Goal: Task Accomplishment & Management: Complete application form

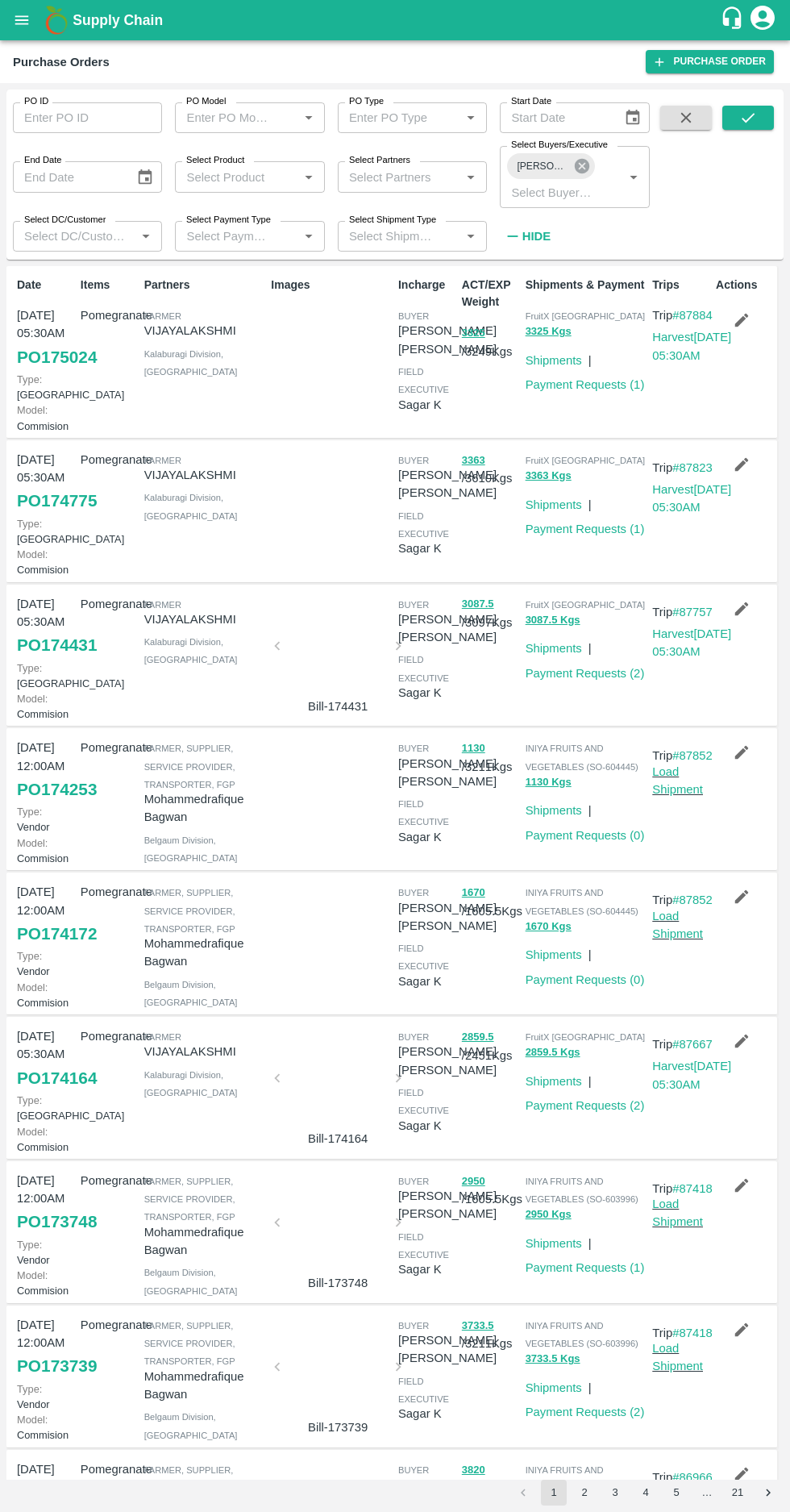
click at [580, 164] on icon at bounding box center [581, 165] width 18 height 18
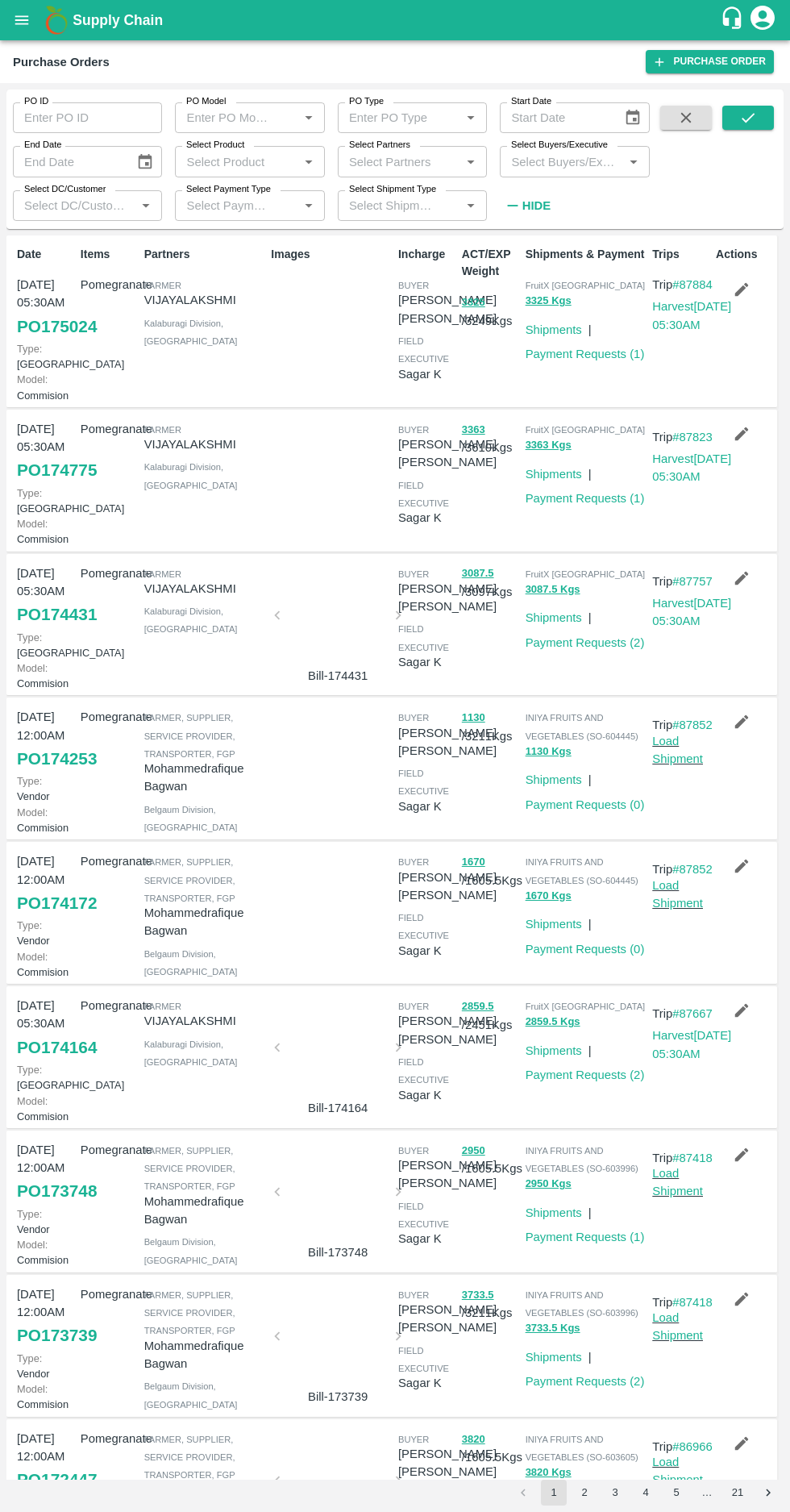
click at [559, 149] on label "Select Buyers/Executive" at bounding box center [559, 144] width 96 height 13
click at [559, 151] on input "Select Buyers/Executive" at bounding box center [561, 161] width 113 height 21
type input "harsh"
click at [528, 275] on input "checkbox" at bounding box center [535, 279] width 32 height 32
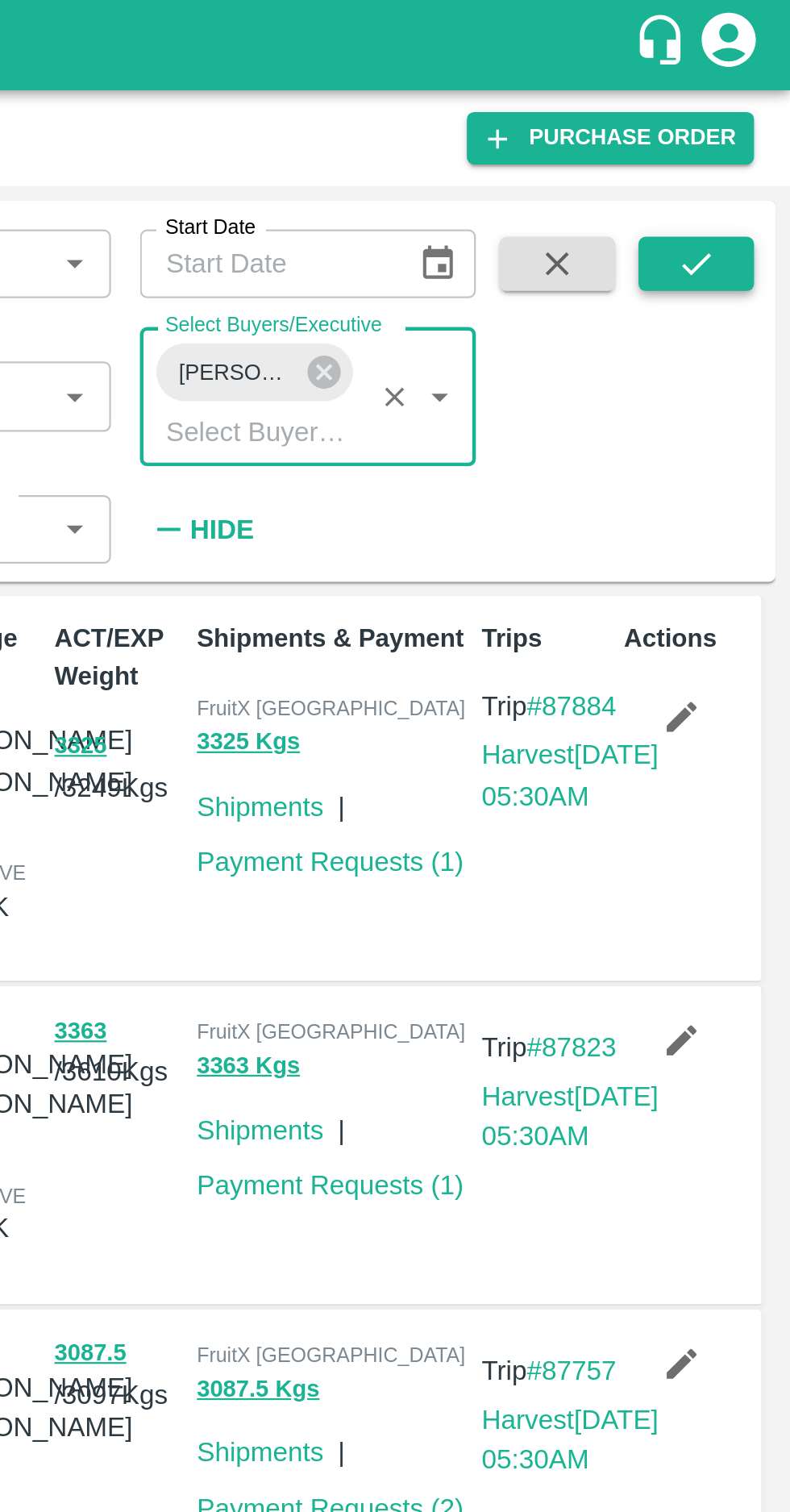
click at [757, 125] on button "submit" at bounding box center [748, 117] width 52 height 24
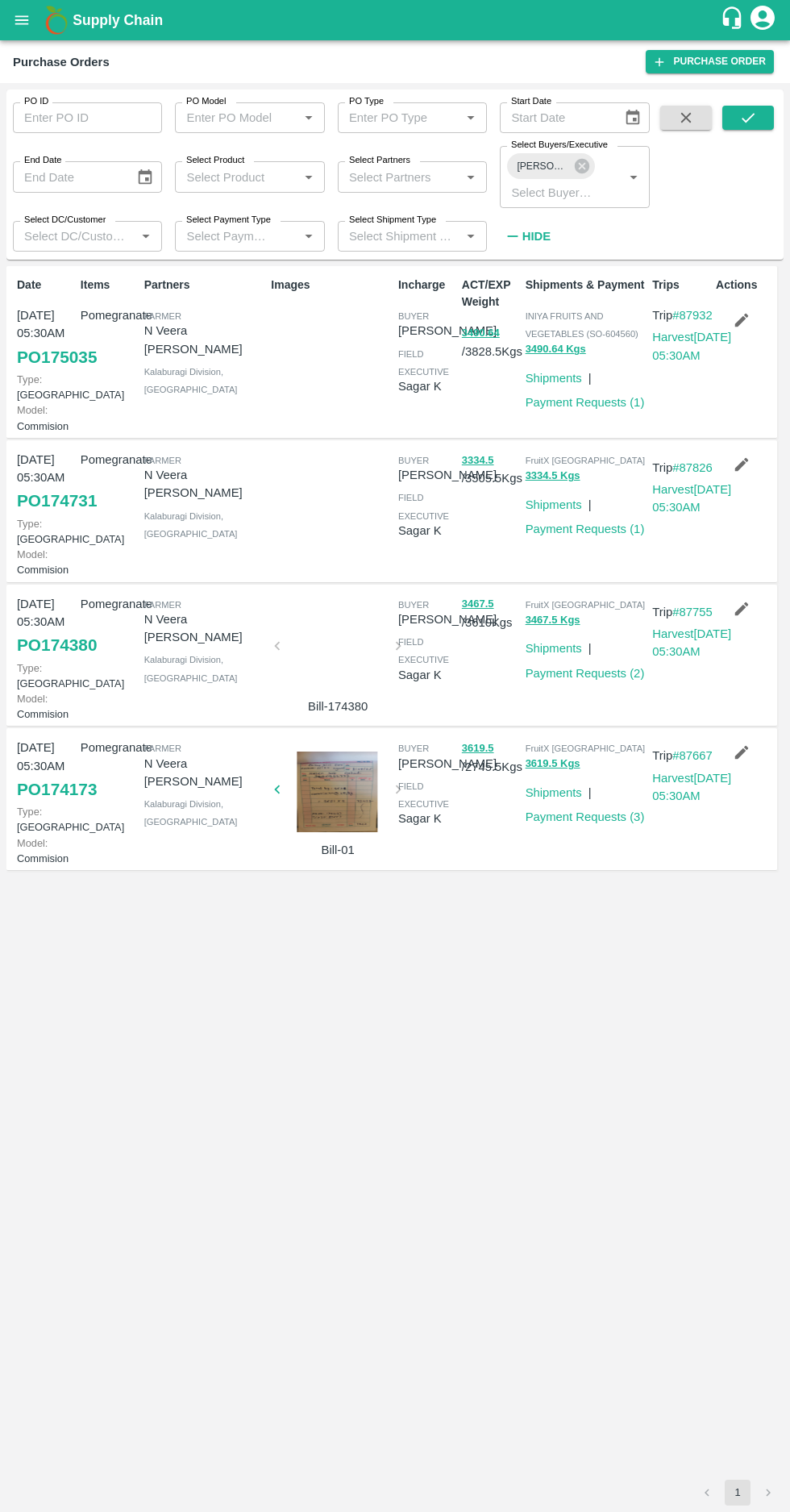
click at [31, 515] on link "PO 174731" at bounding box center [56, 500] width 80 height 29
click at [561, 145] on label "Select Buyers/Executive" at bounding box center [559, 144] width 96 height 13
click at [561, 181] on input "Select Buyers/Executive" at bounding box center [551, 191] width 92 height 21
click at [561, 145] on label "Select Buyers/Executive" at bounding box center [559, 144] width 96 height 13
click at [561, 181] on input "Select Buyers/Executive" at bounding box center [551, 191] width 92 height 21
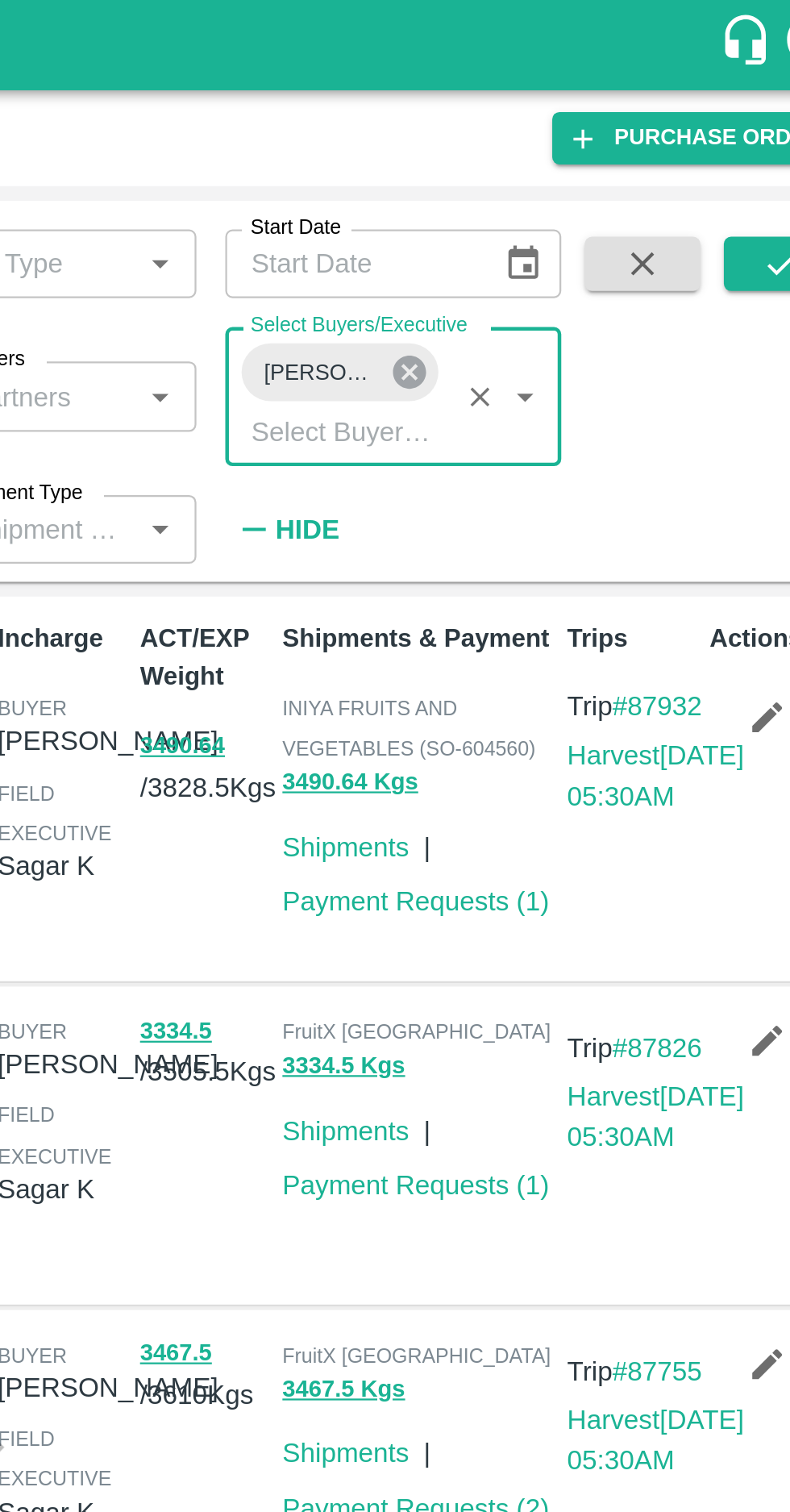
click at [585, 164] on icon at bounding box center [581, 165] width 14 height 14
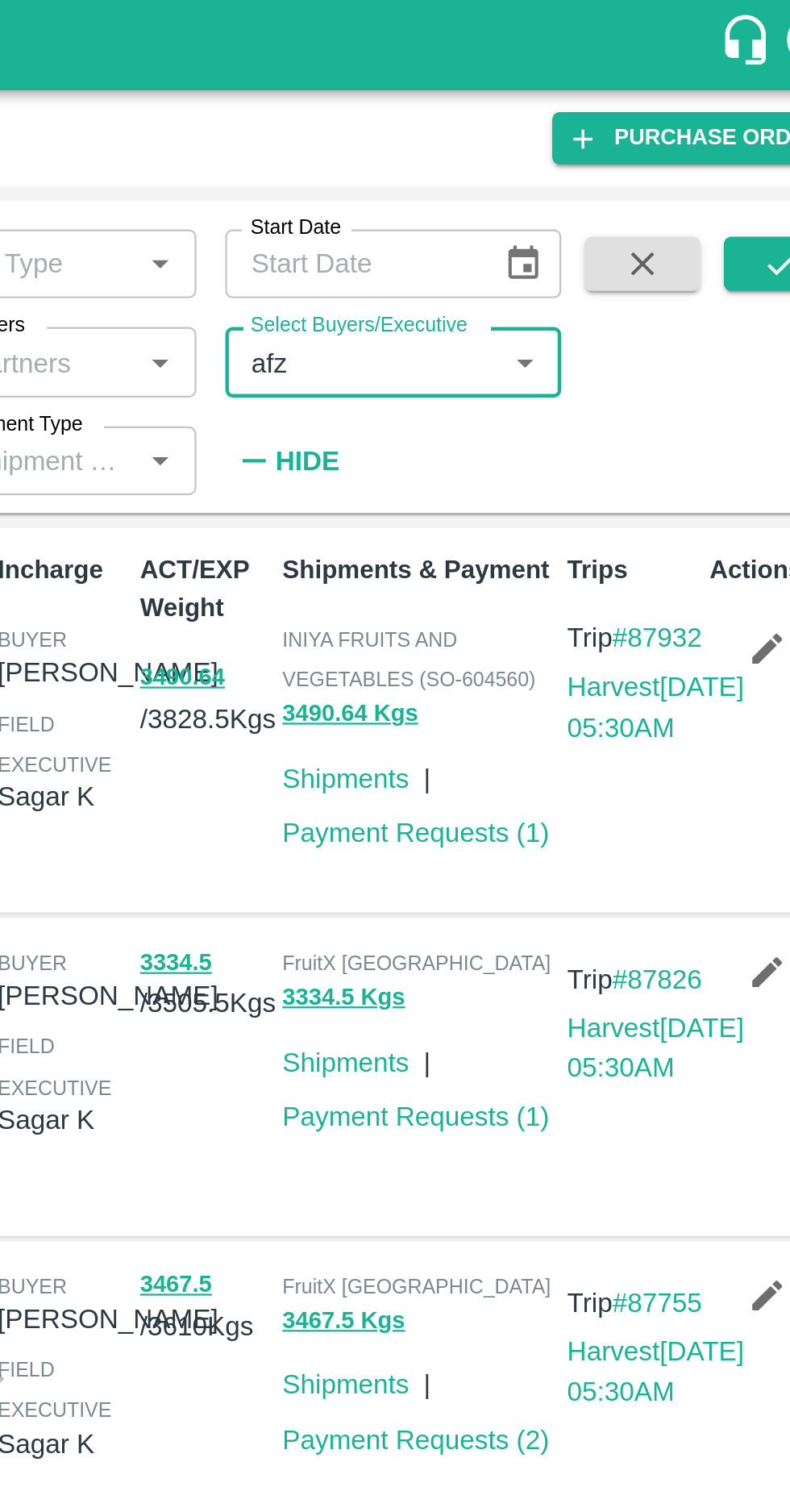
type input "afza"
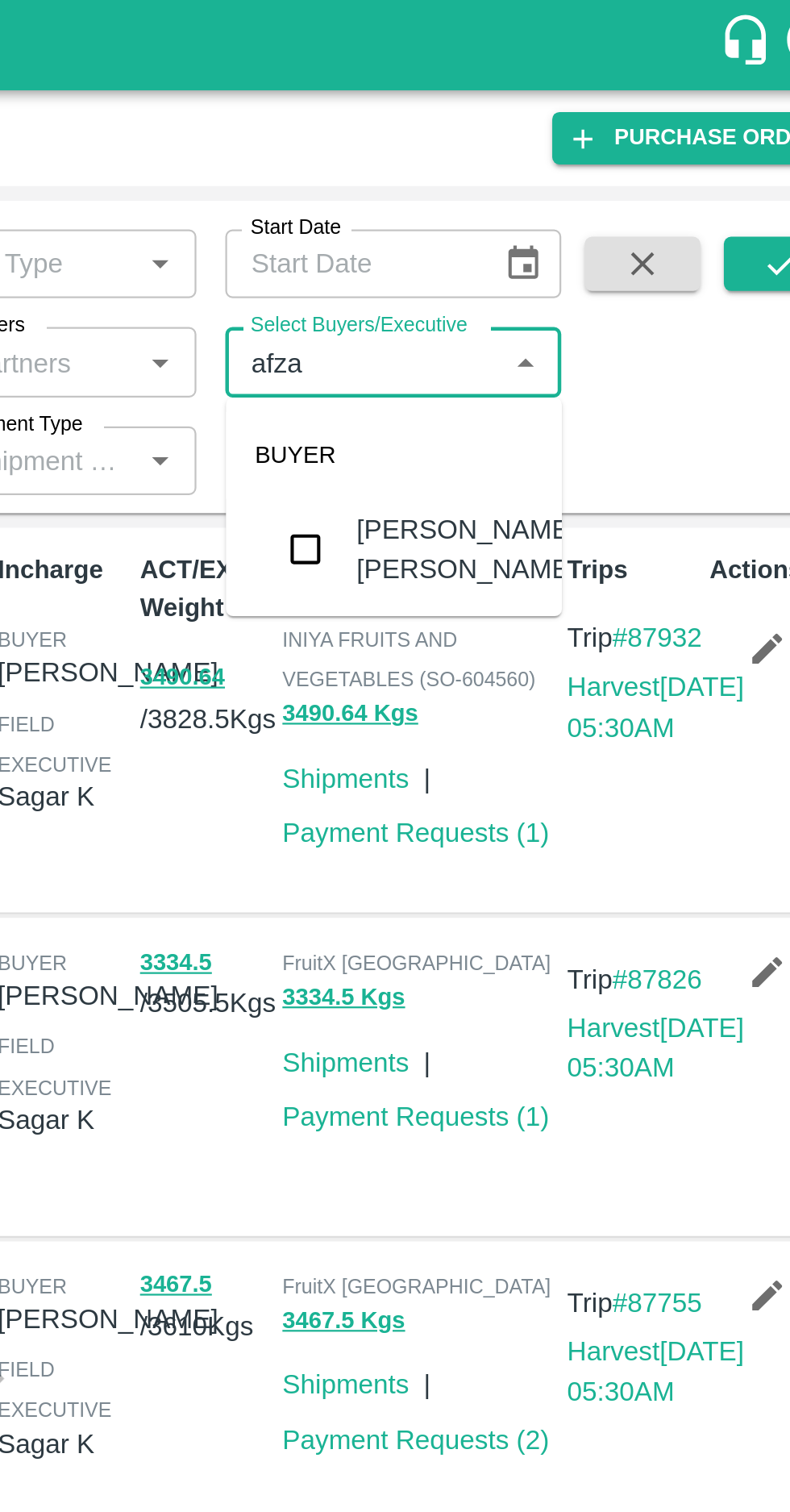
click at [530, 238] on input "checkbox" at bounding box center [535, 245] width 32 height 32
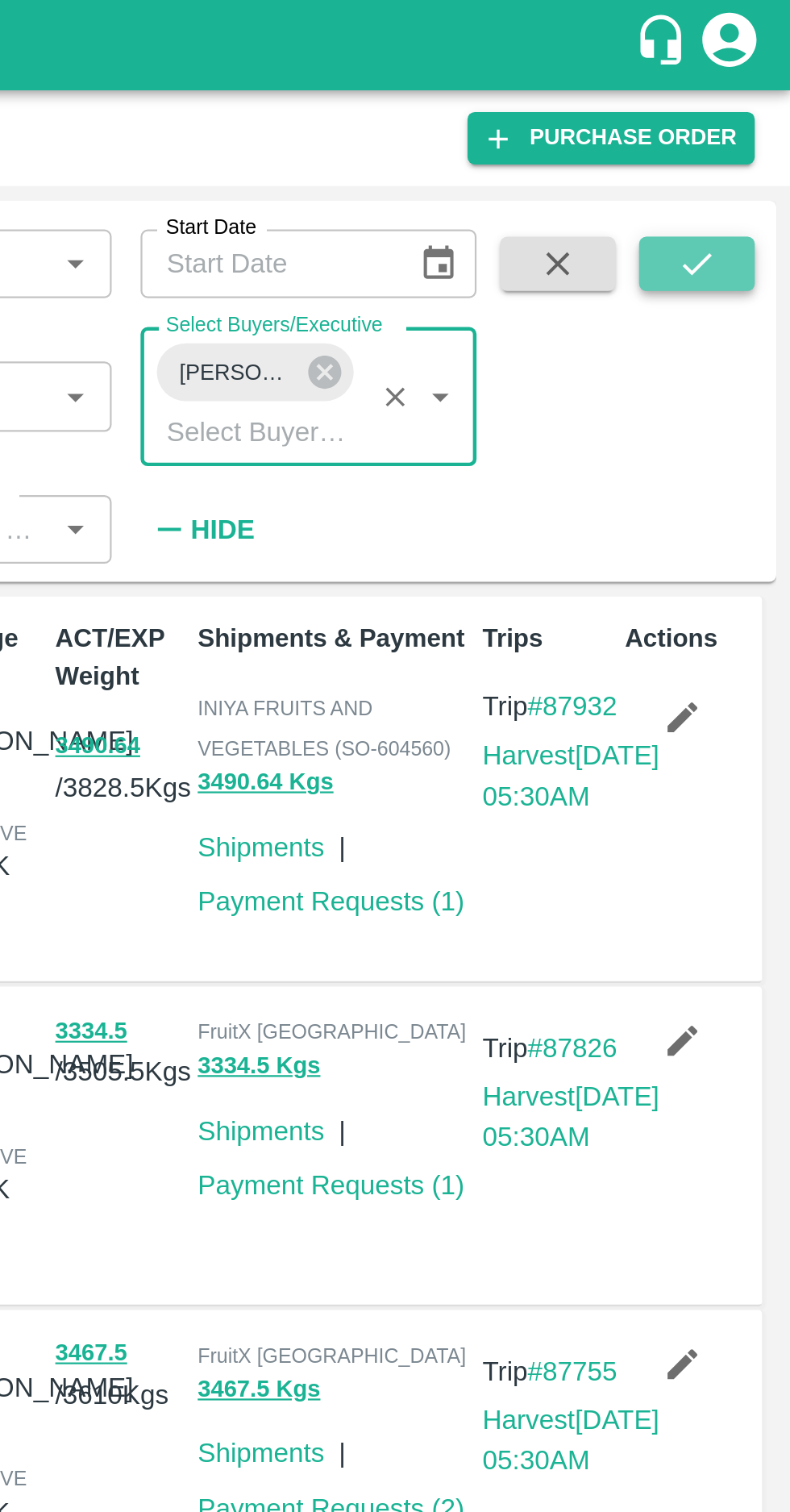
click at [746, 126] on icon "submit" at bounding box center [747, 117] width 18 height 18
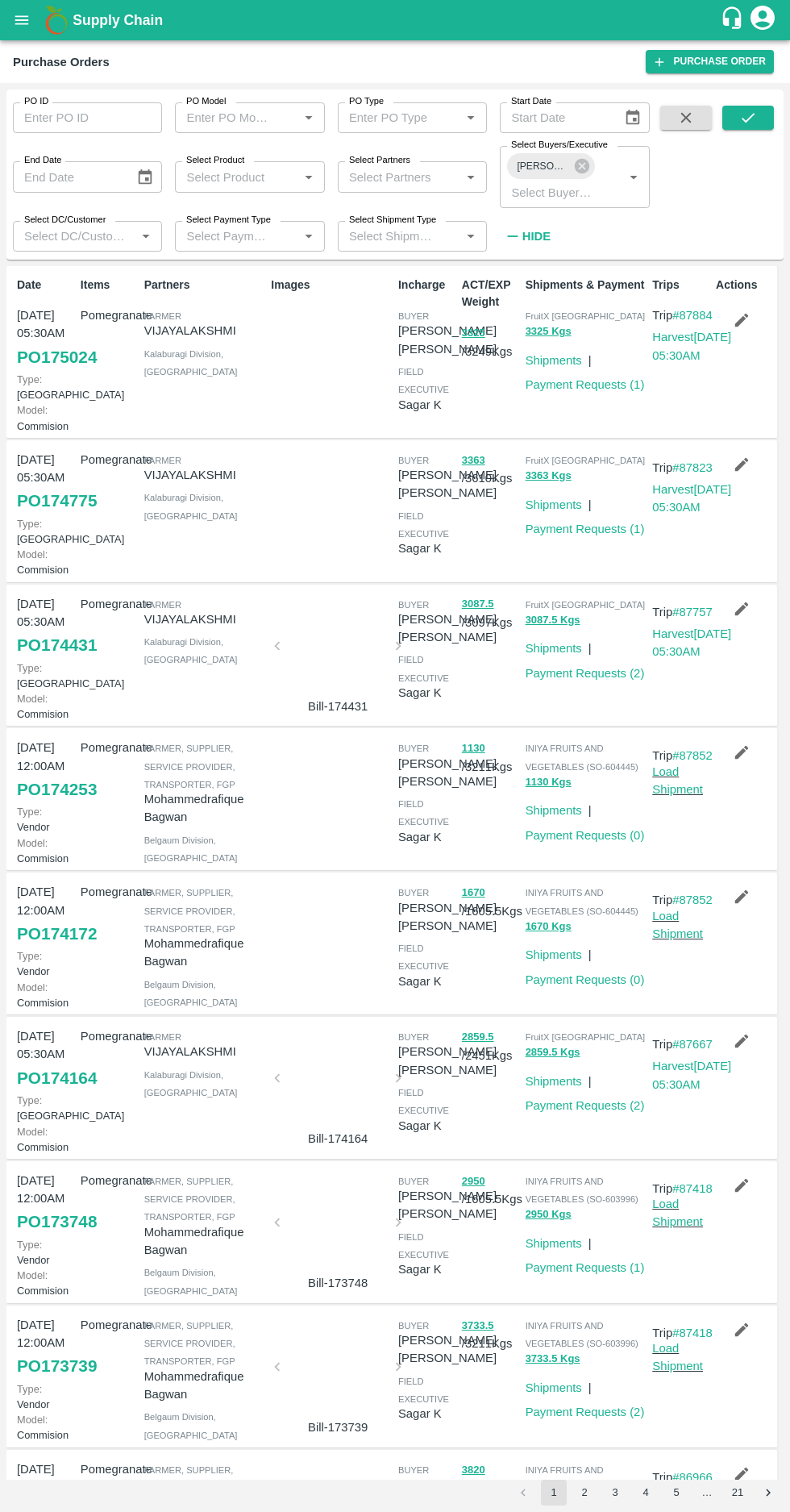
click at [37, 515] on link "PO 174775" at bounding box center [56, 500] width 80 height 29
click at [730, 113] on button "submit" at bounding box center [748, 117] width 52 height 24
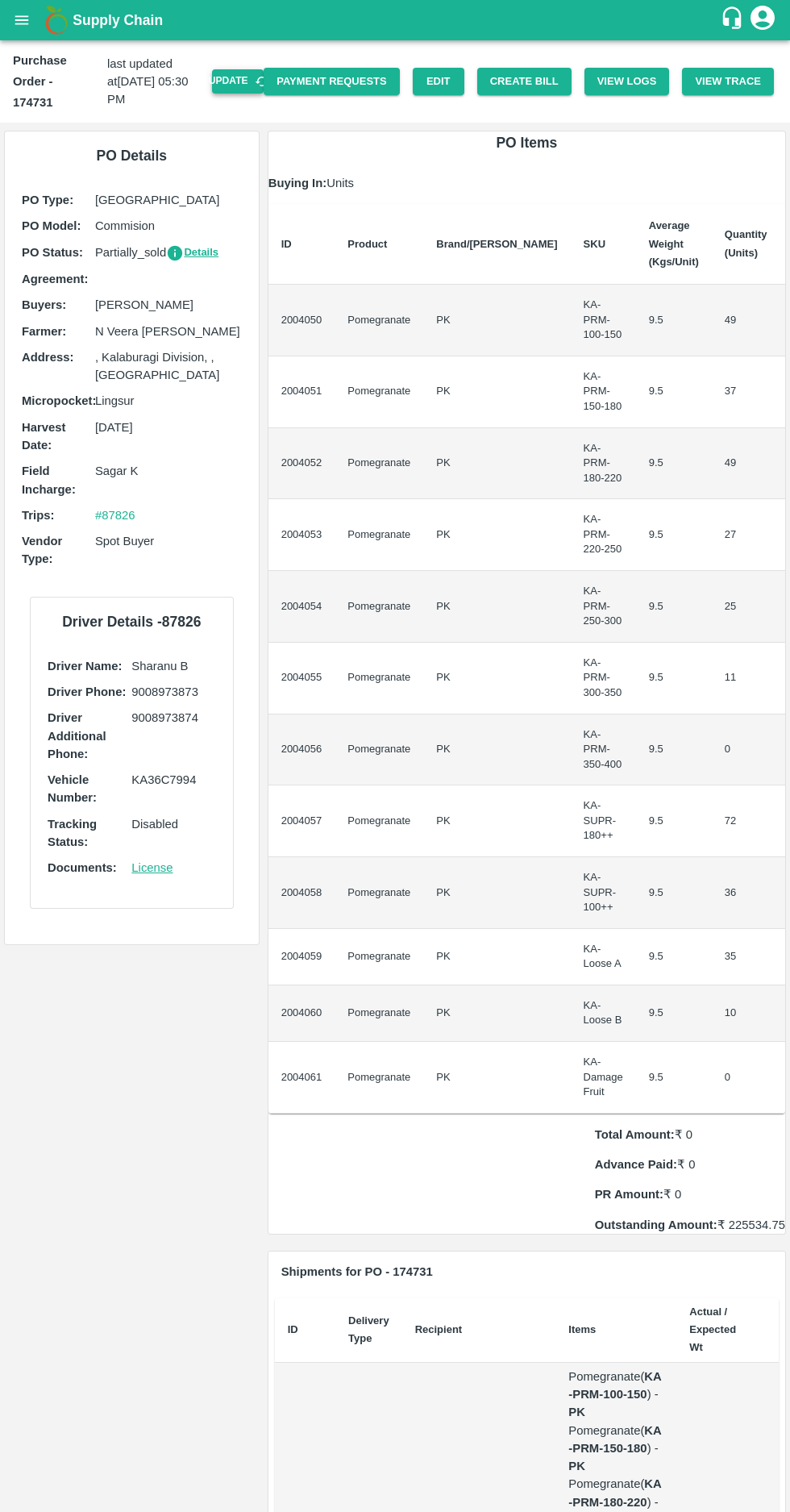
click at [254, 70] on button "Update" at bounding box center [238, 81] width 52 height 23
click at [538, 73] on button "Create Bill" at bounding box center [524, 82] width 94 height 29
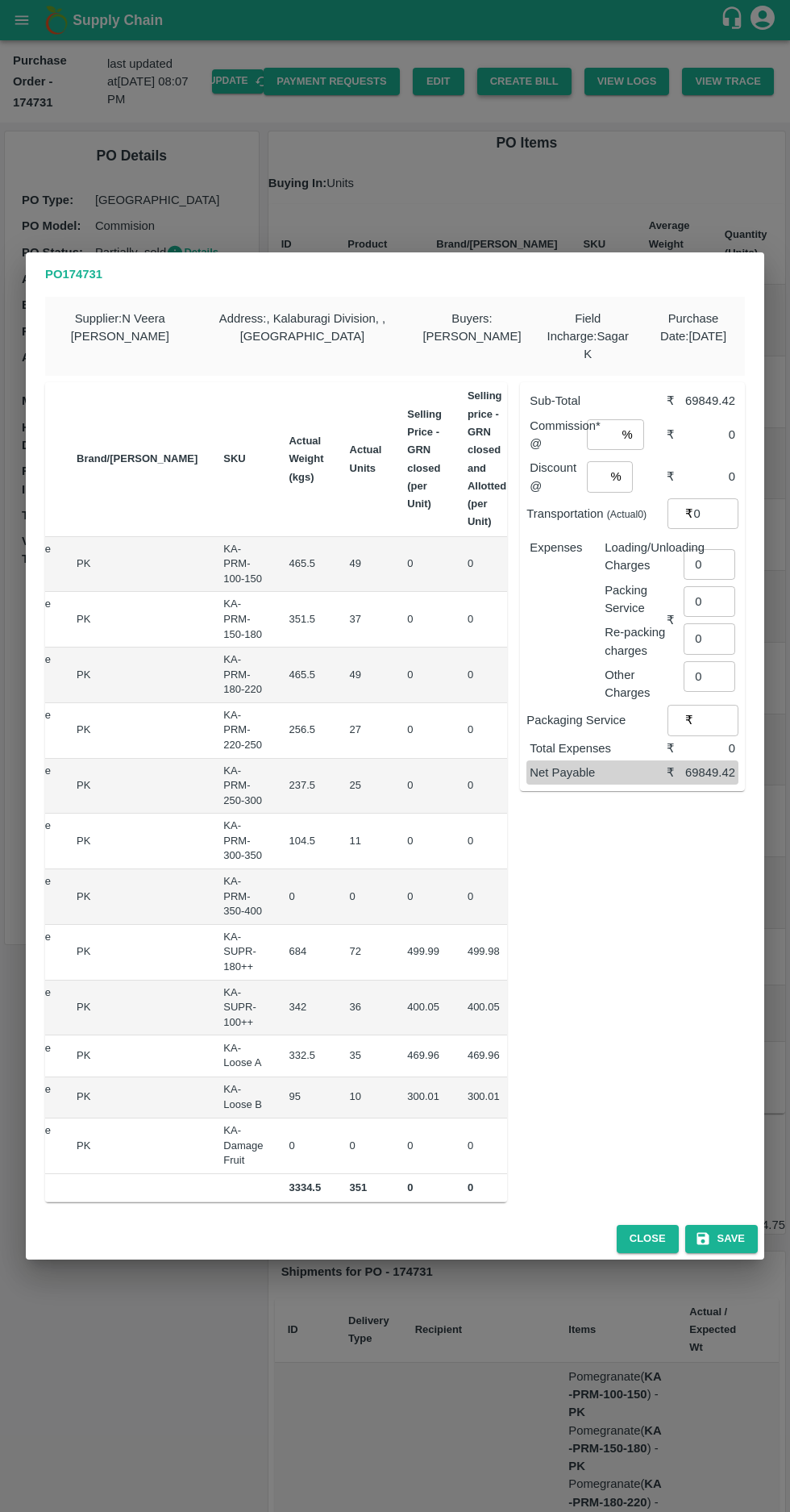
scroll to position [0, 93]
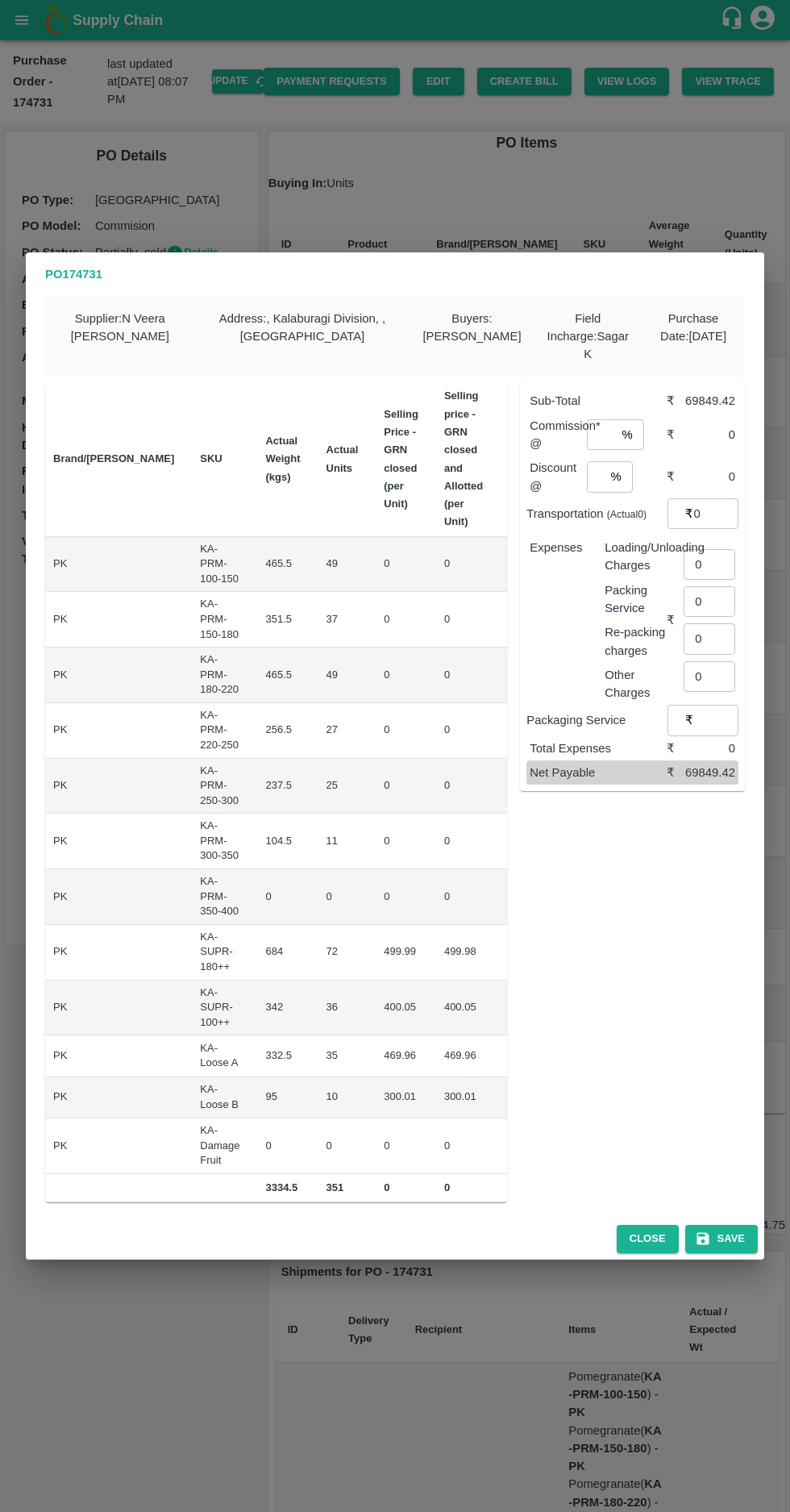
click at [508, 558] on input "0" at bounding box center [540, 563] width 65 height 31
type input "600"
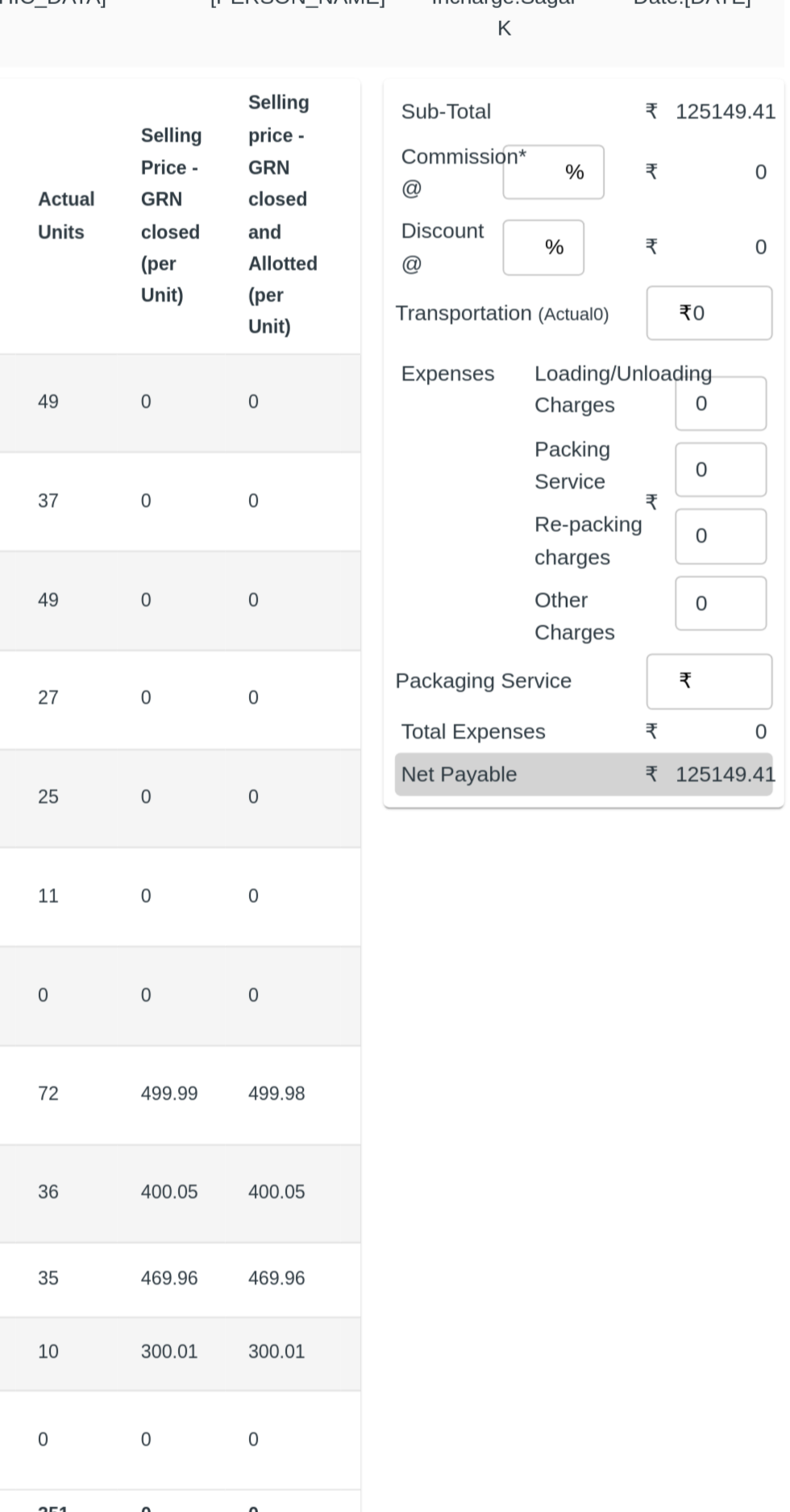
type input "700"
type input "800"
type input "900"
type input "1000"
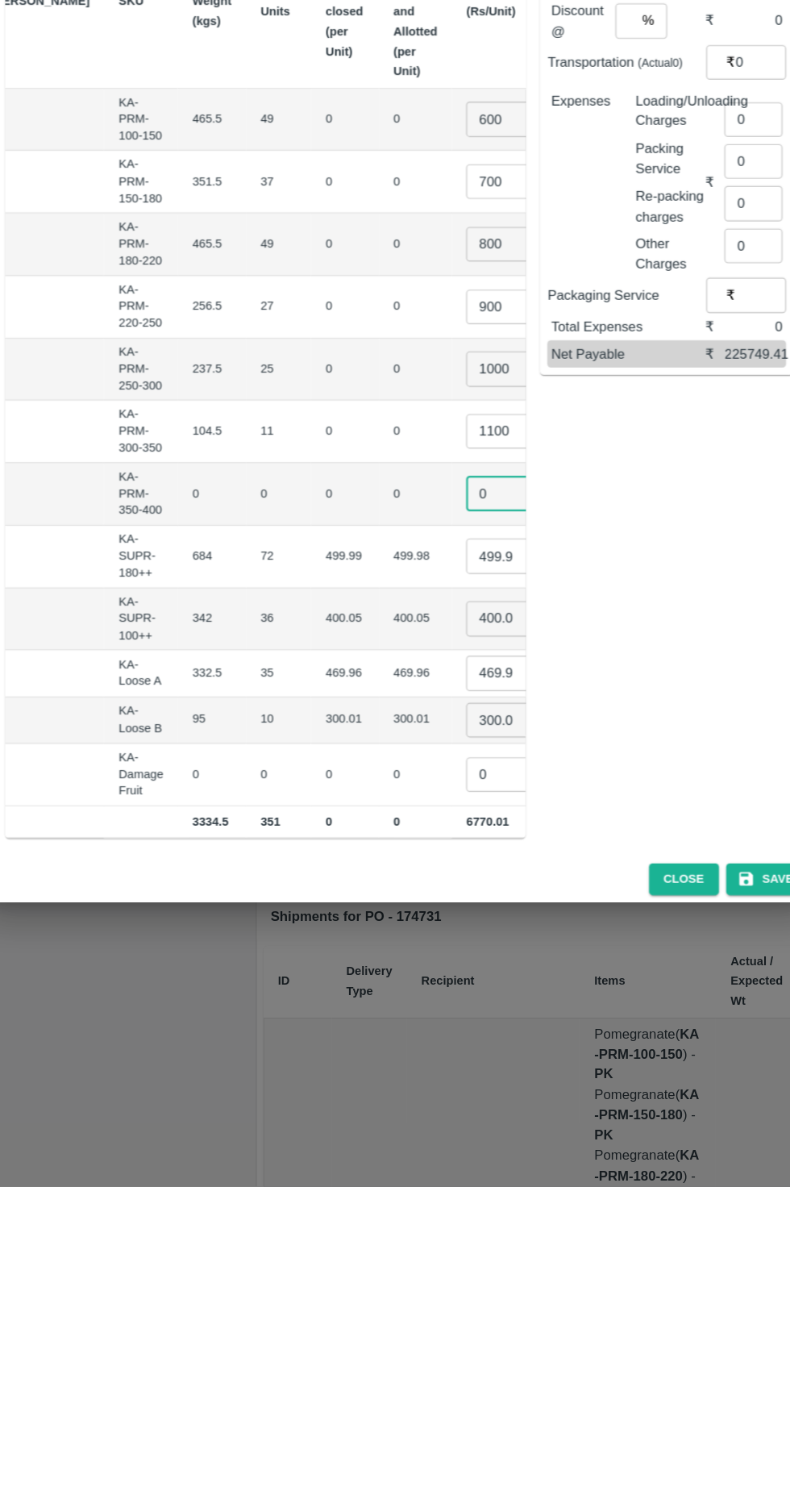
scroll to position [0, 169]
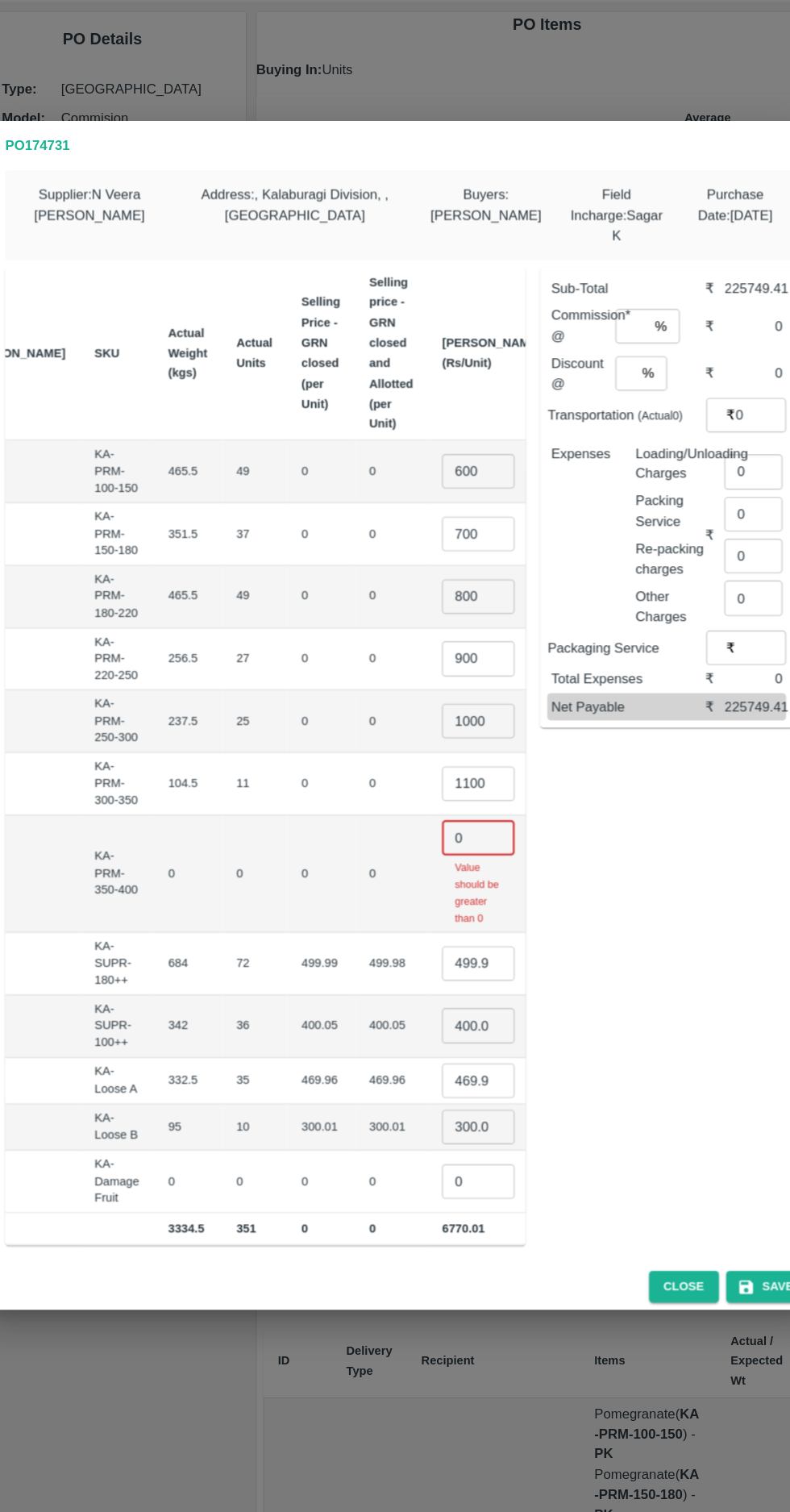
click at [420, 444] on th "[PERSON_NAME] (Rs/Unit)" at bounding box center [476, 435] width 113 height 154
click at [433, 808] on input "1100" at bounding box center [465, 816] width 65 height 31
click at [433, 811] on input "1100" at bounding box center [465, 816] width 65 height 31
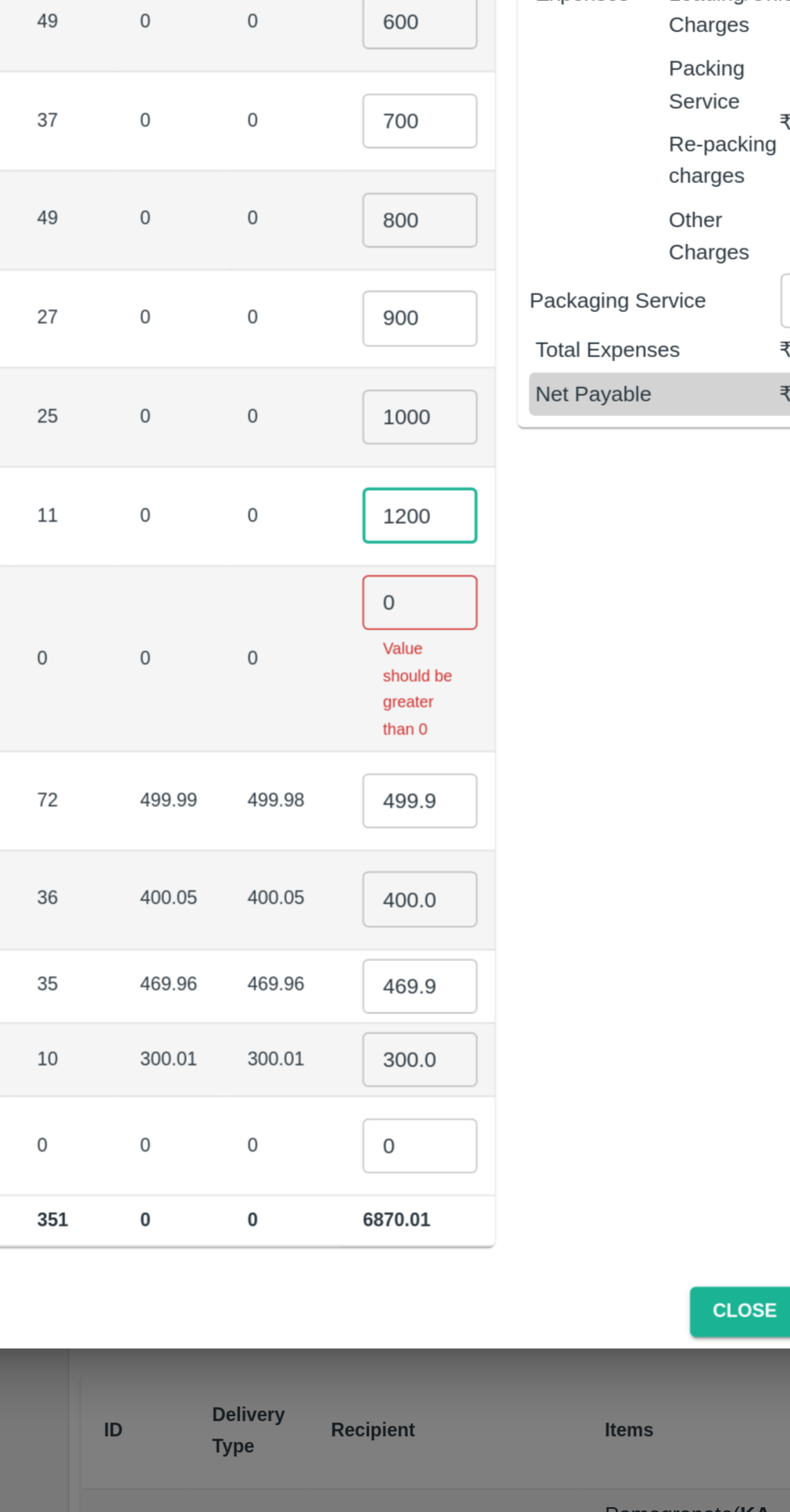
type input "1200"
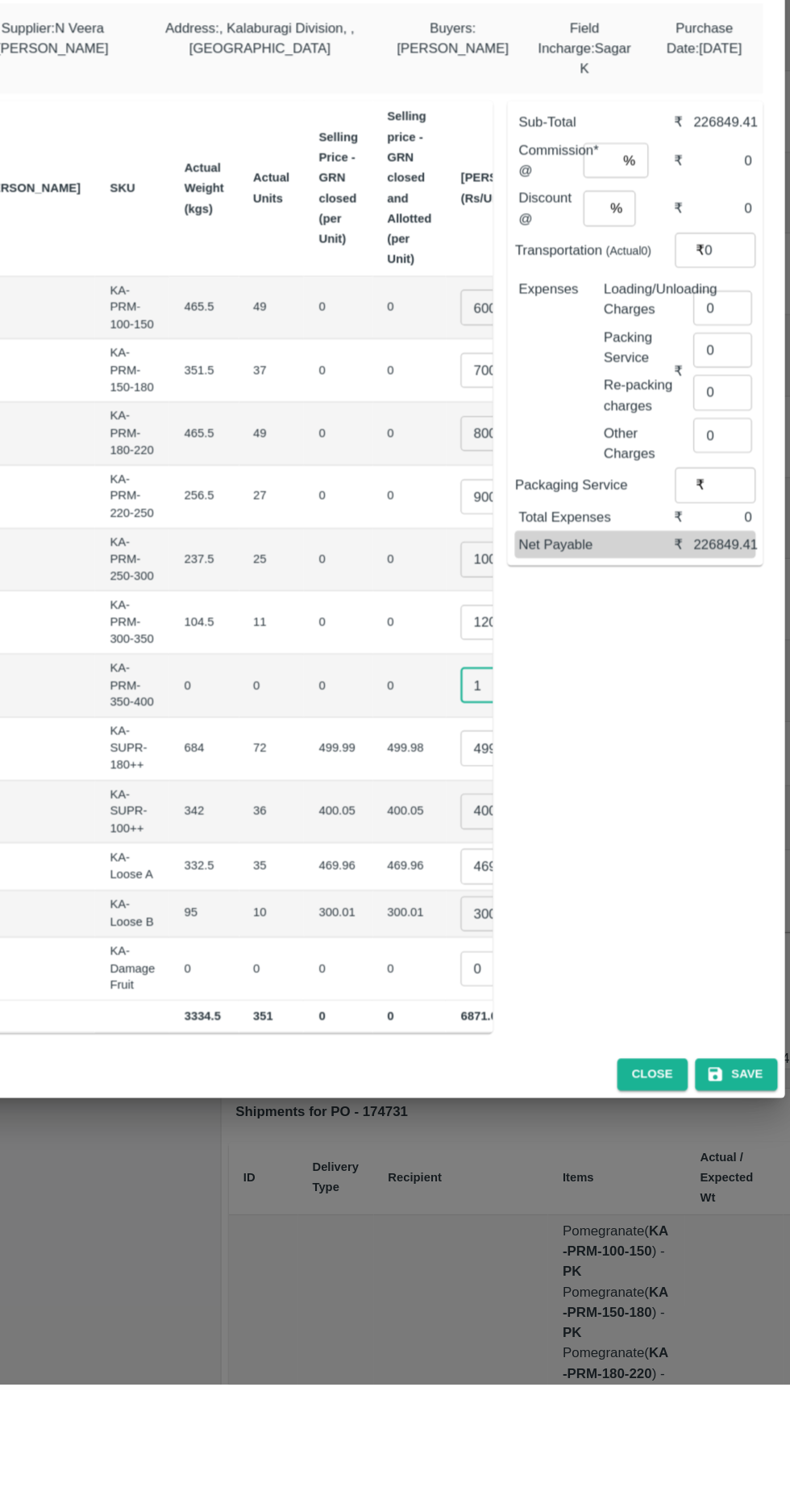
scroll to position [0, 165]
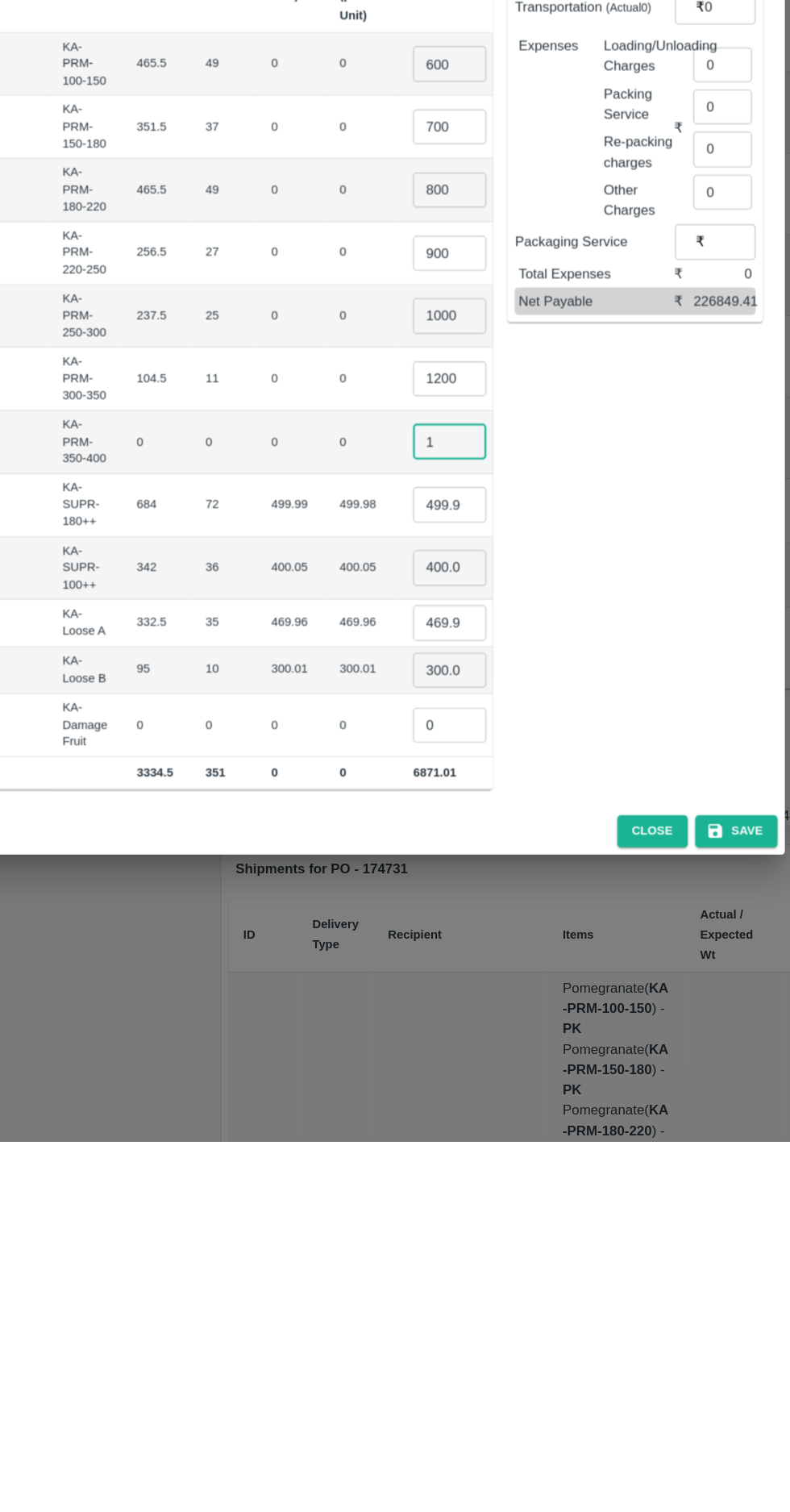
type input "1"
click at [437, 952] on input "499.98499999999996" at bounding box center [469, 952] width 65 height 31
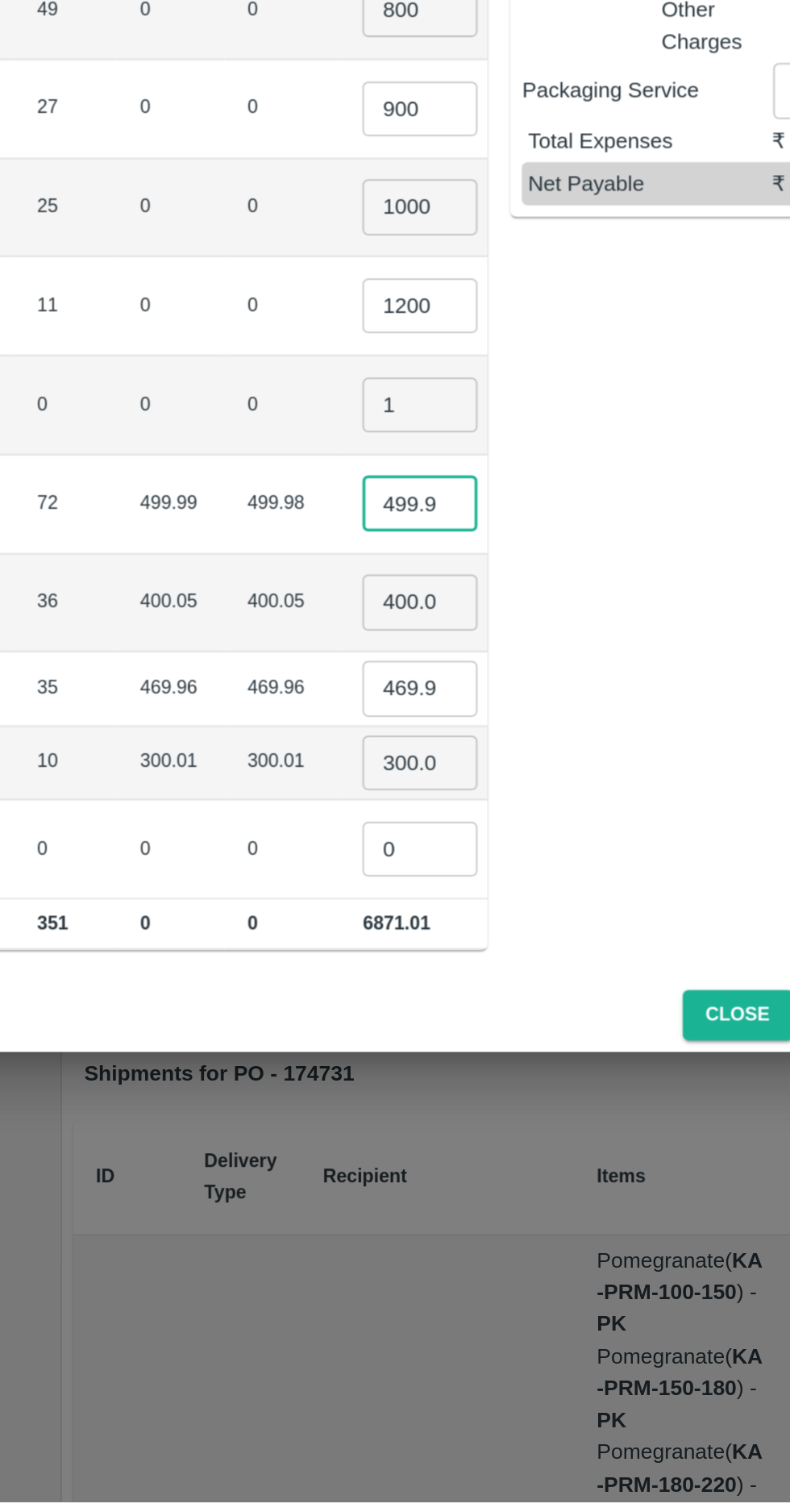
scroll to position [0, 83]
type input "4"
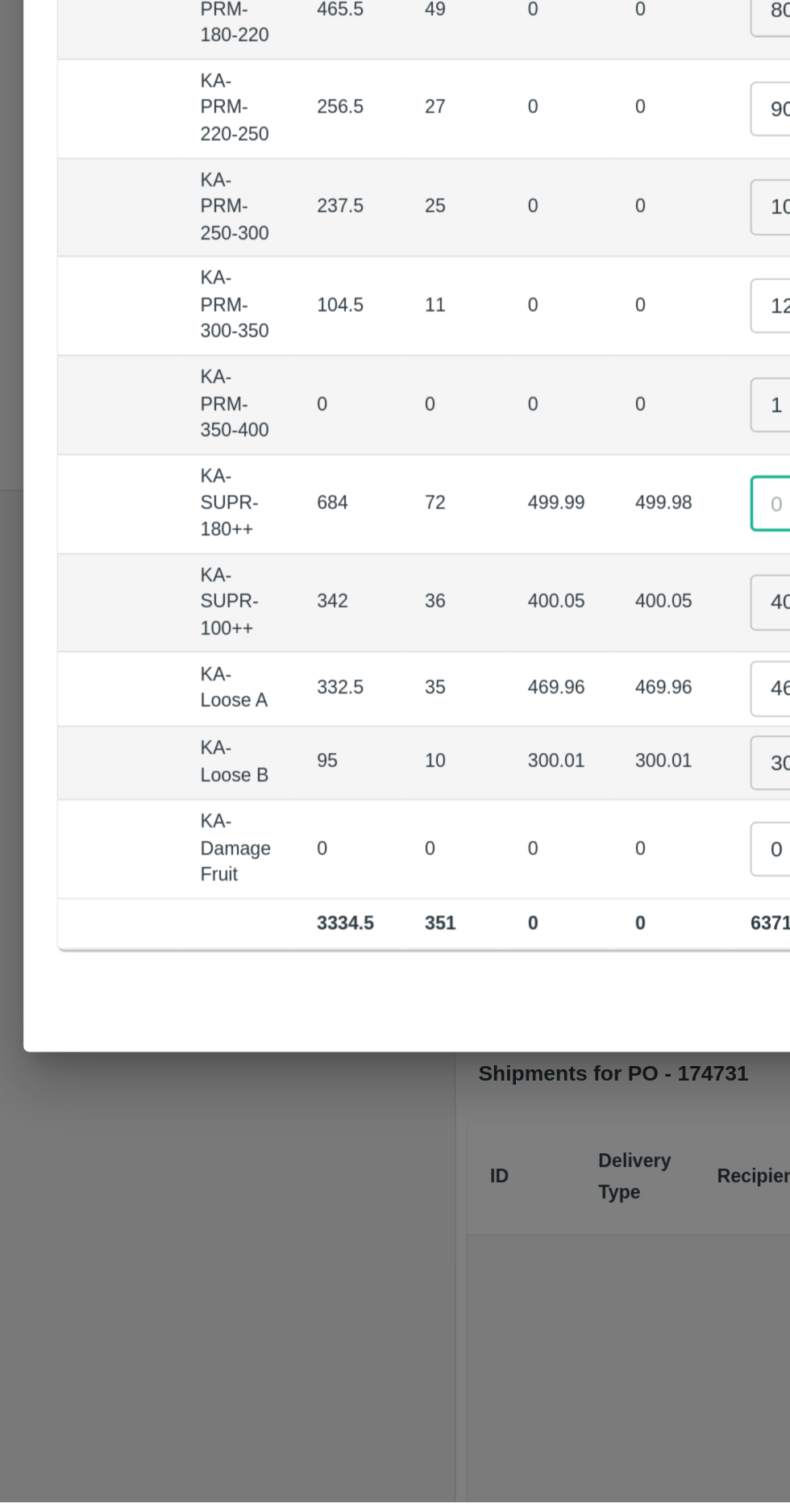
scroll to position [0, 169]
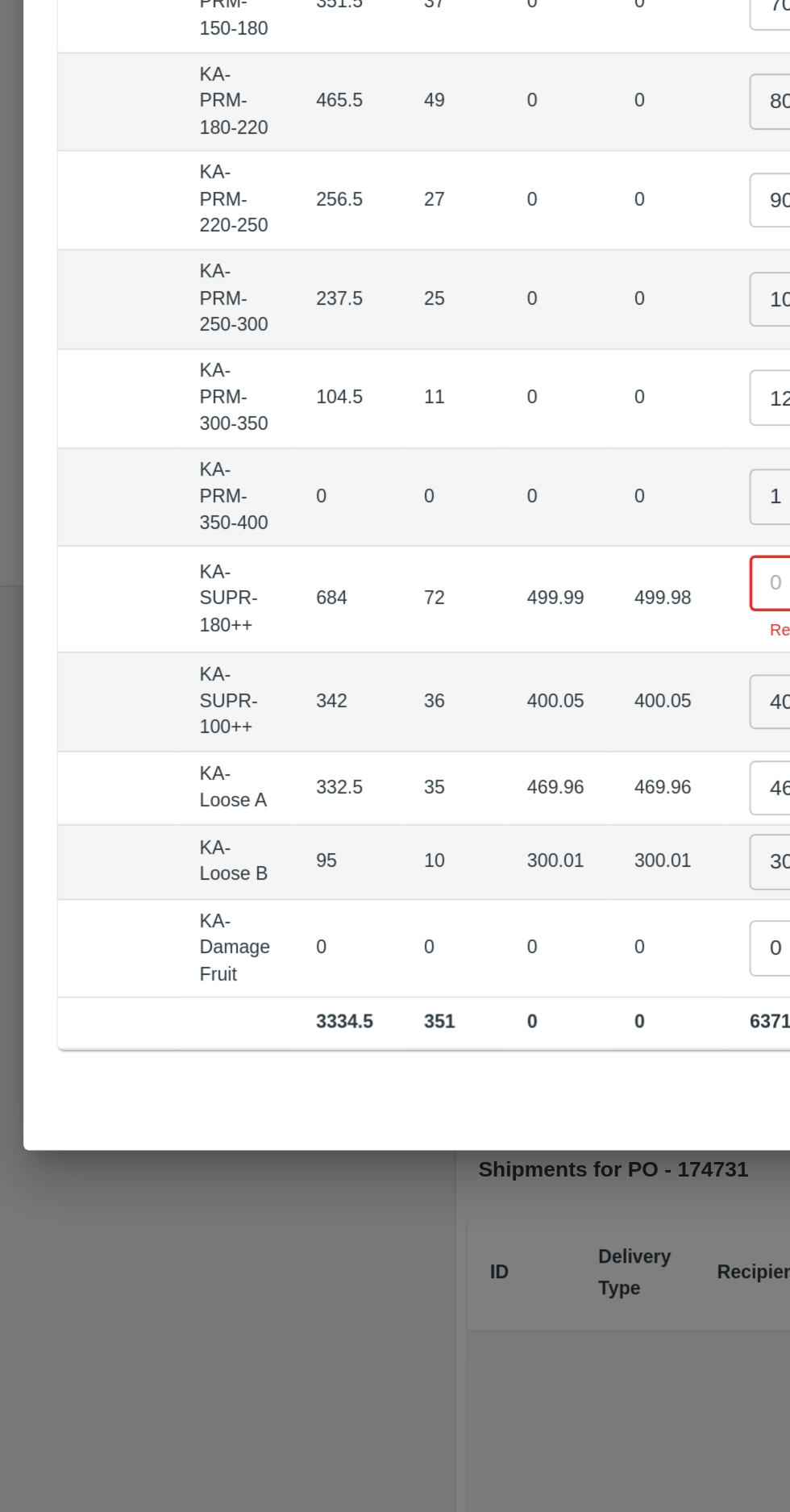
click at [433, 937] on input "number" at bounding box center [465, 942] width 65 height 31
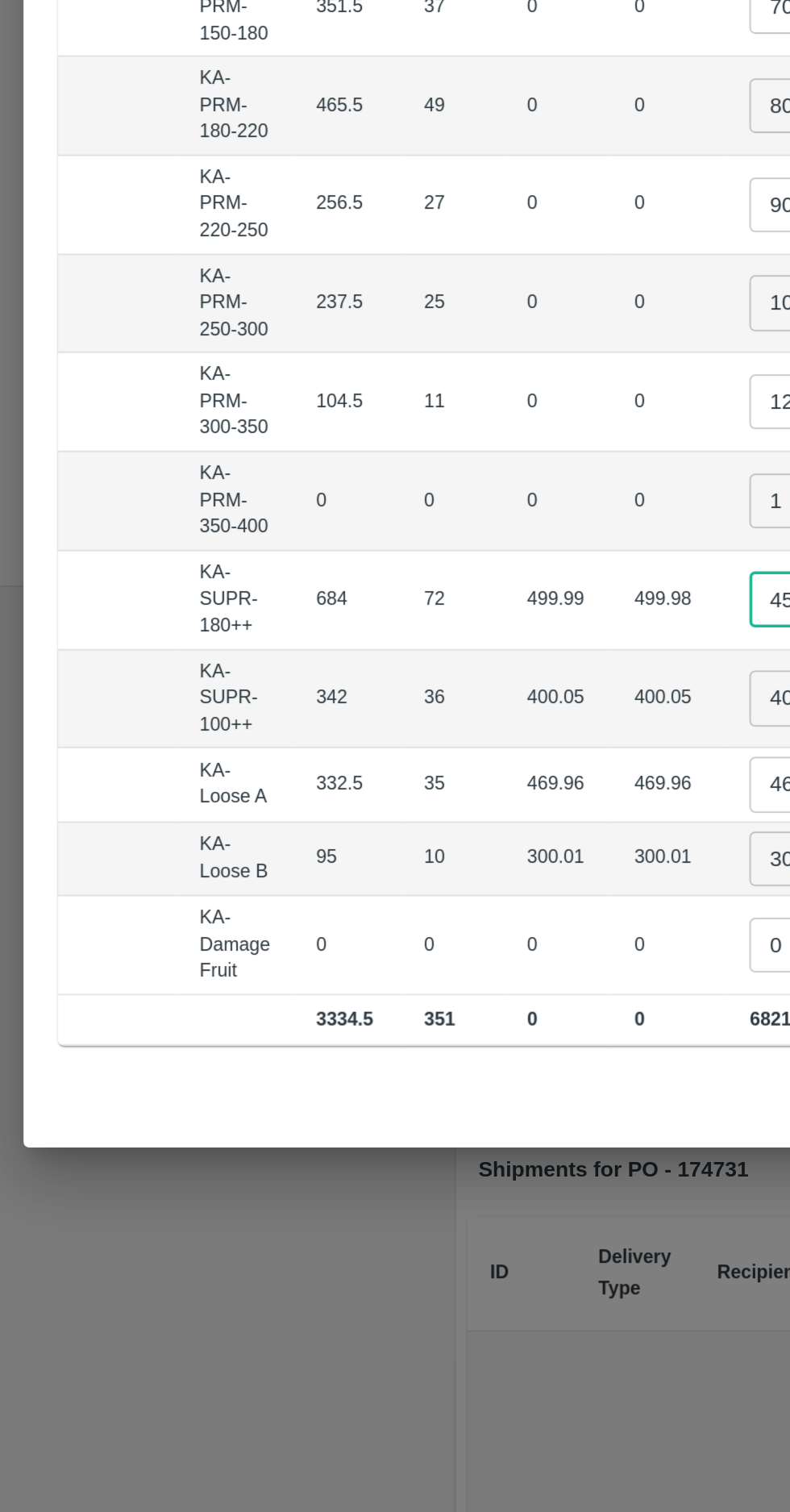
type input "450"
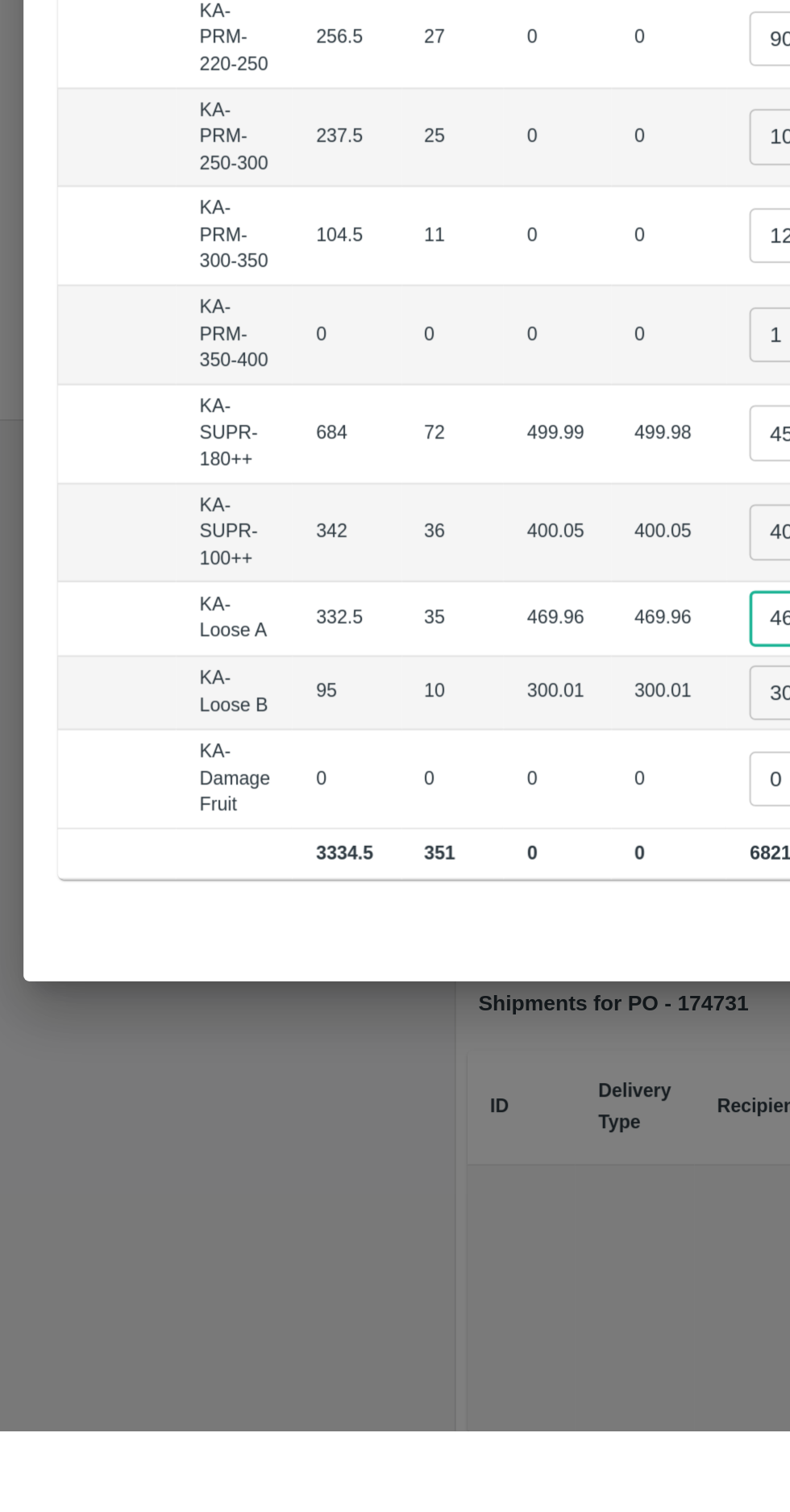
type input "4"
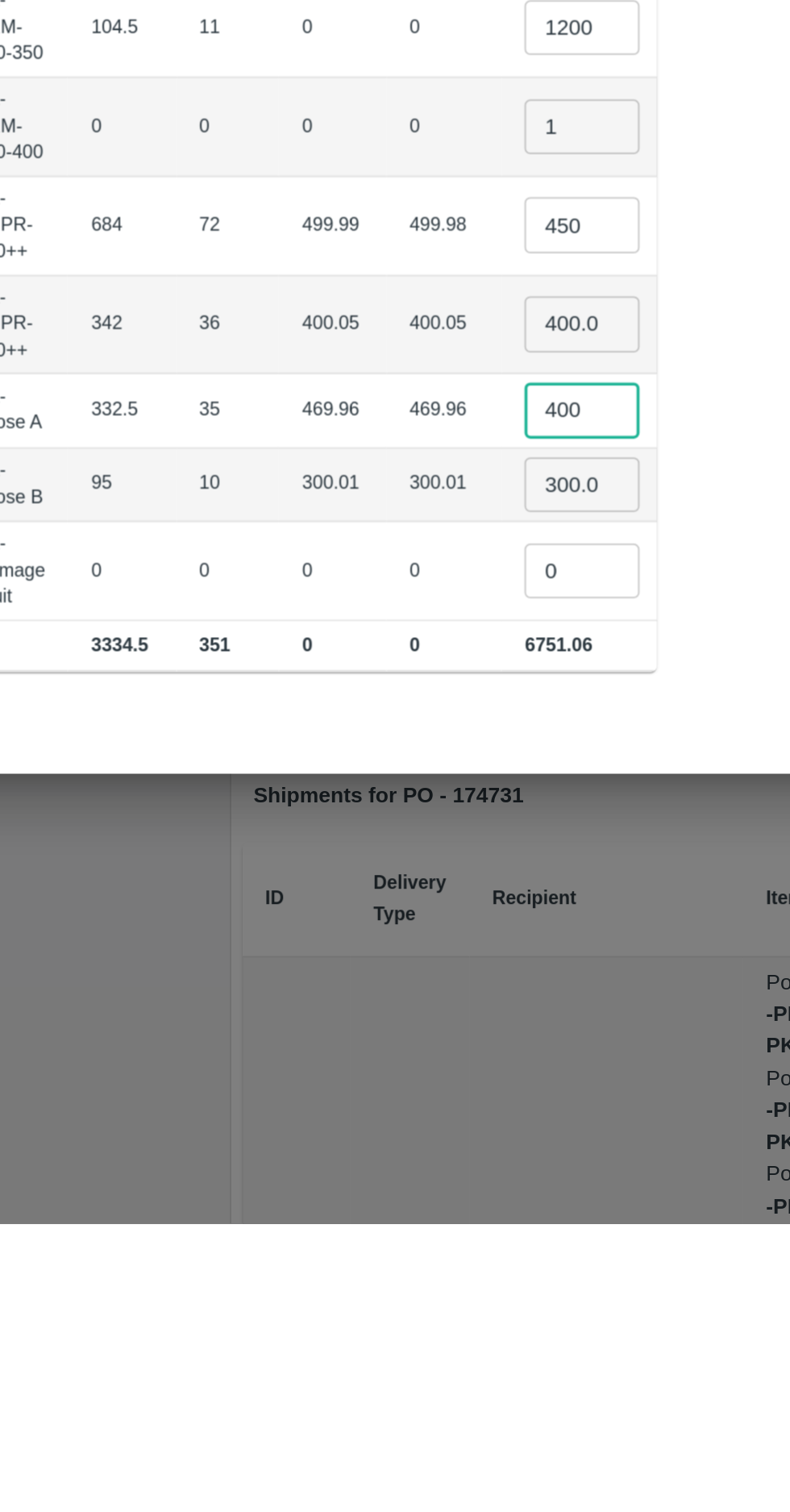
type input "400"
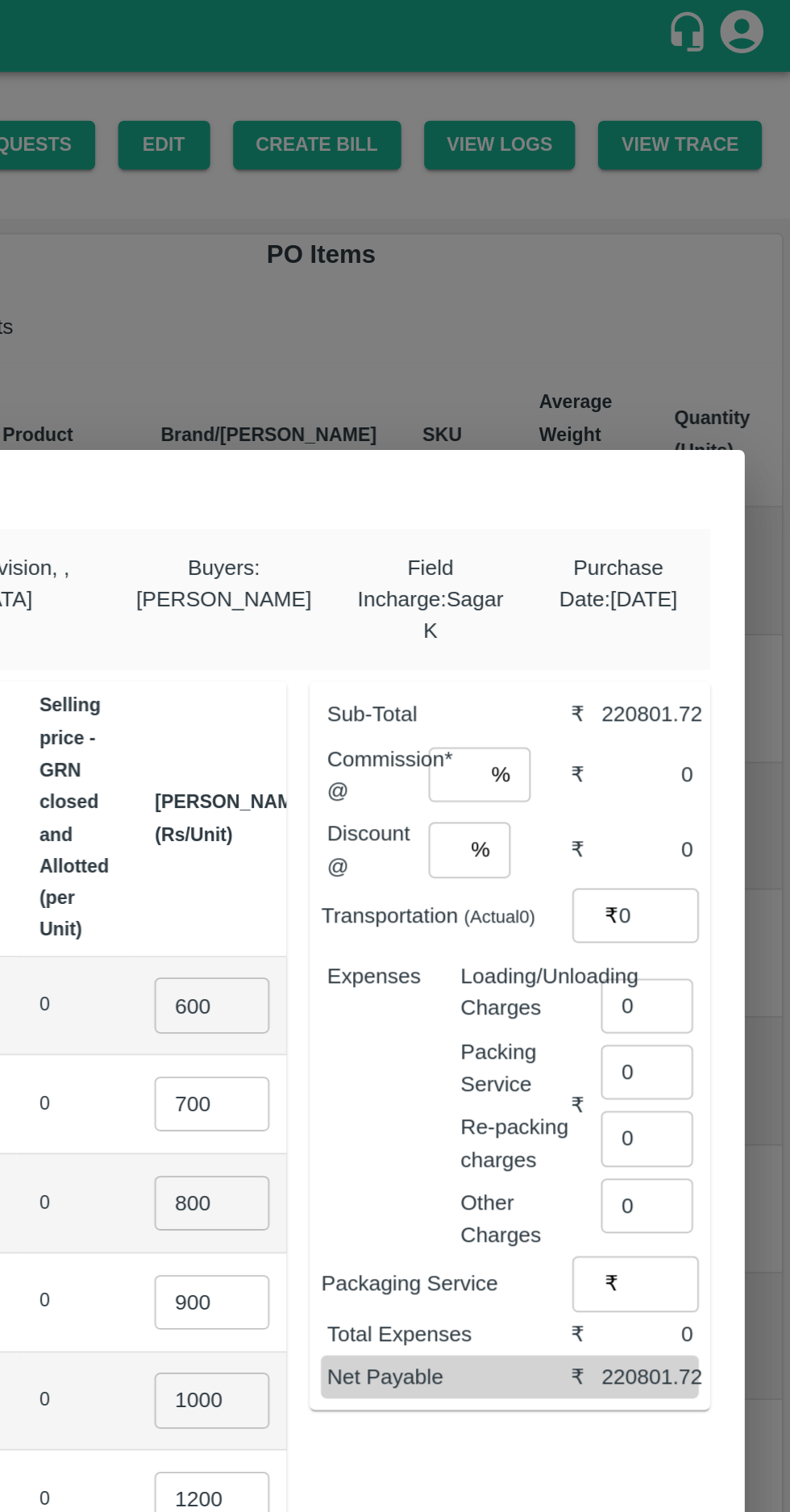
click at [601, 425] on input "number" at bounding box center [601, 435] width 29 height 31
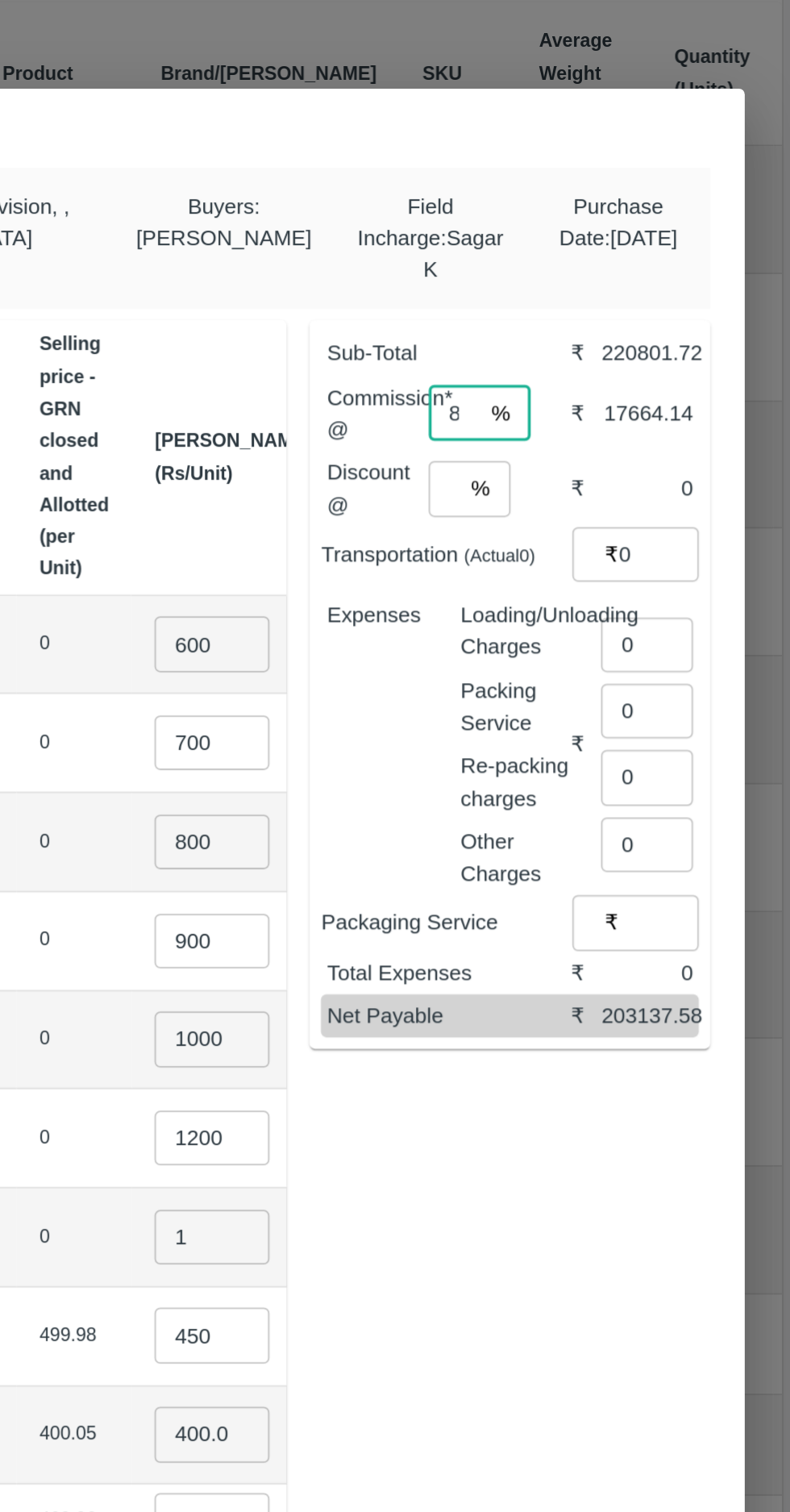
type input "8"
type input "2"
click at [707, 560] on input "0" at bounding box center [709, 564] width 52 height 31
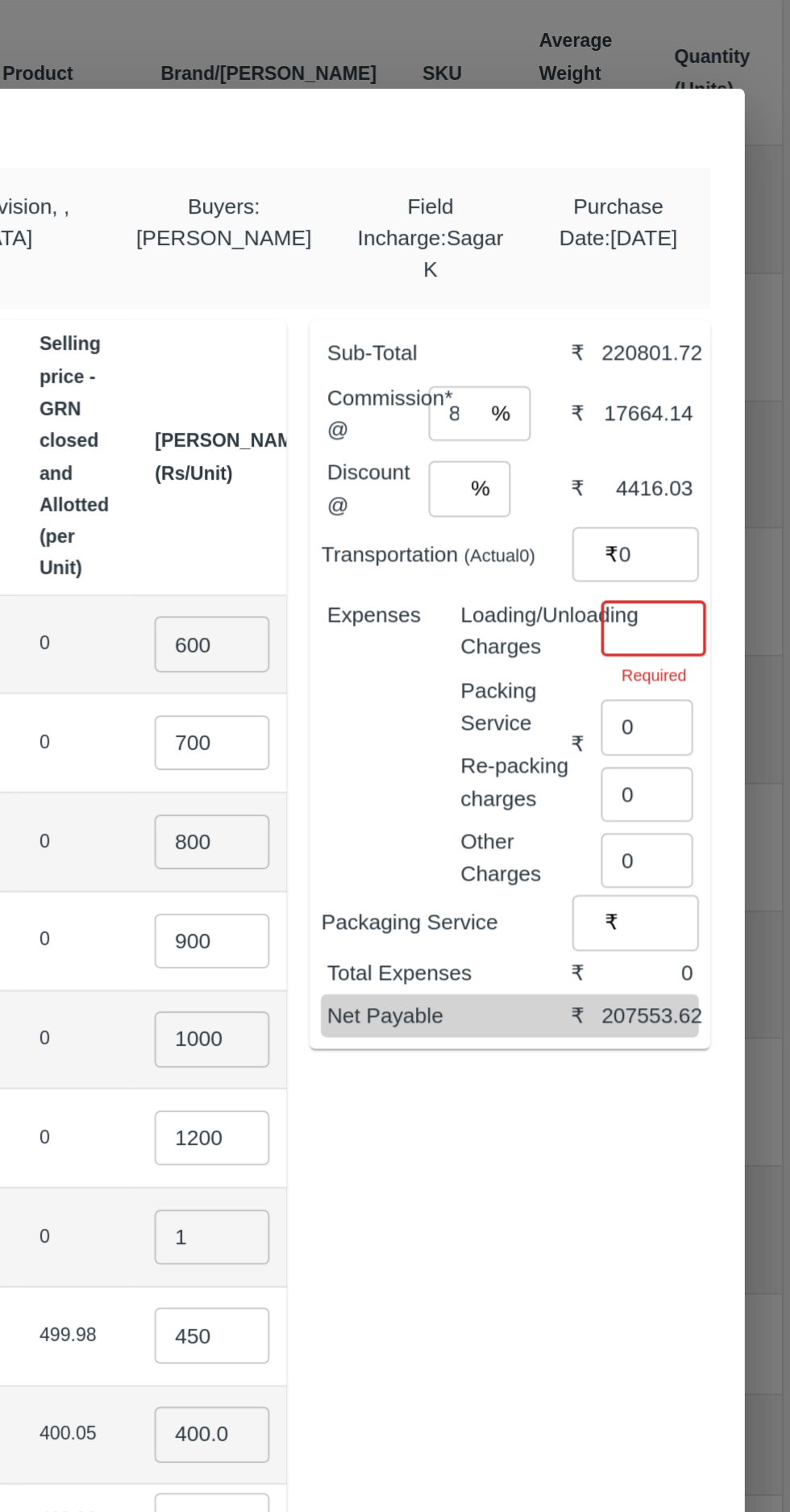
click at [701, 550] on input "number" at bounding box center [713, 555] width 59 height 31
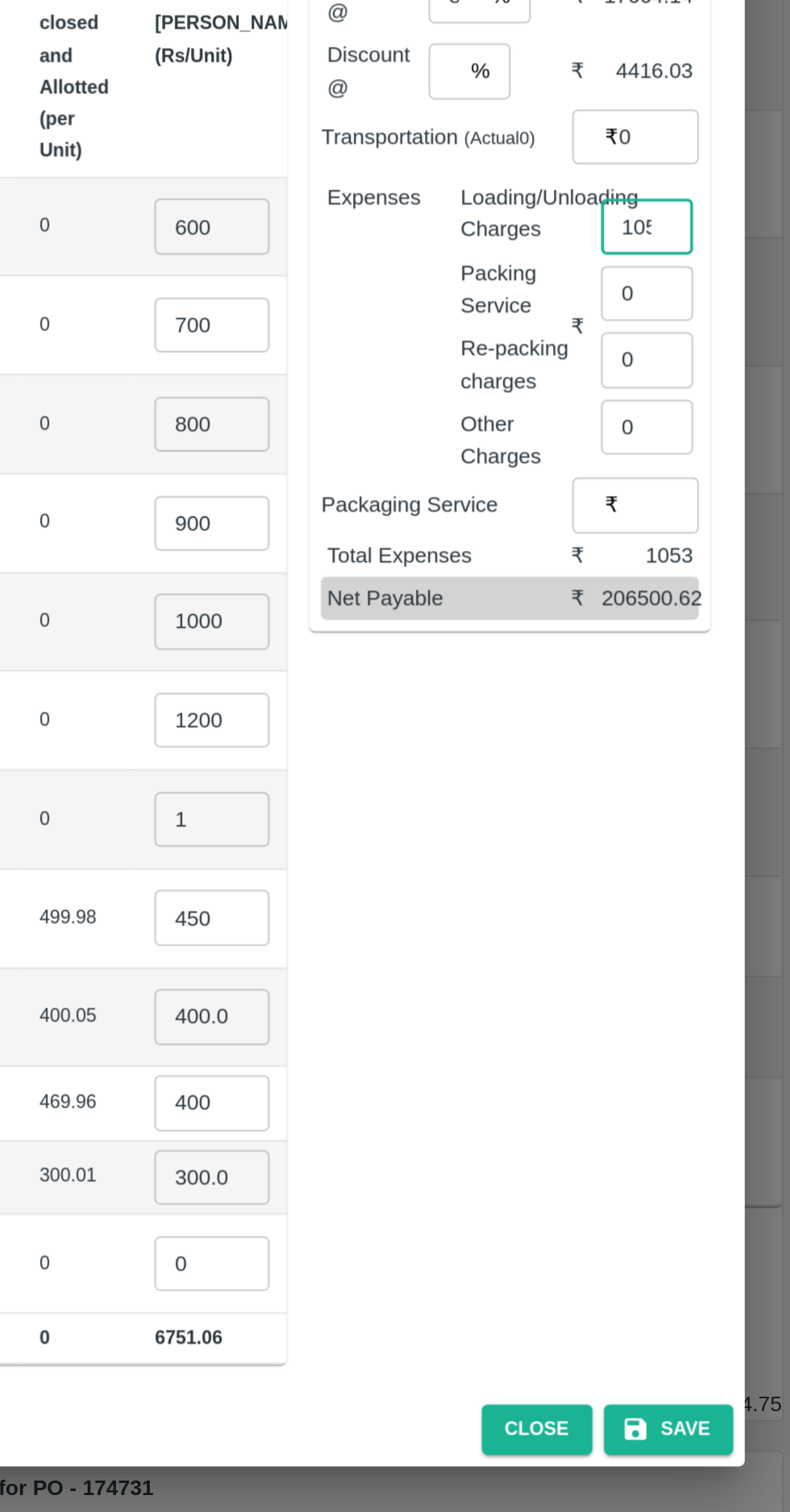
type input "1053"
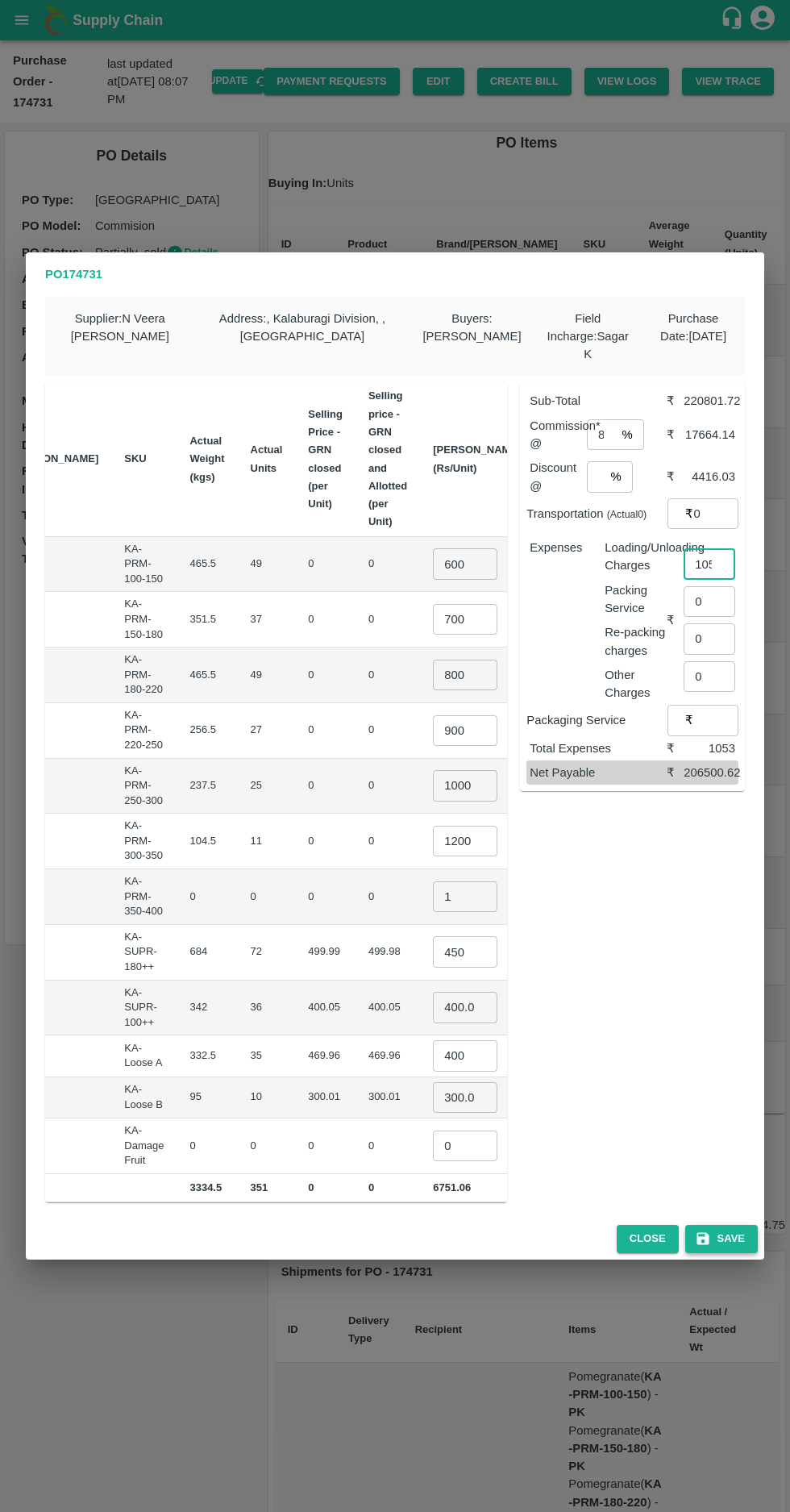
click at [739, 1239] on button "Save" at bounding box center [721, 1239] width 72 height 29
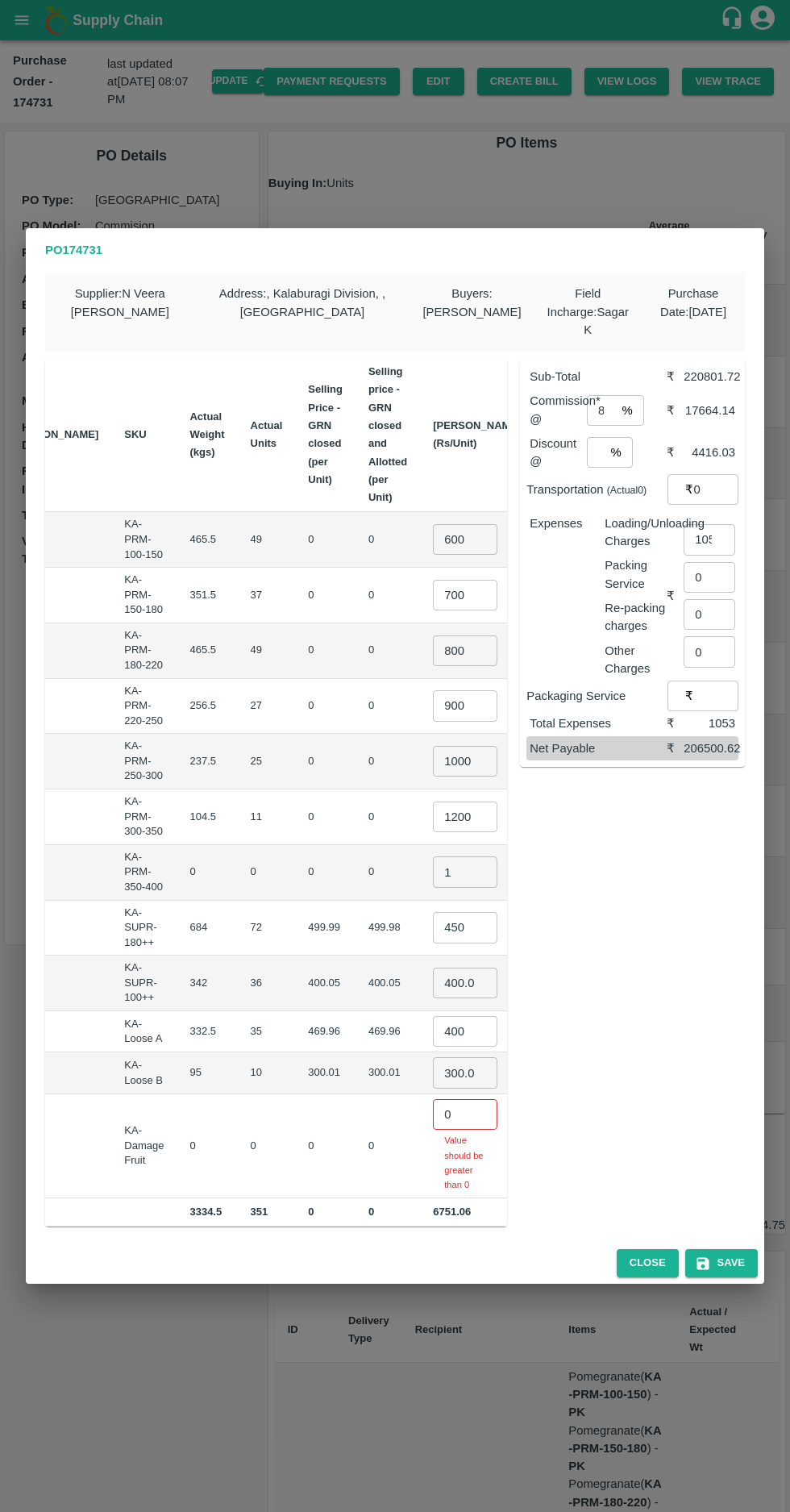
click at [433, 1103] on input "0" at bounding box center [465, 1114] width 65 height 31
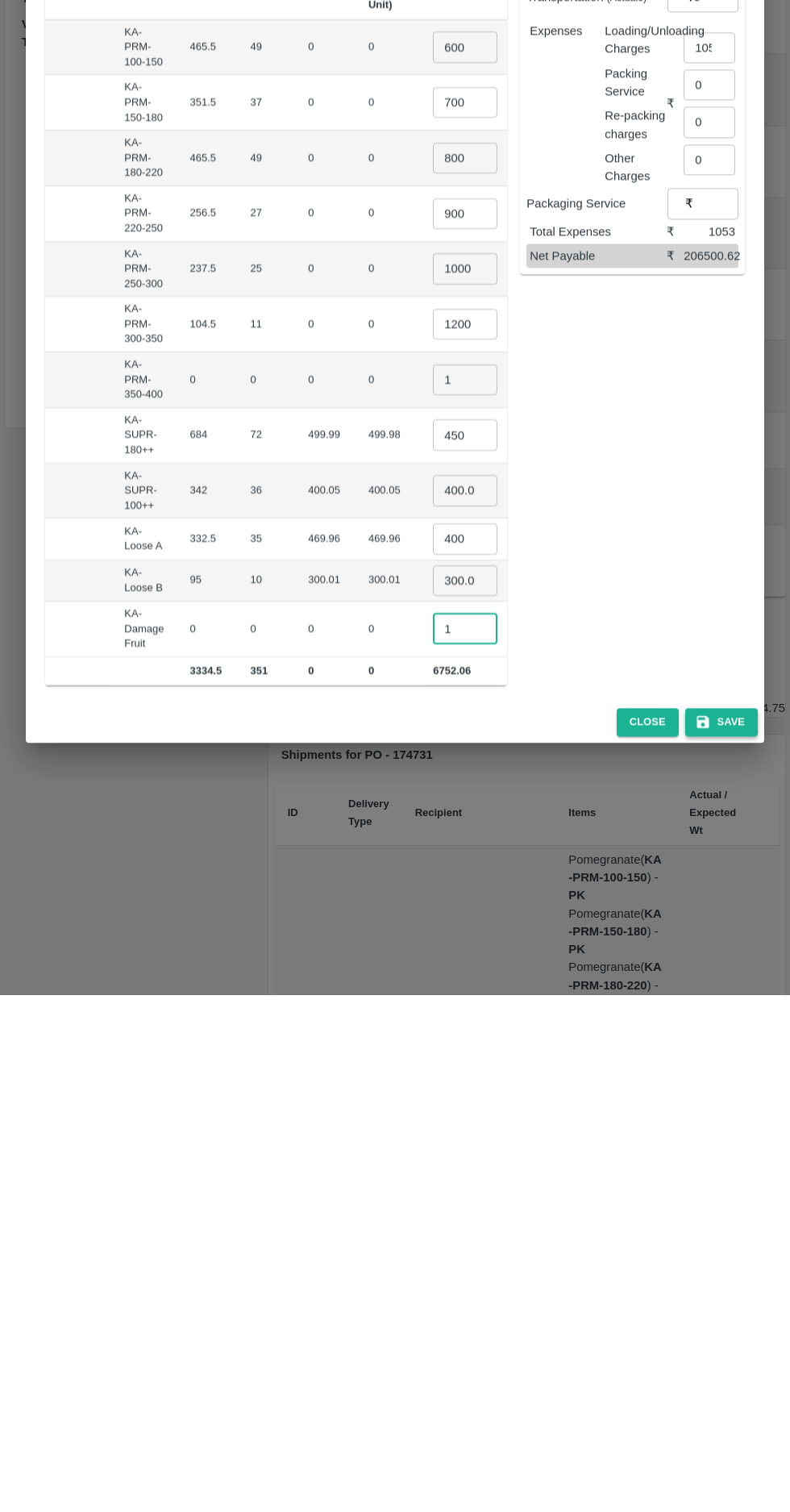
type input "1"
click at [732, 1240] on button "Save" at bounding box center [721, 1239] width 72 height 29
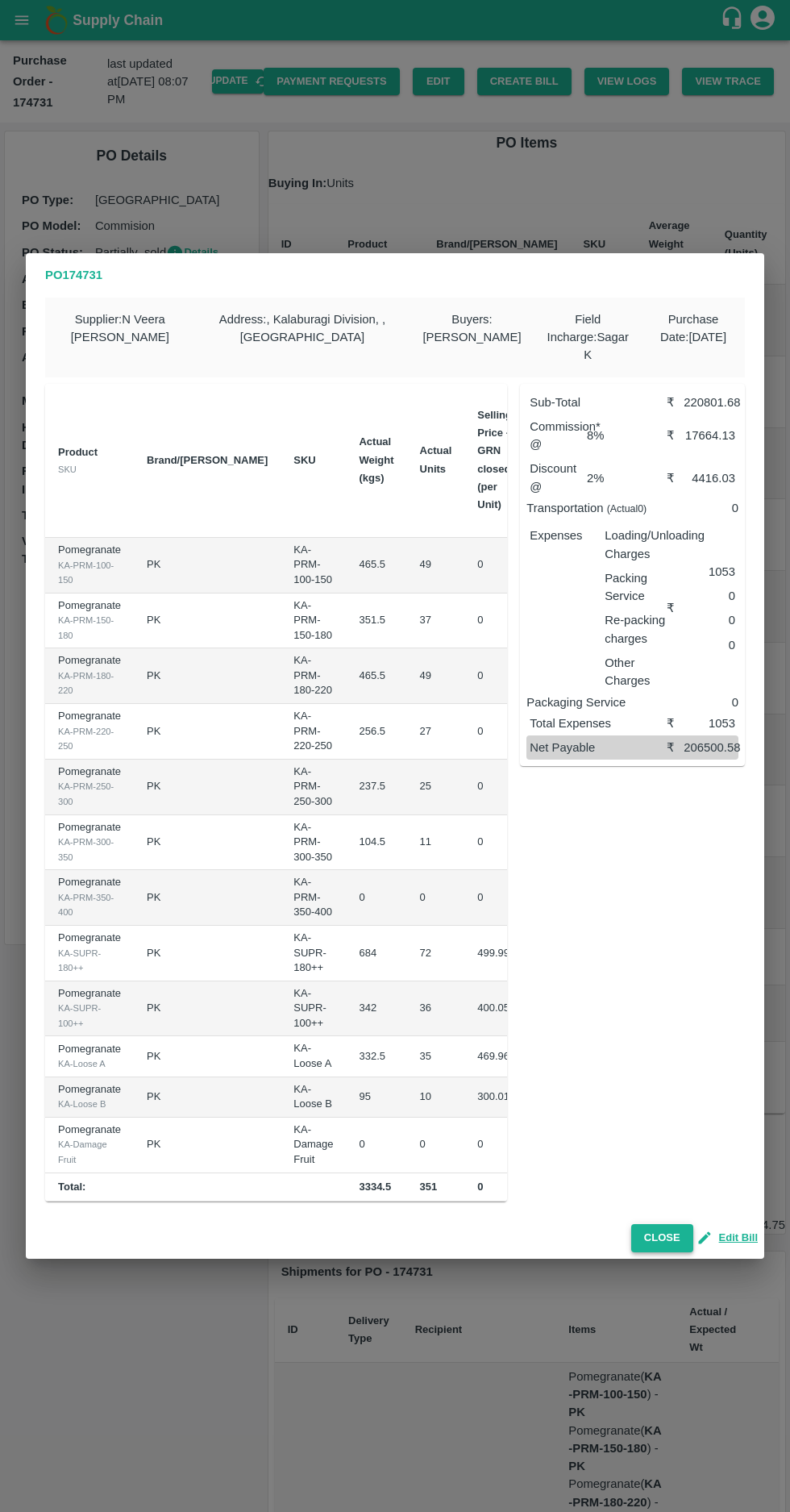
click at [677, 1232] on button "Close" at bounding box center [662, 1238] width 62 height 29
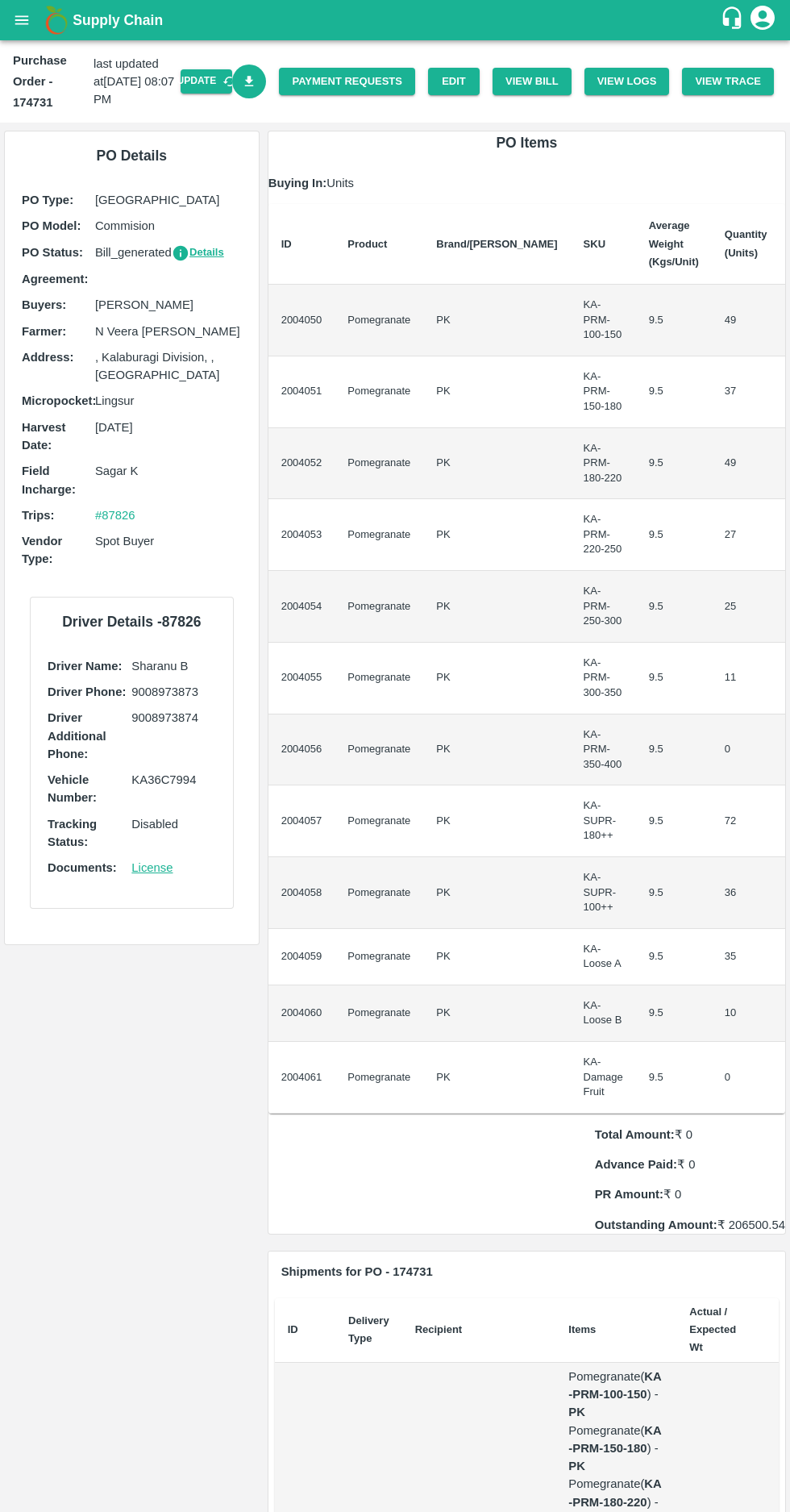
click at [254, 81] on icon "Download Bill" at bounding box center [249, 81] width 9 height 10
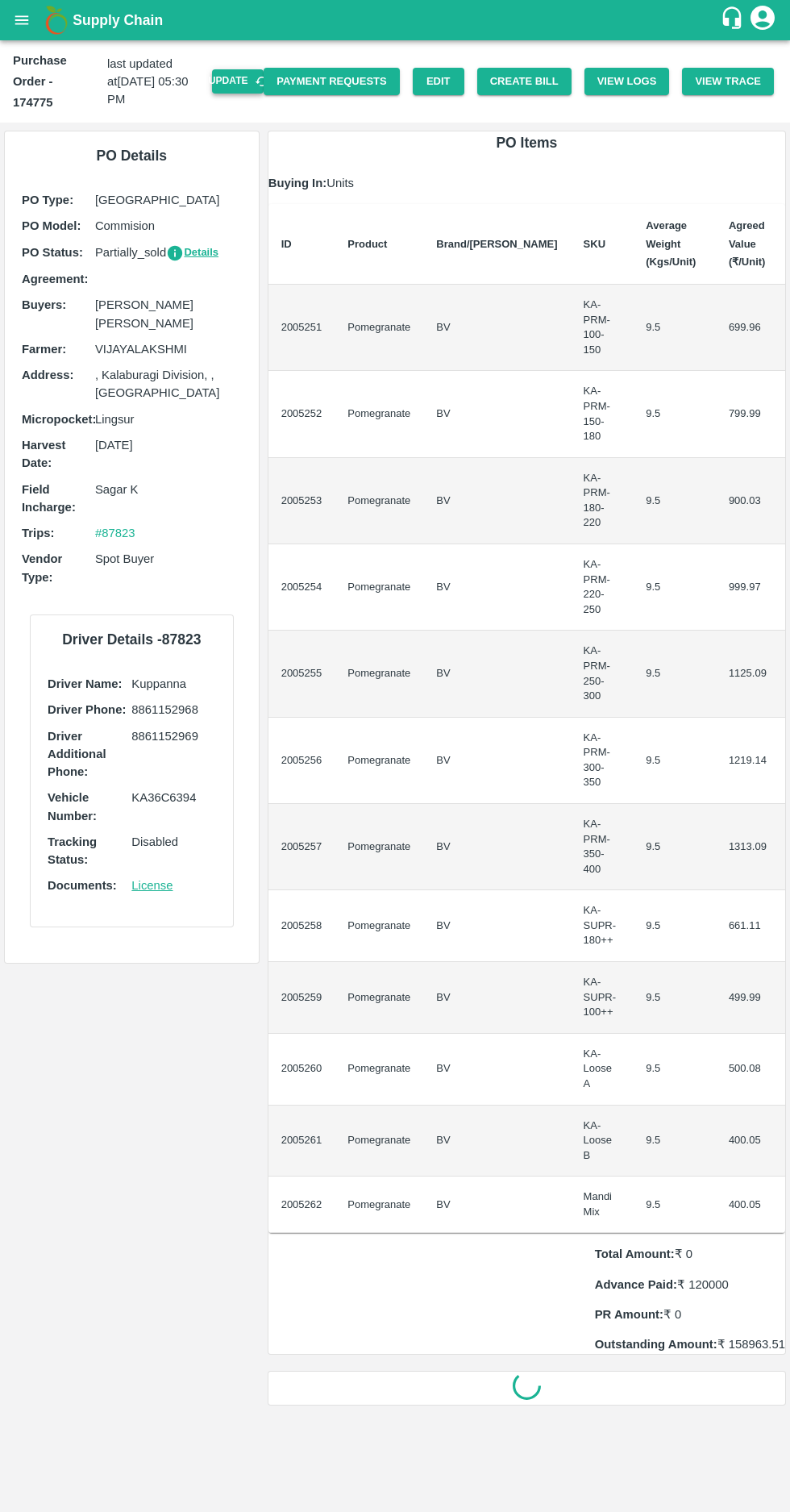
click at [263, 72] on button "Update" at bounding box center [238, 81] width 52 height 23
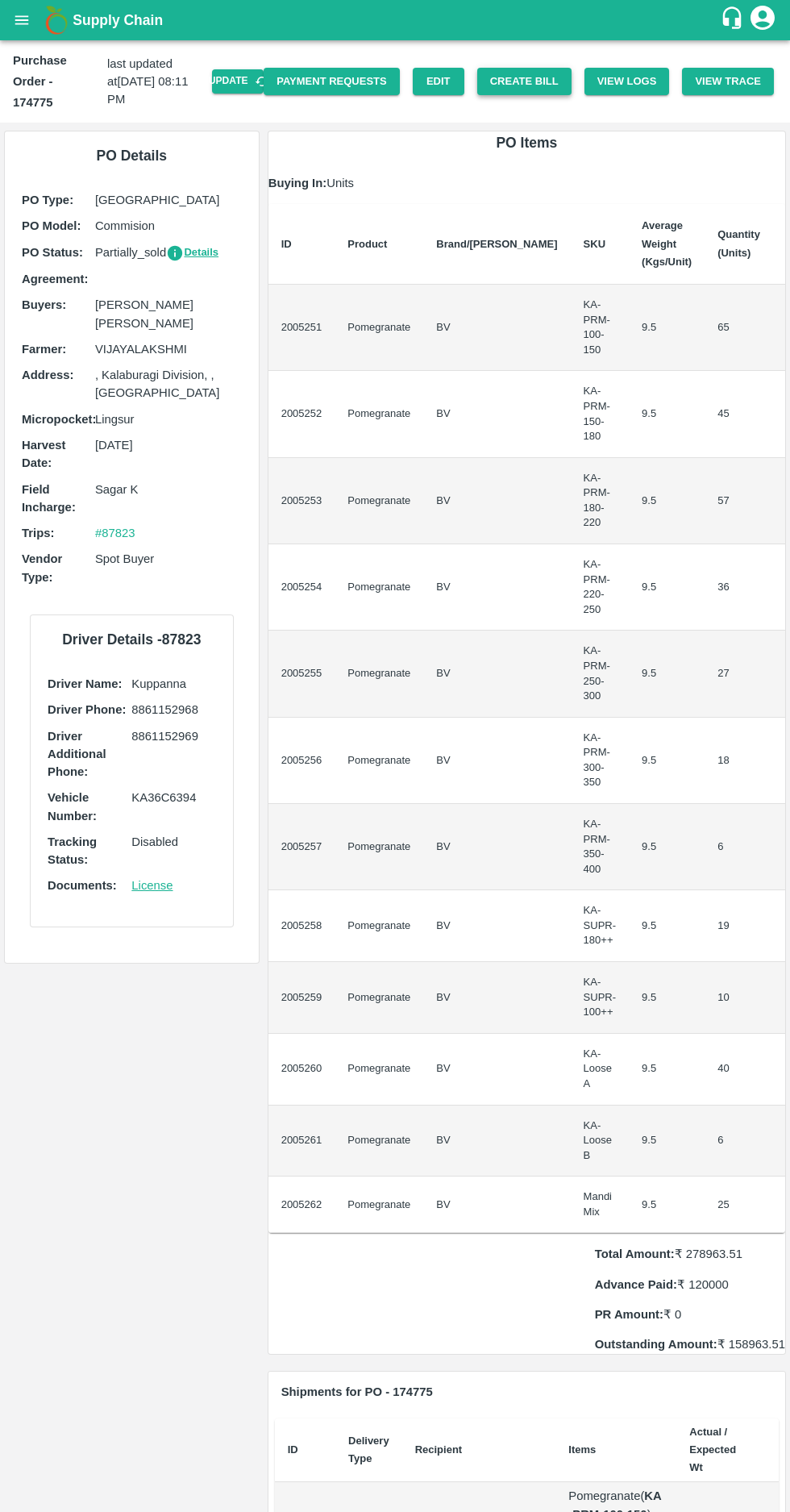
click at [533, 70] on button "Create Bill" at bounding box center [524, 82] width 94 height 29
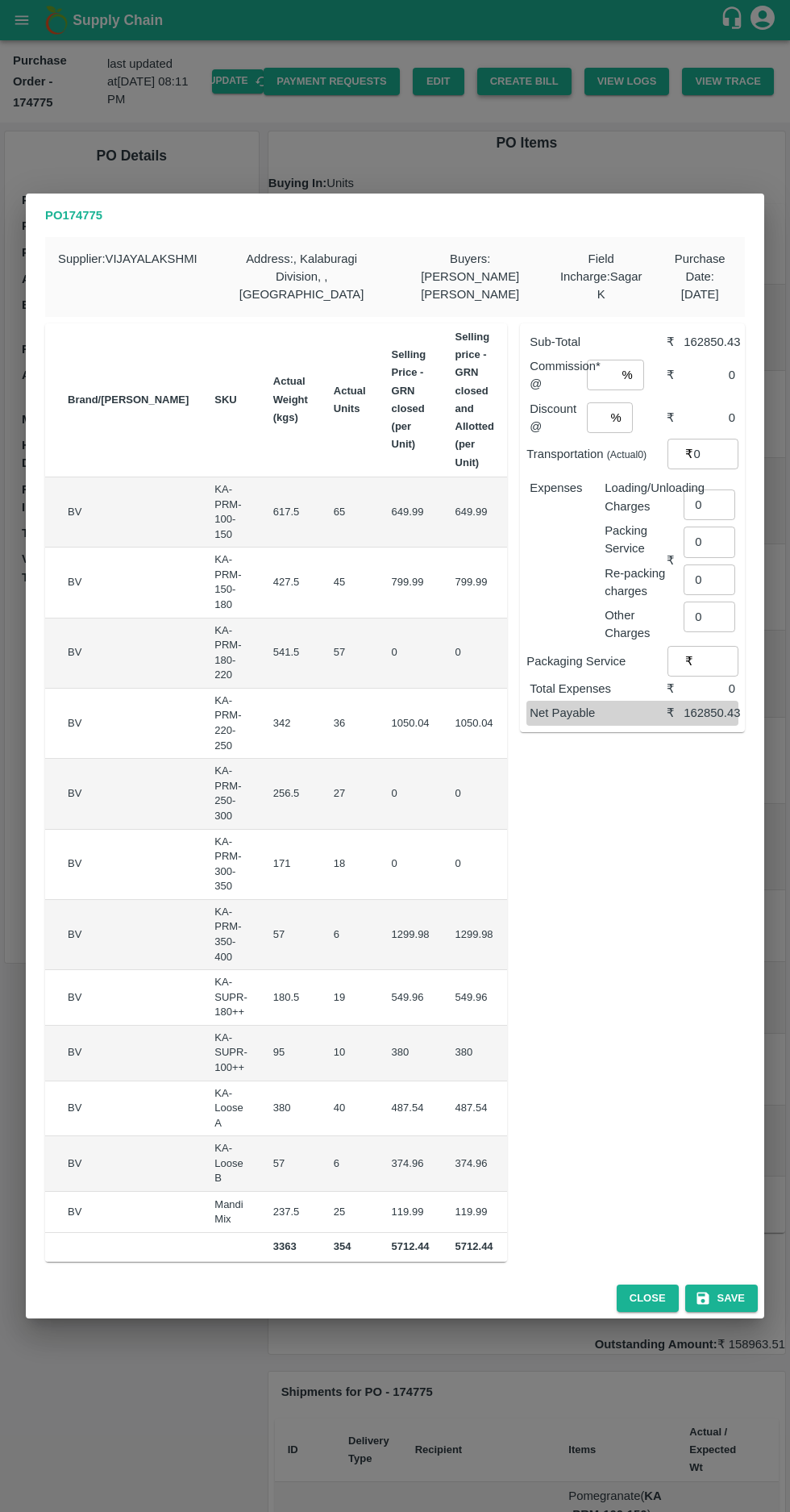
scroll to position [0, 168]
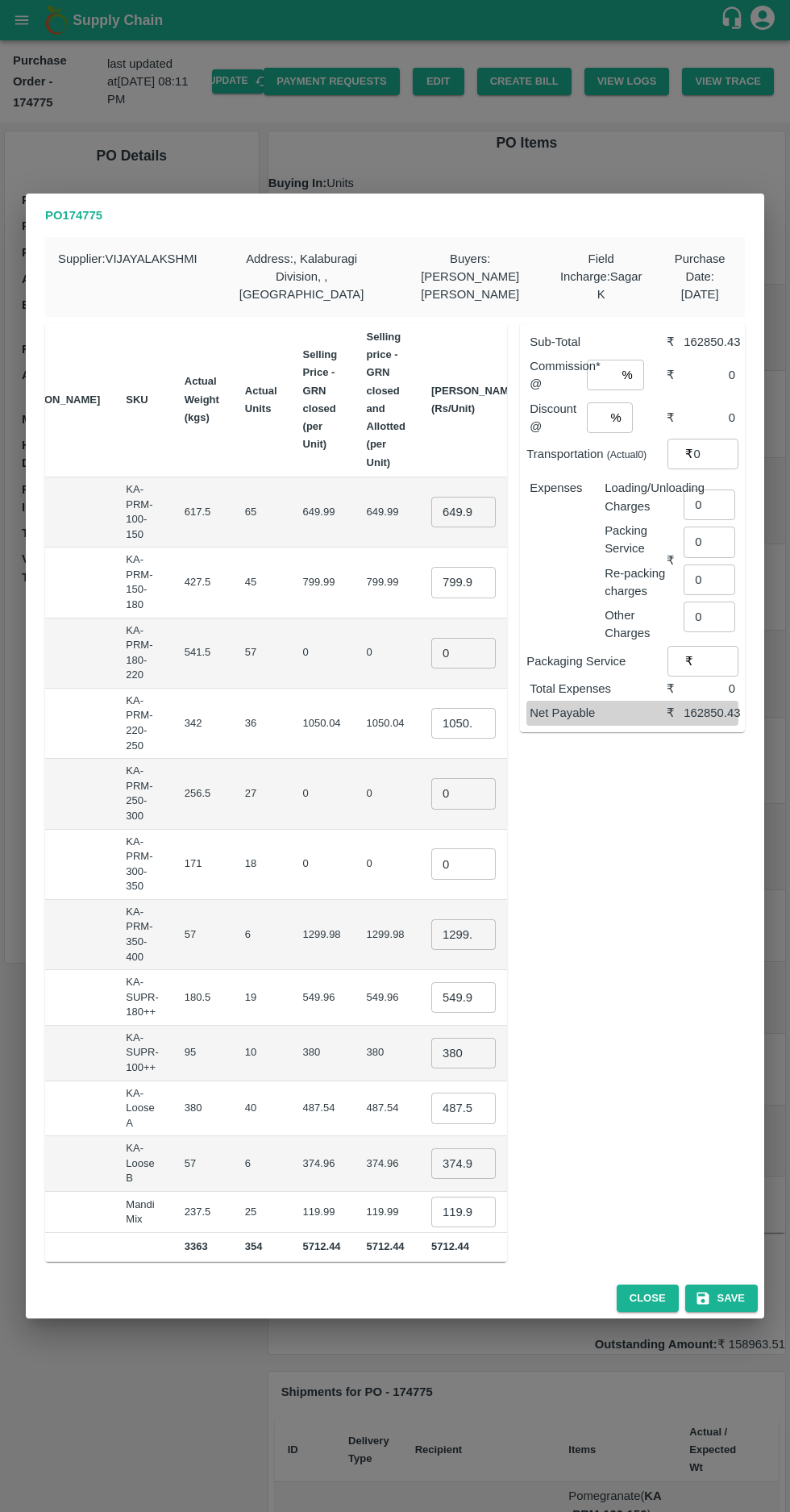
click at [431, 505] on input "649.99" at bounding box center [463, 512] width 65 height 31
click at [431, 501] on input "649.99" at bounding box center [463, 512] width 65 height 31
type input "6"
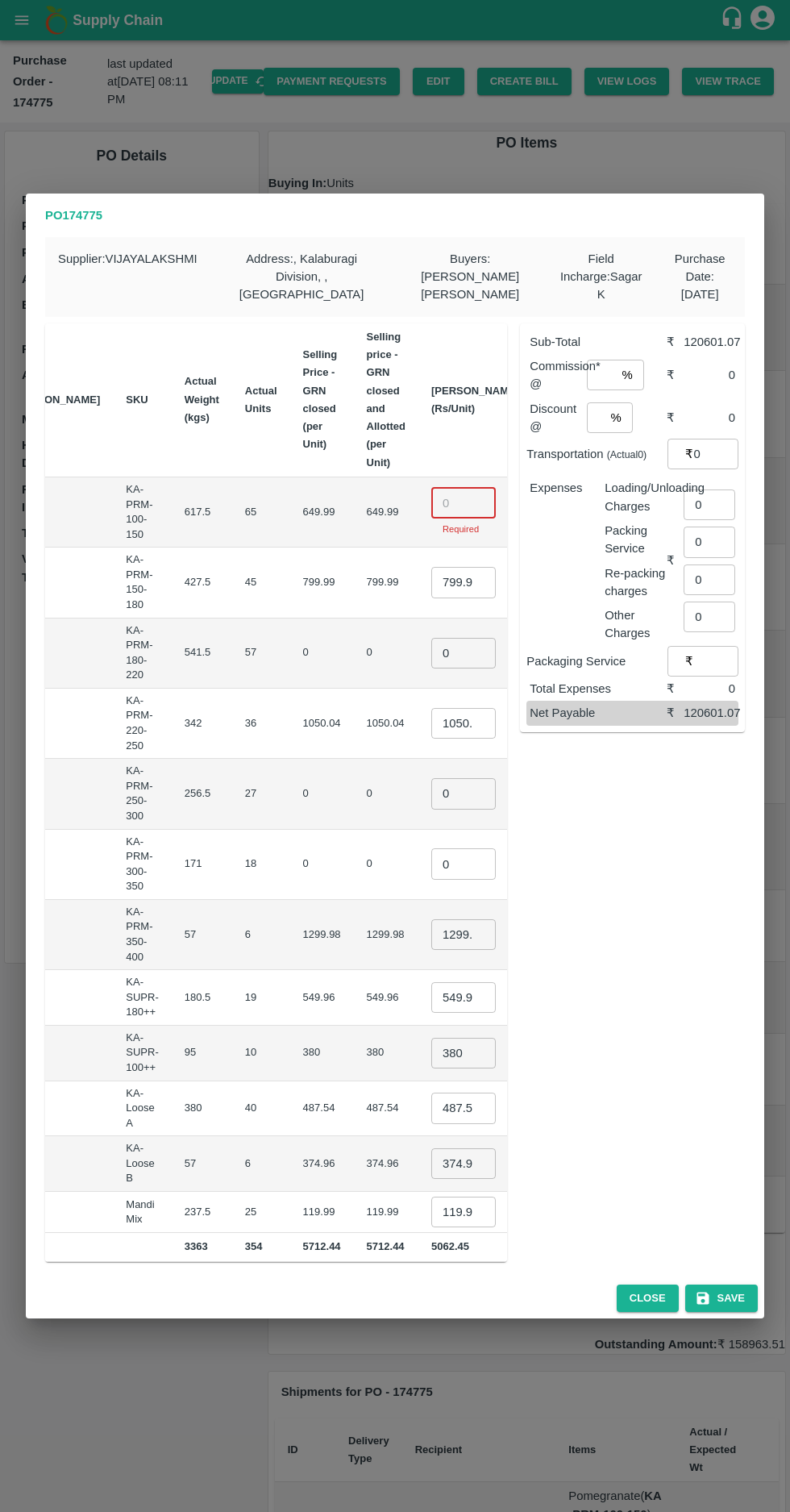
scroll to position [0, 0]
type input "650"
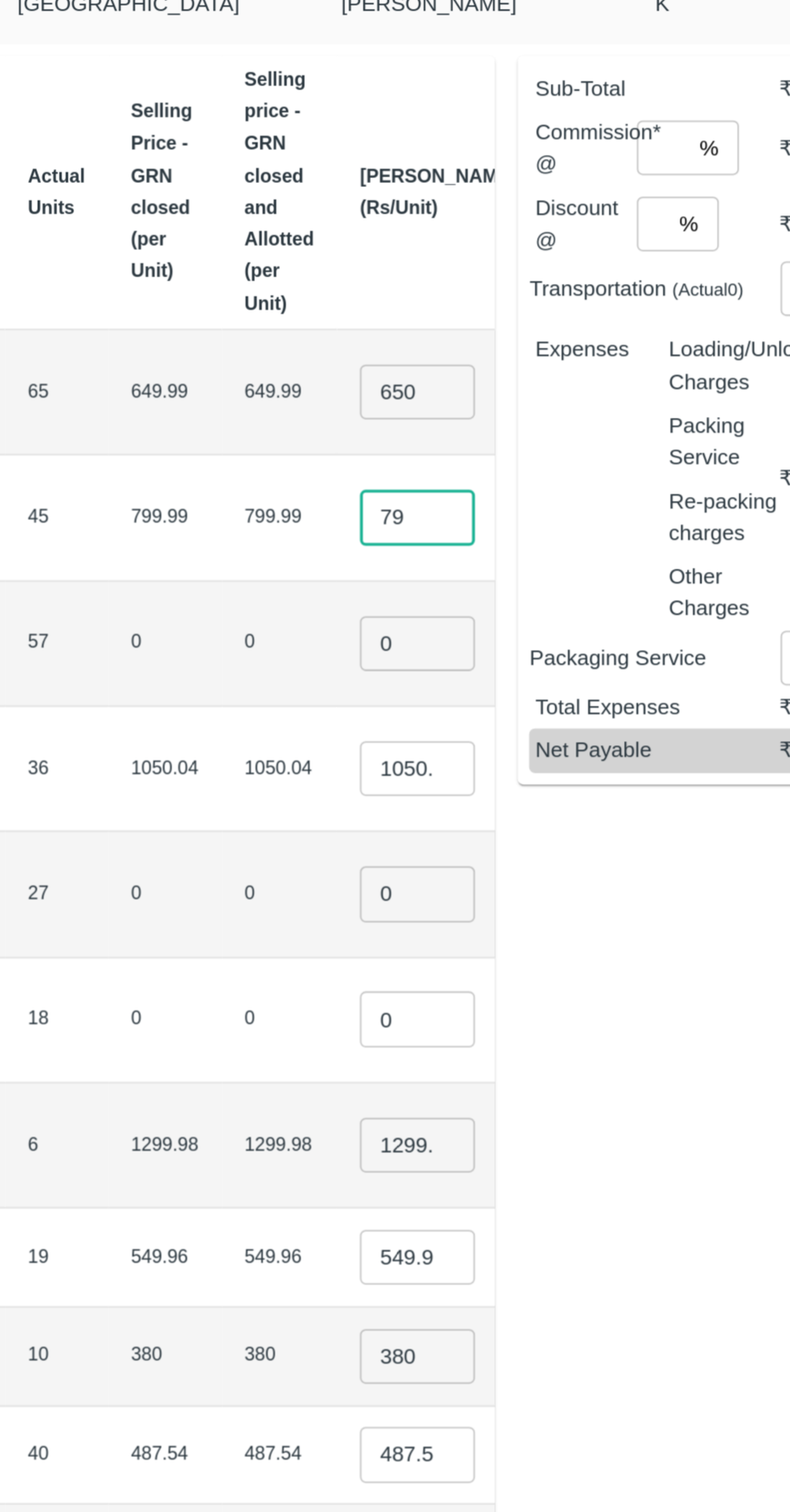
type input "7"
type input "800"
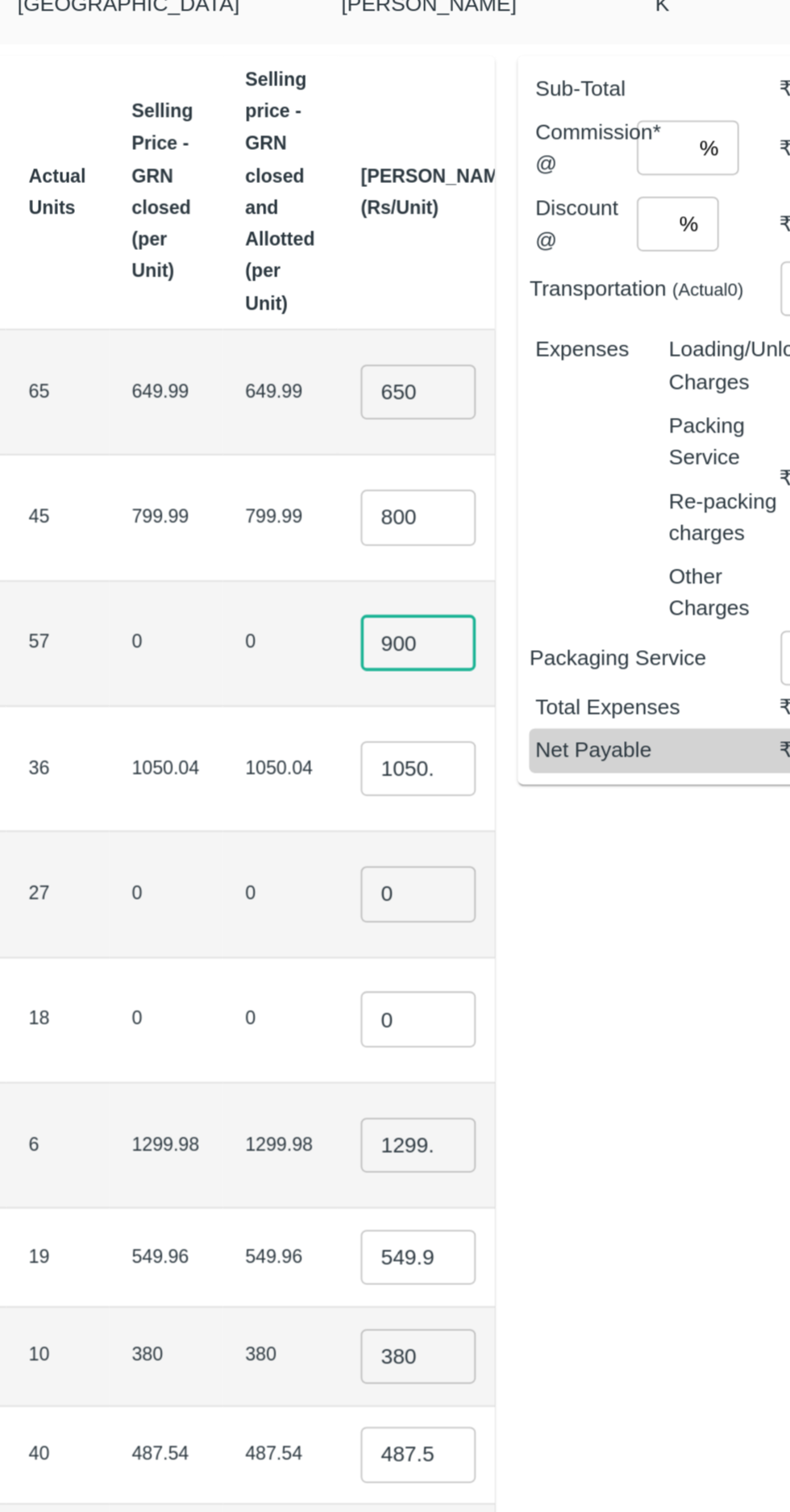
type input "900"
type input "1"
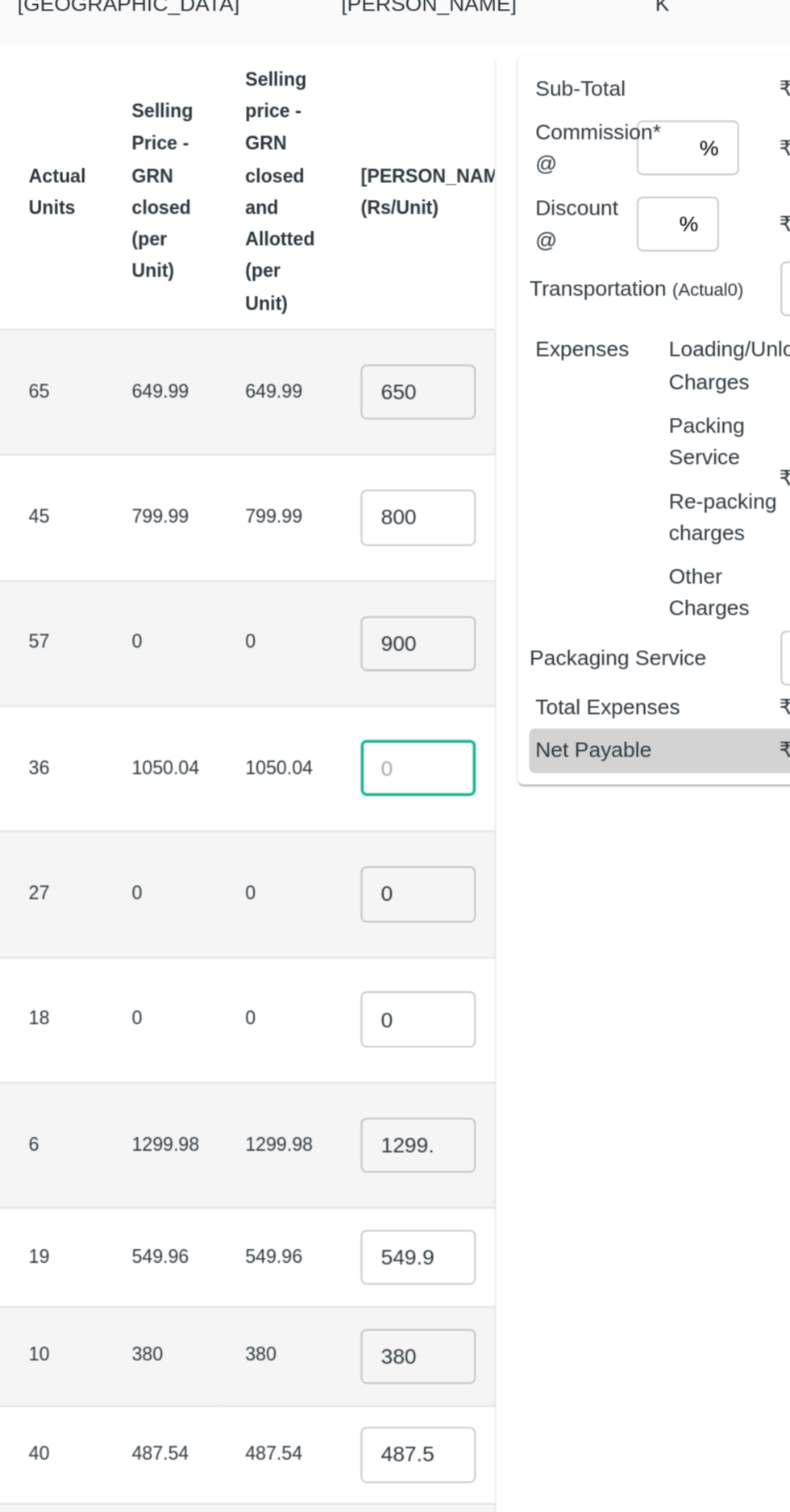
scroll to position [0, 0]
type input "1000"
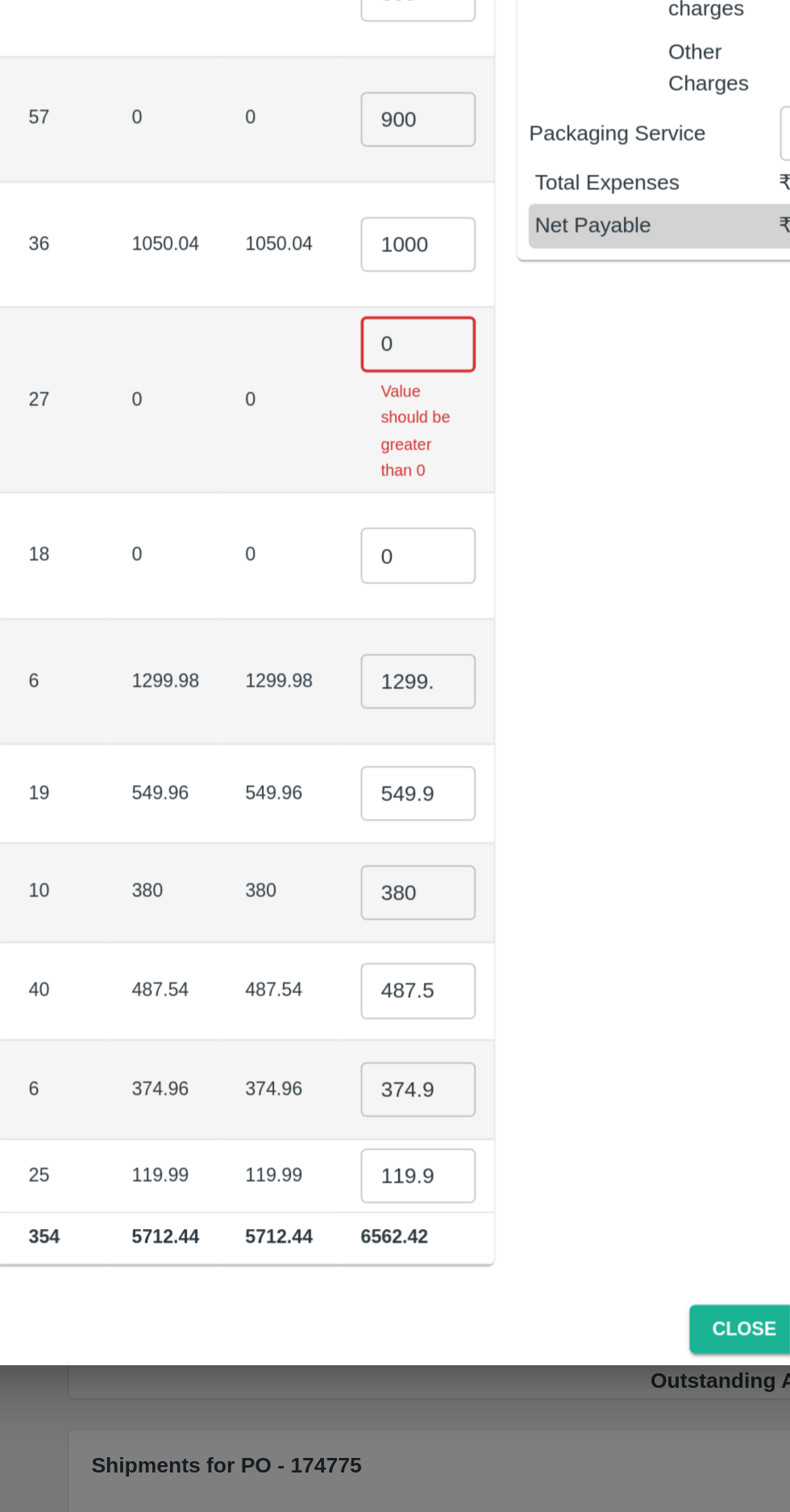
click at [432, 747] on input "0" at bounding box center [464, 762] width 65 height 31
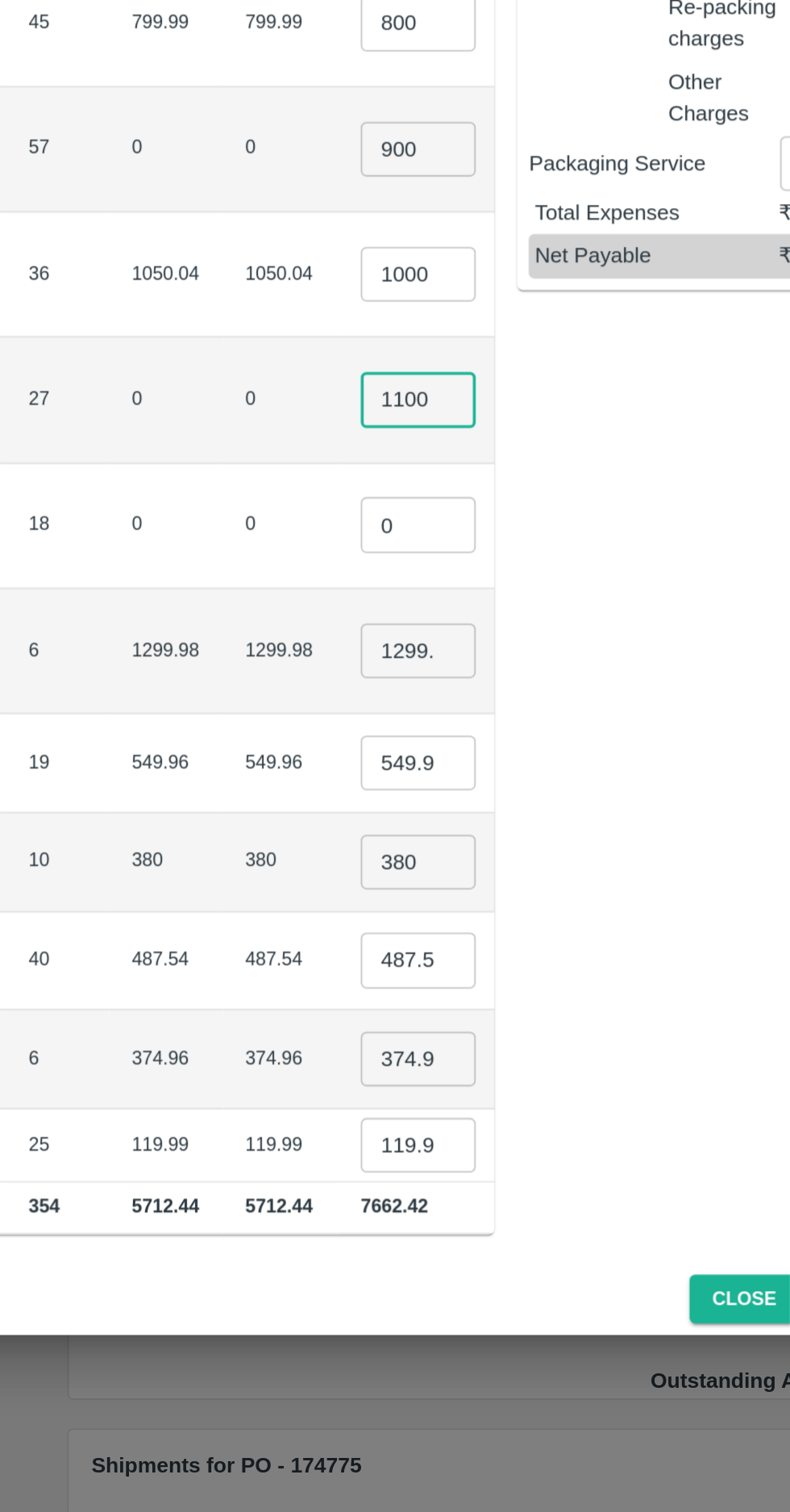
type input "1100"
type input "1200"
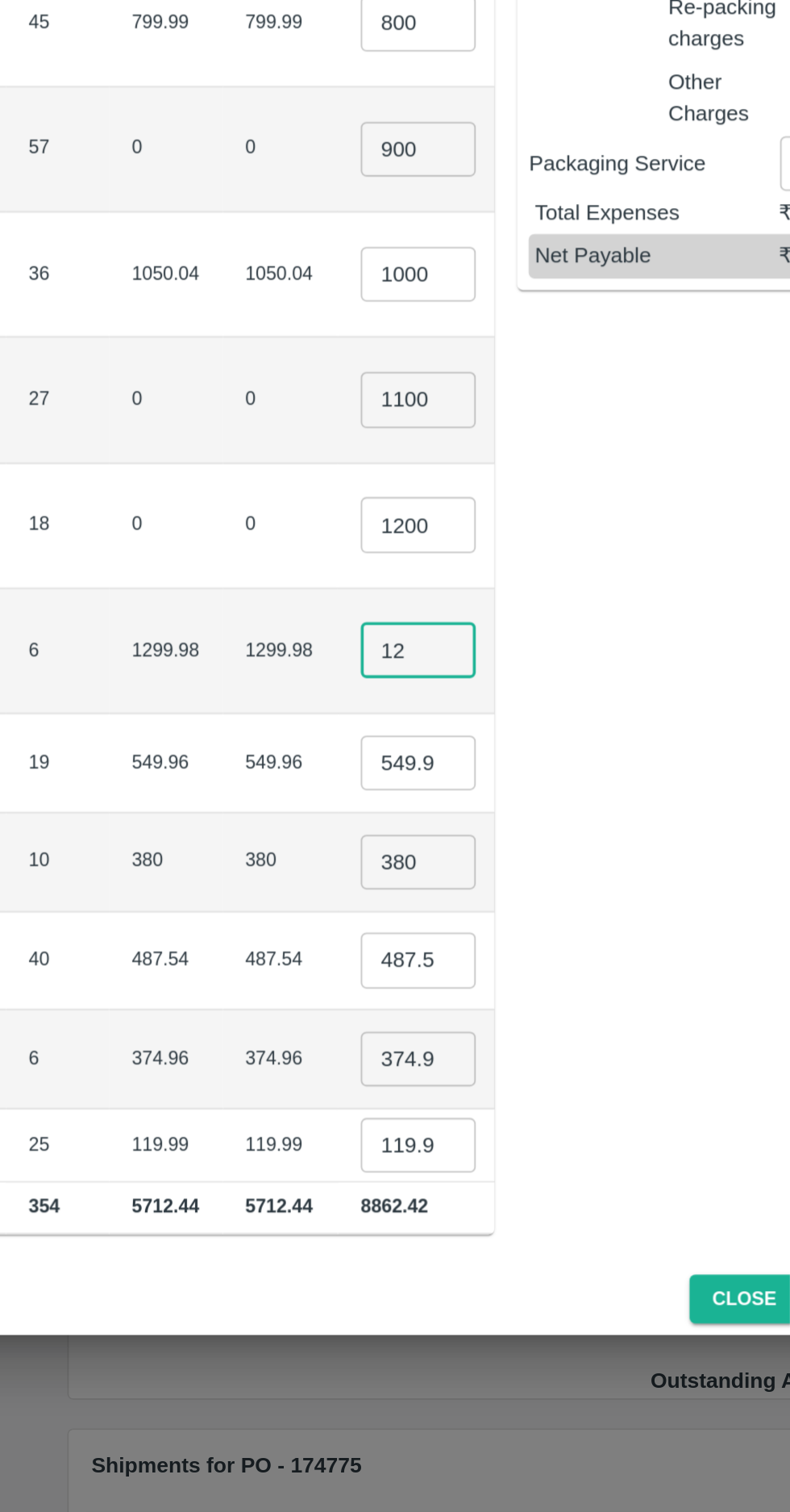
type input "1"
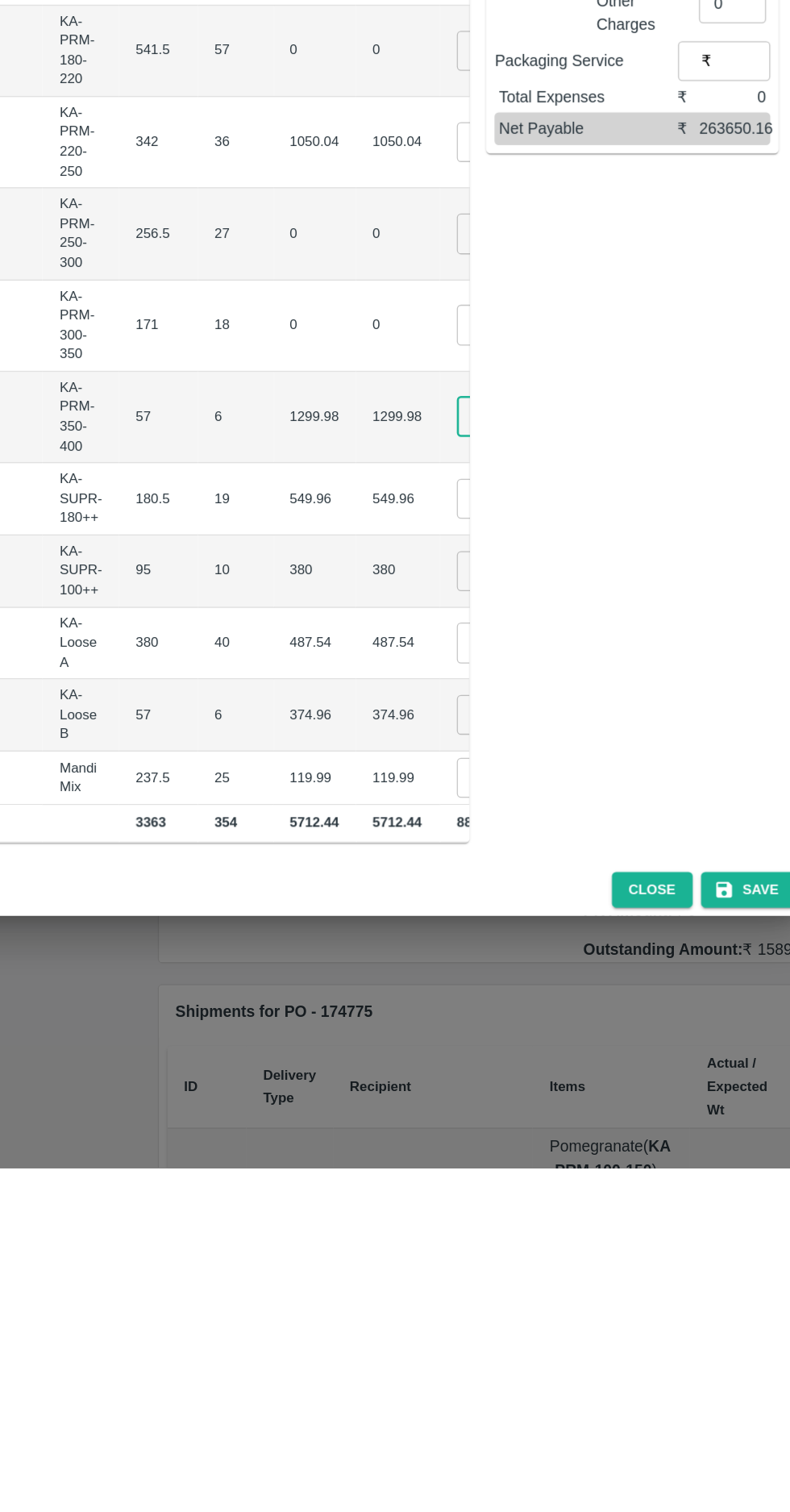
scroll to position [0, 104]
type input "1300"
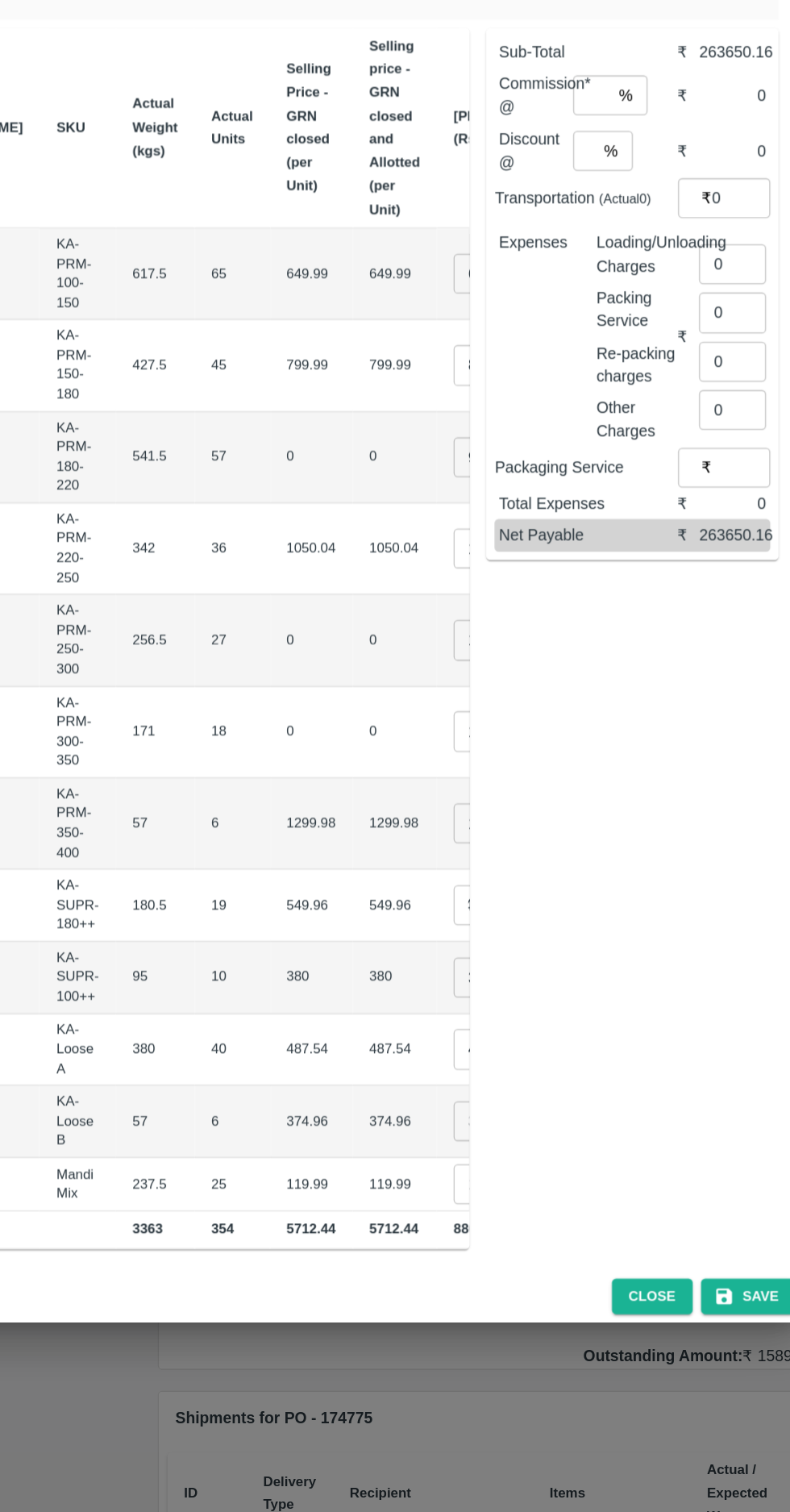
scroll to position [0, 0]
click at [495, 988] on input "549.955" at bounding box center [527, 997] width 65 height 31
type input "500"
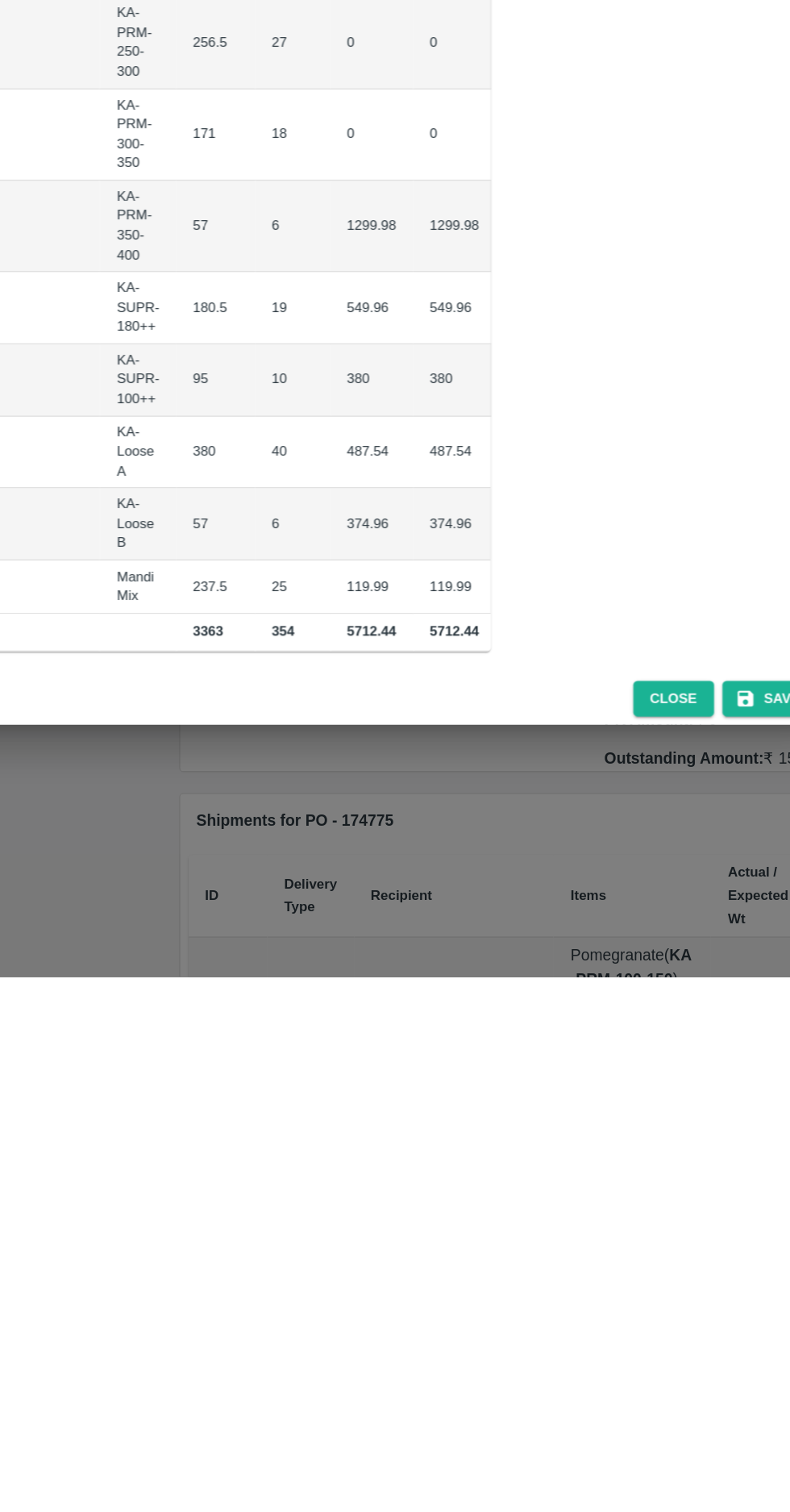
scroll to position [0, 80]
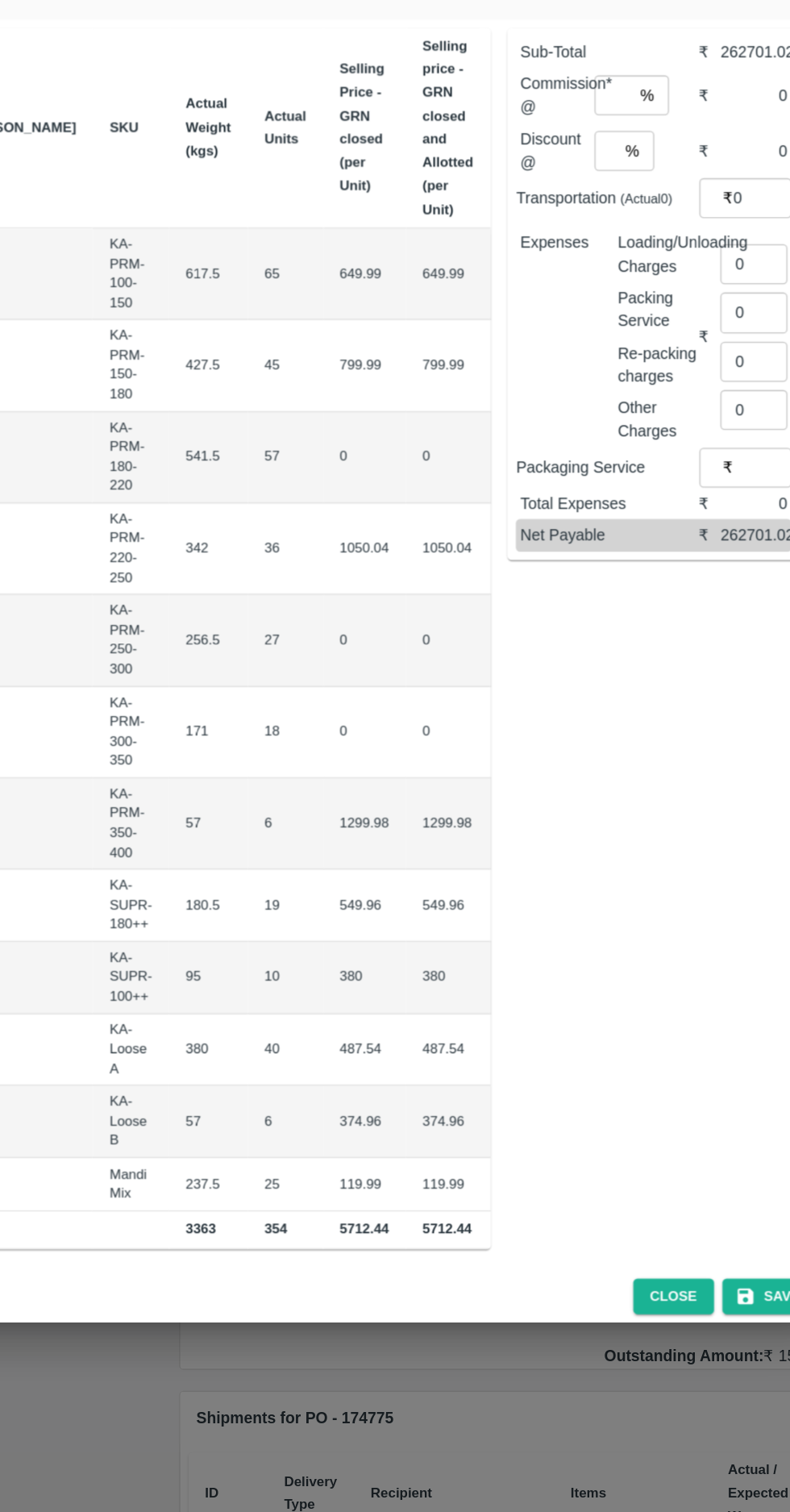
click at [519, 1040] on input "380" at bounding box center [551, 1053] width 65 height 31
type input "3"
type input "400"
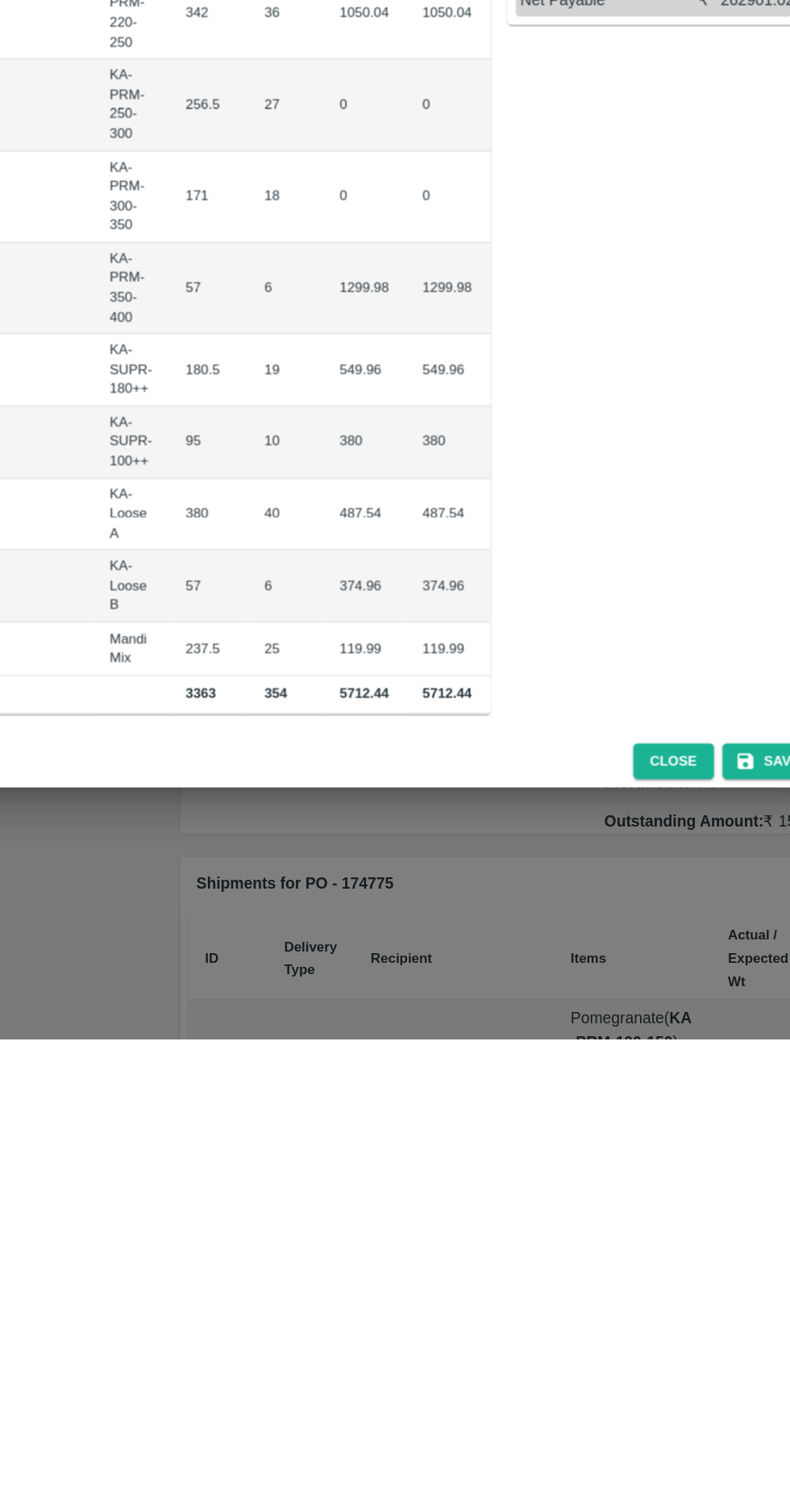
scroll to position [0, 83]
type input "4"
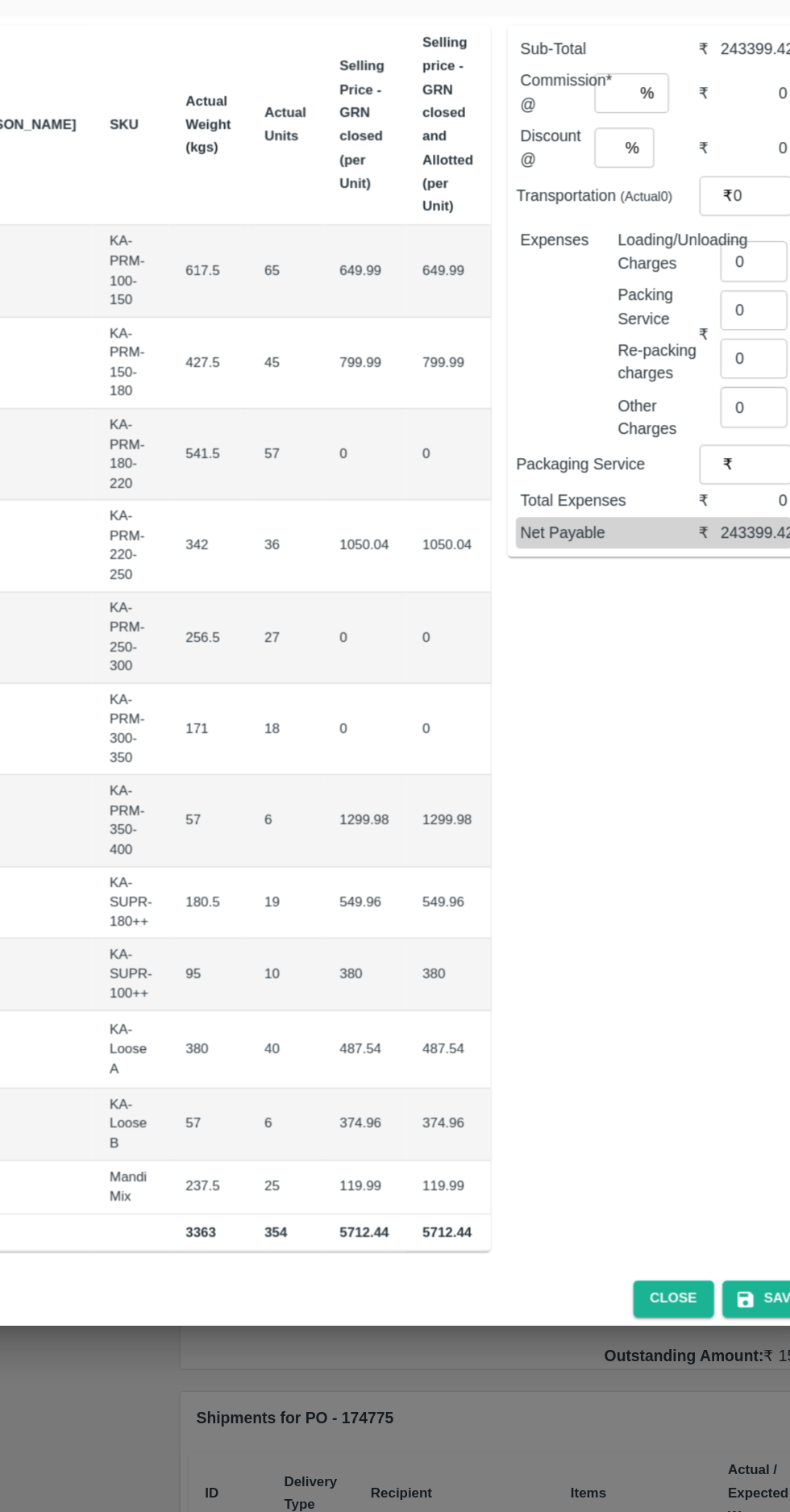
click at [519, 1084] on input "number" at bounding box center [551, 1099] width 65 height 31
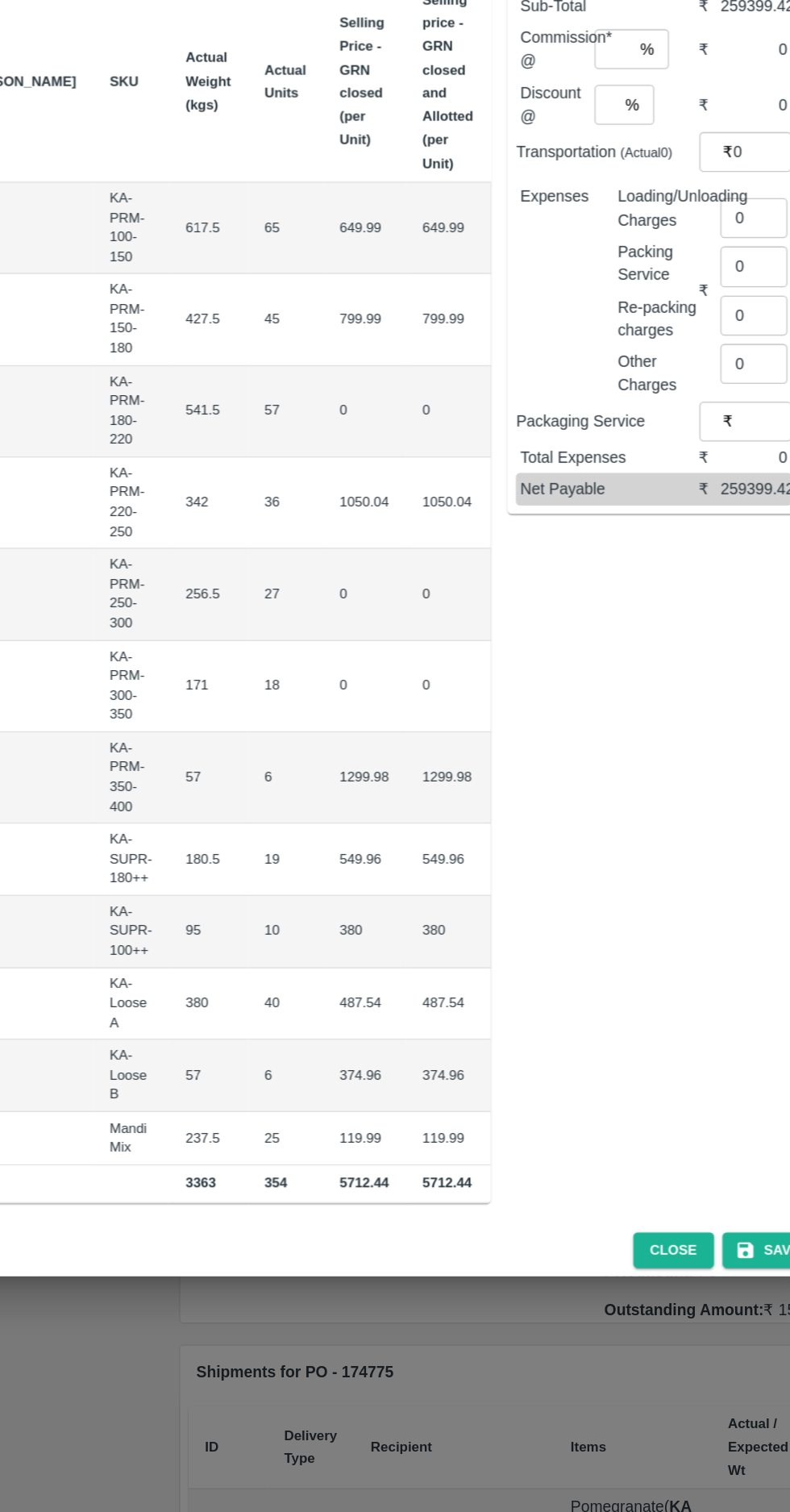
type input "400"
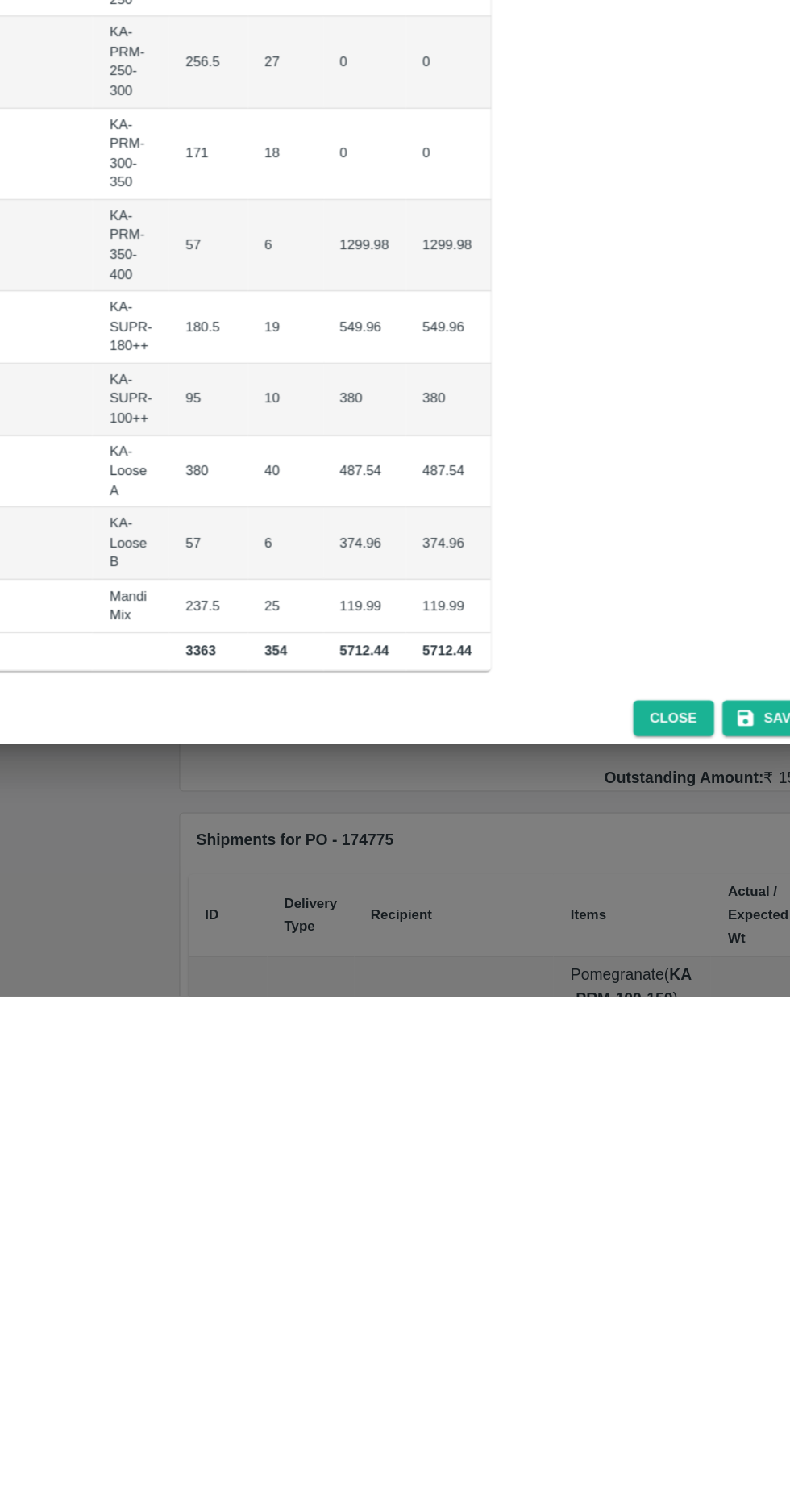
scroll to position [0, 10]
type input "3"
type input "300"
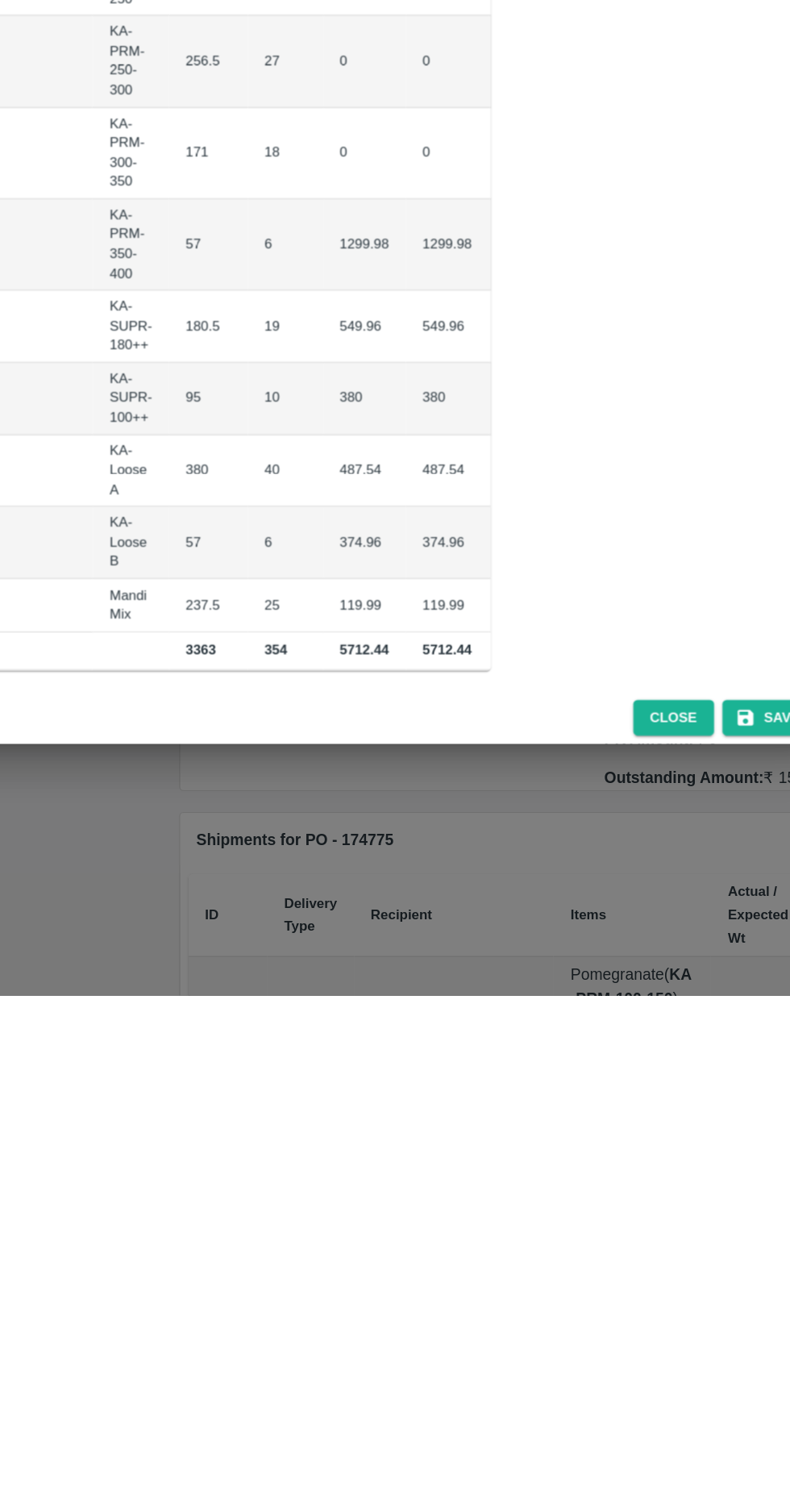
type input "1"
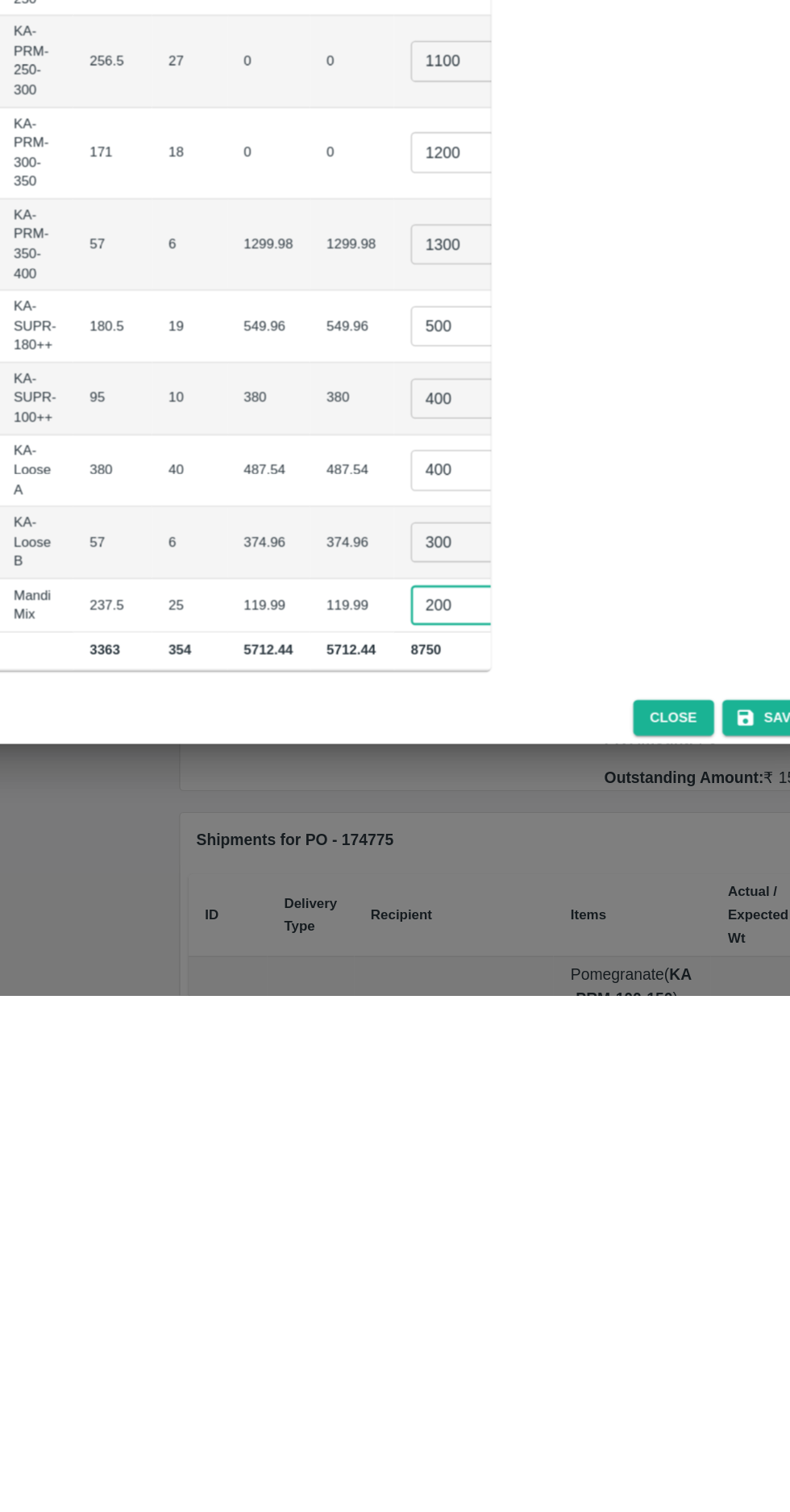
type input "200"
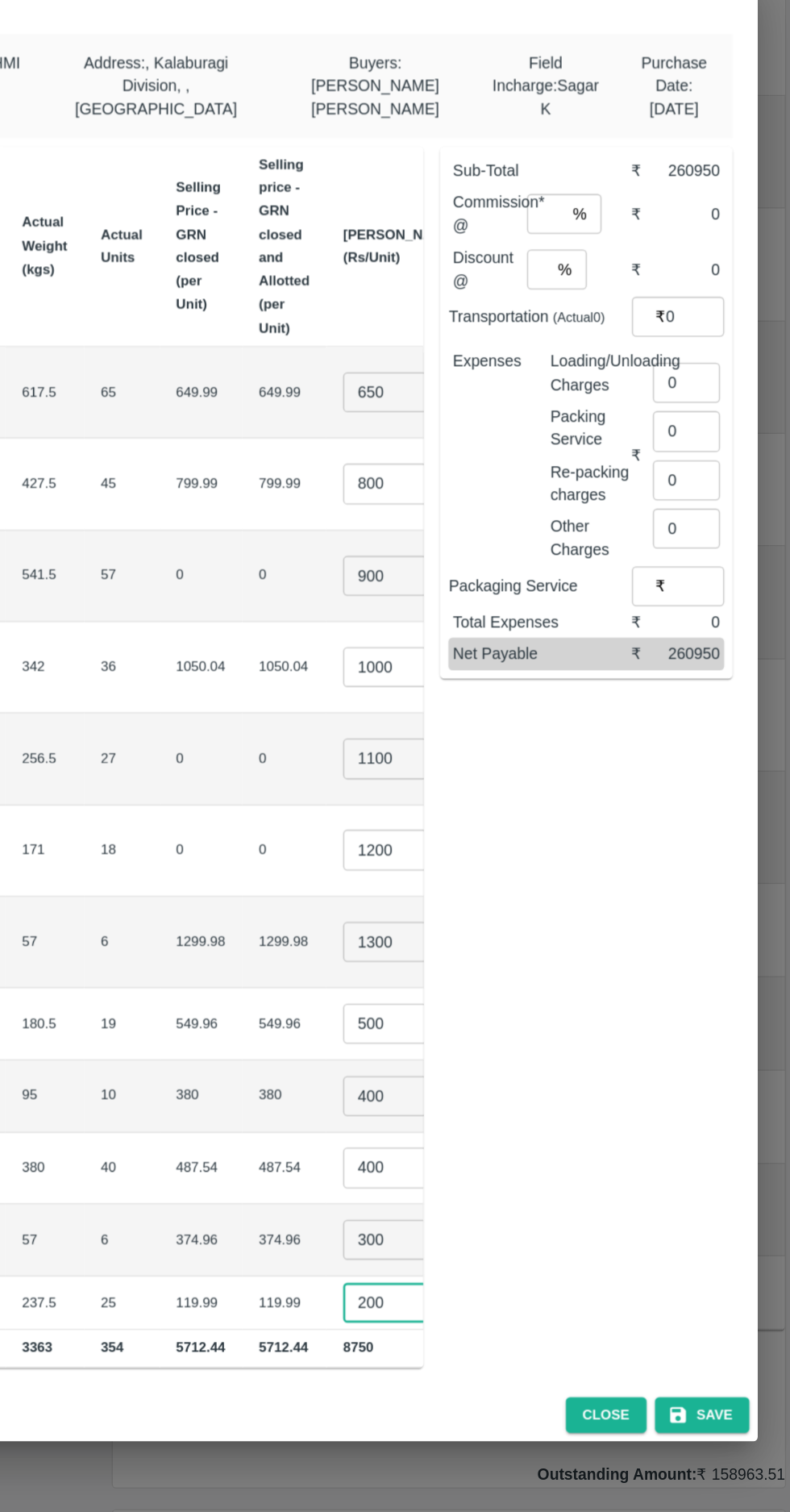
scroll to position [0, 0]
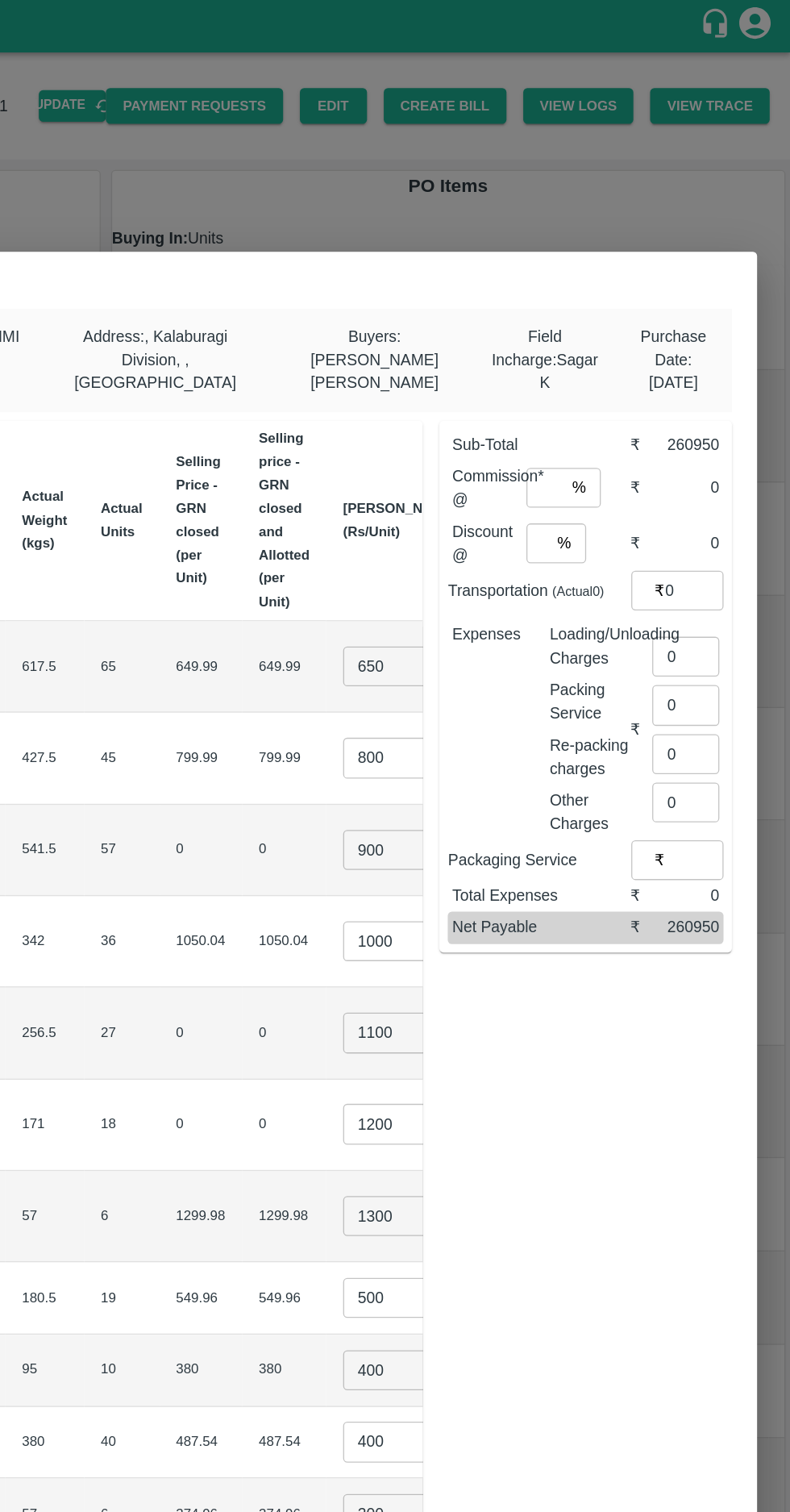
click at [602, 369] on input "number" at bounding box center [601, 375] width 29 height 31
type input "8"
type input "2"
click at [709, 492] on input "0" at bounding box center [709, 504] width 52 height 31
click at [703, 481] on input "number" at bounding box center [713, 496] width 59 height 31
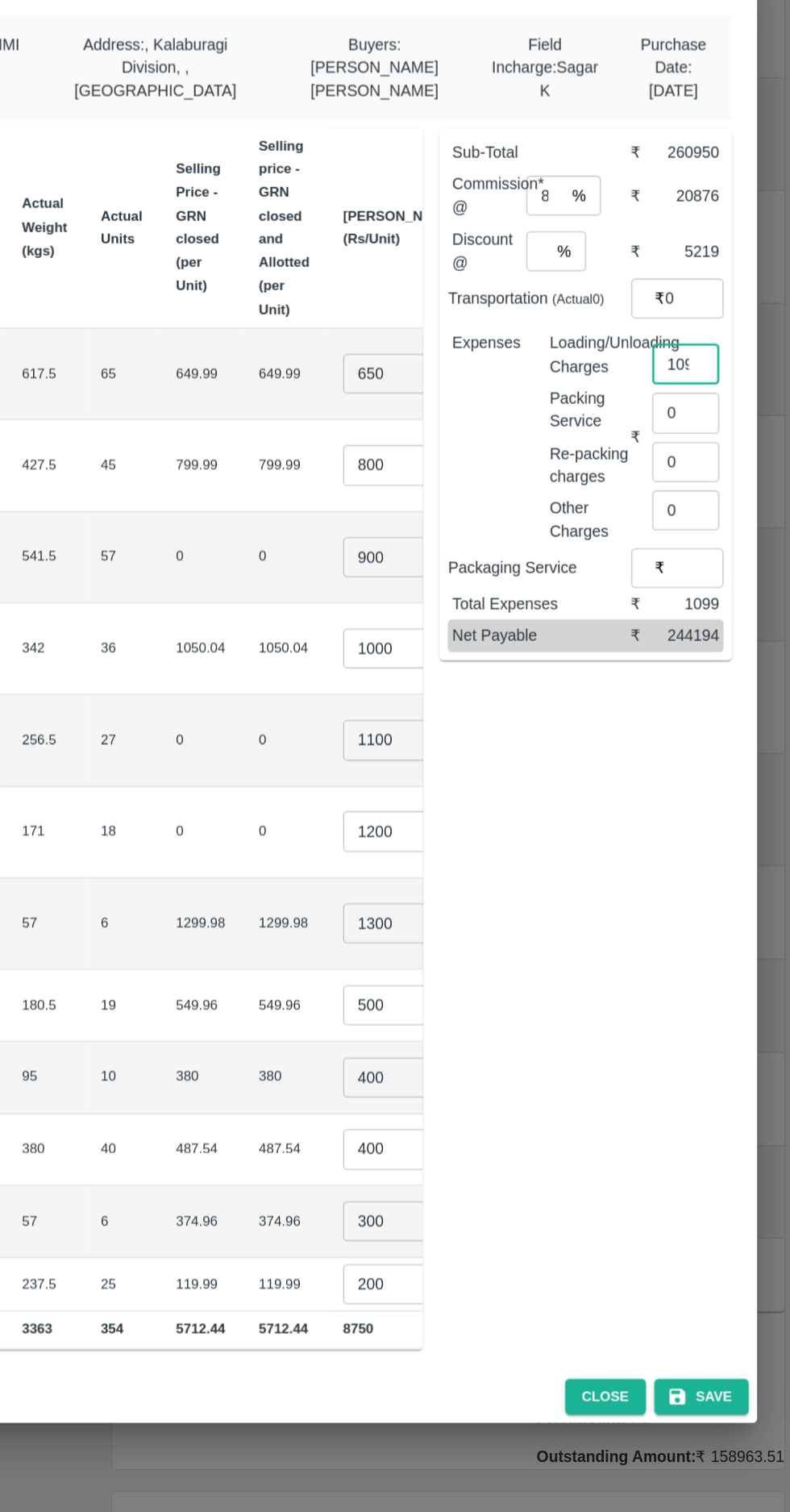
click at [717, 493] on input "1099" at bounding box center [709, 504] width 52 height 31
click at [735, 685] on div "Total Expenses ₹ 1009" at bounding box center [631, 688] width 212 height 24
click at [717, 682] on div "1009" at bounding box center [709, 688] width 52 height 18
click at [706, 493] on input "1009" at bounding box center [709, 504] width 52 height 31
click at [704, 495] on input "1009" at bounding box center [709, 504] width 52 height 31
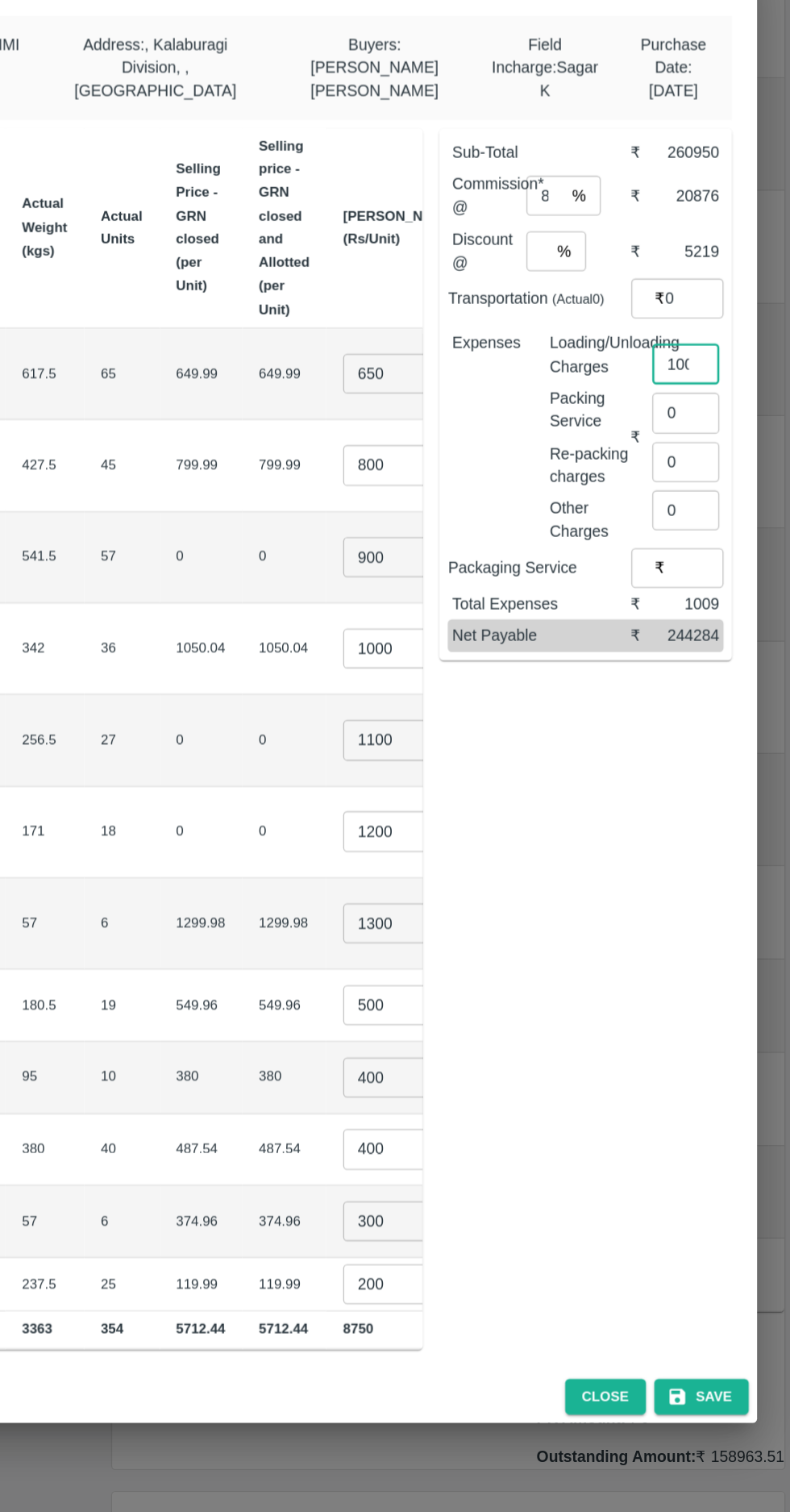
click at [720, 497] on input "1009" at bounding box center [709, 504] width 52 height 31
type input "1090"
click at [709, 786] on div "Sub-Total ₹ 260950 Commission* @ 8 % ​ ₹ 20876 Discount @ 2 % ​ ₹ 5219 Transpor…" at bounding box center [625, 786] width 237 height 952
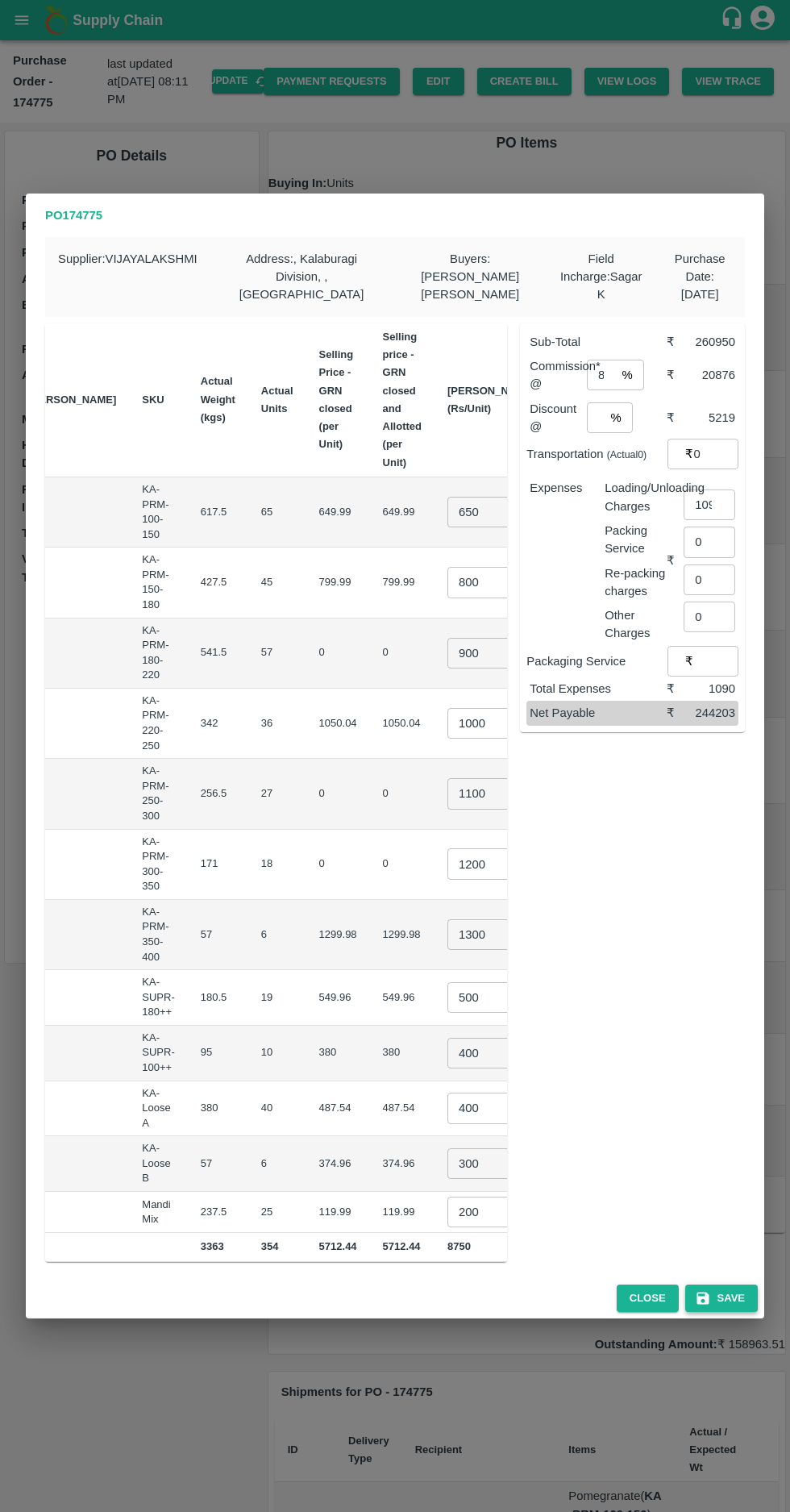
click at [732, 1290] on button "Save" at bounding box center [721, 1299] width 72 height 29
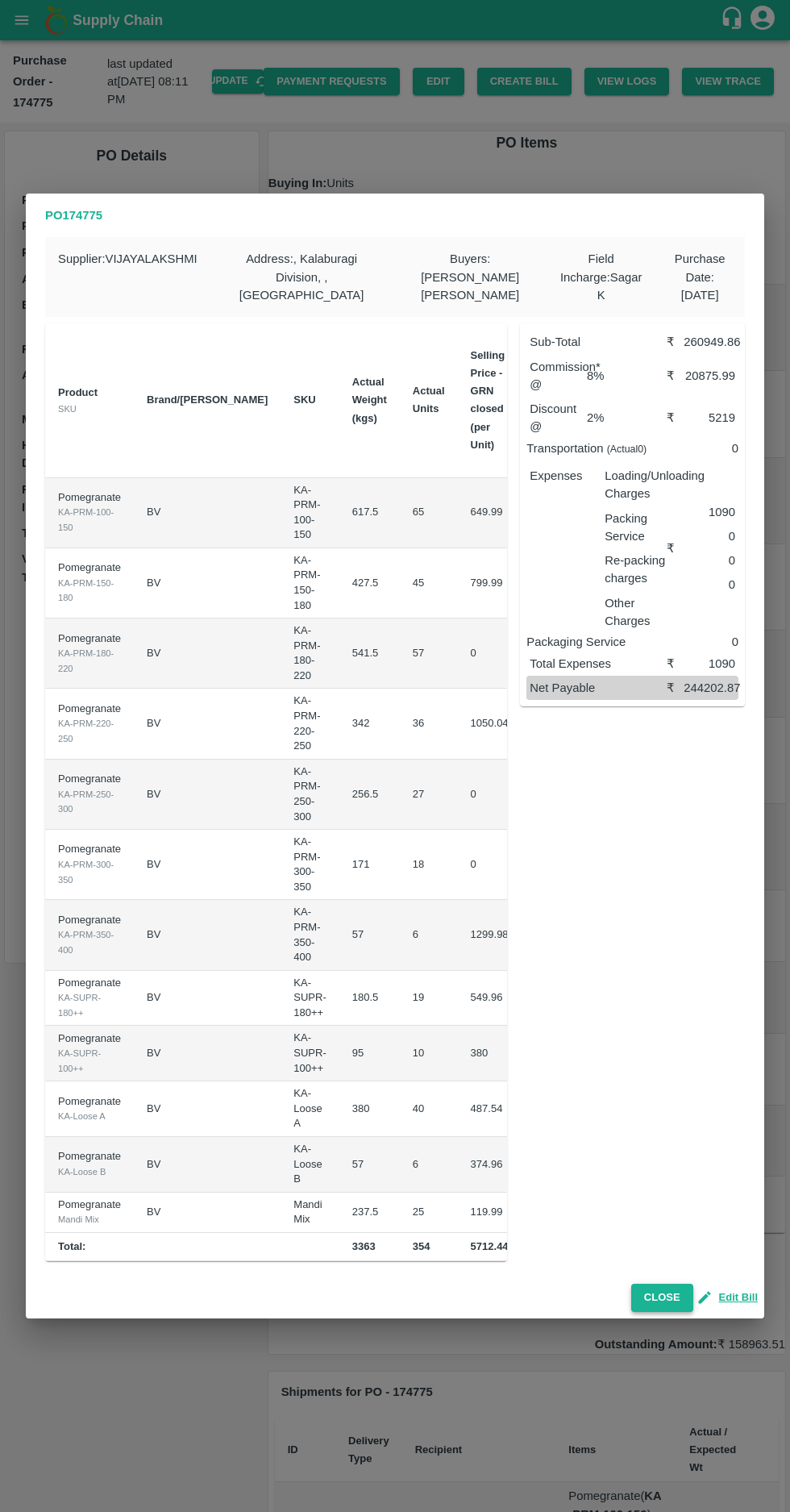
click at [671, 1291] on button "Close" at bounding box center [662, 1298] width 62 height 29
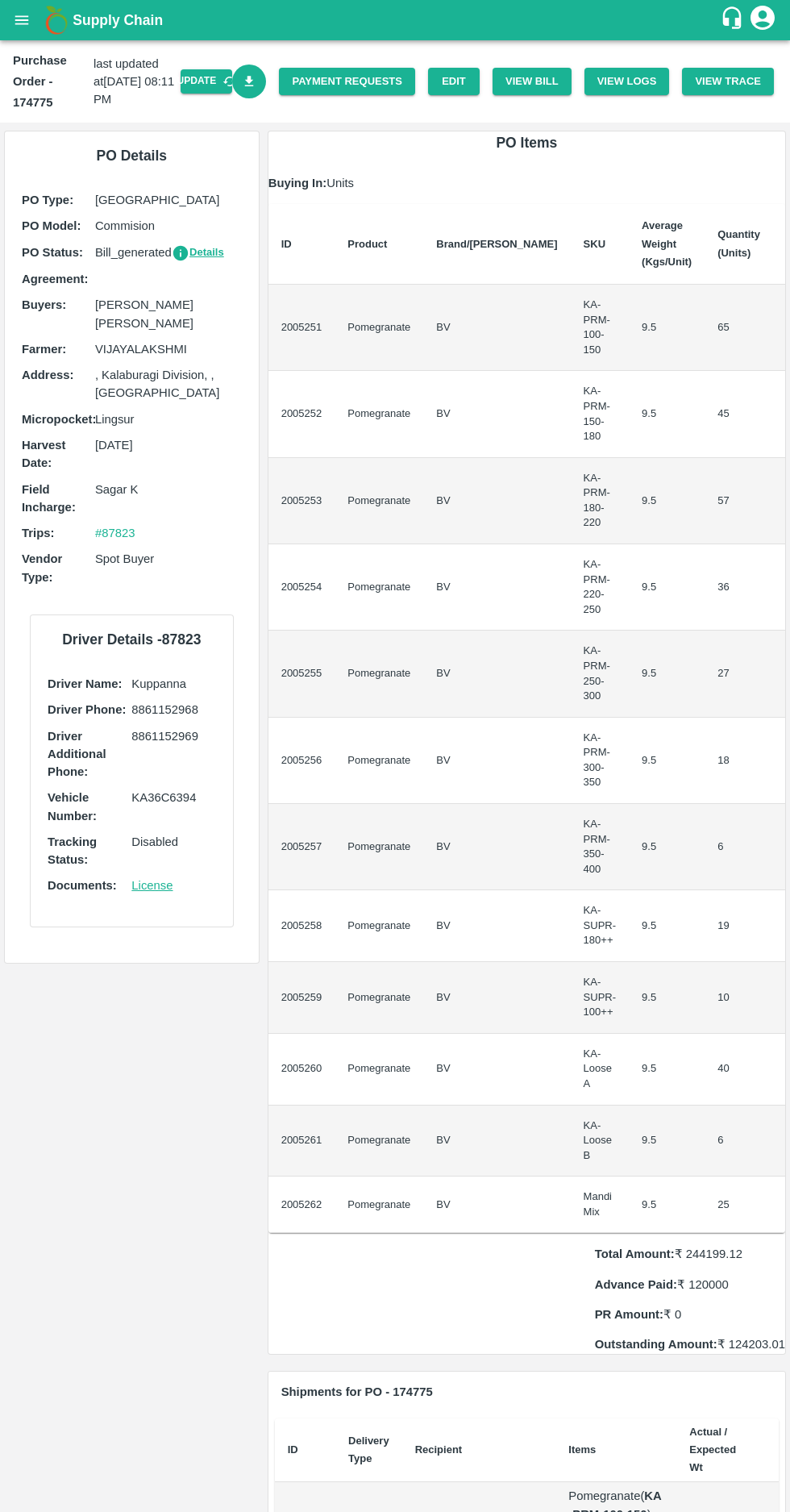
click at [257, 83] on icon "Download Bill" at bounding box center [249, 81] width 15 height 15
